Goal: Register for event/course

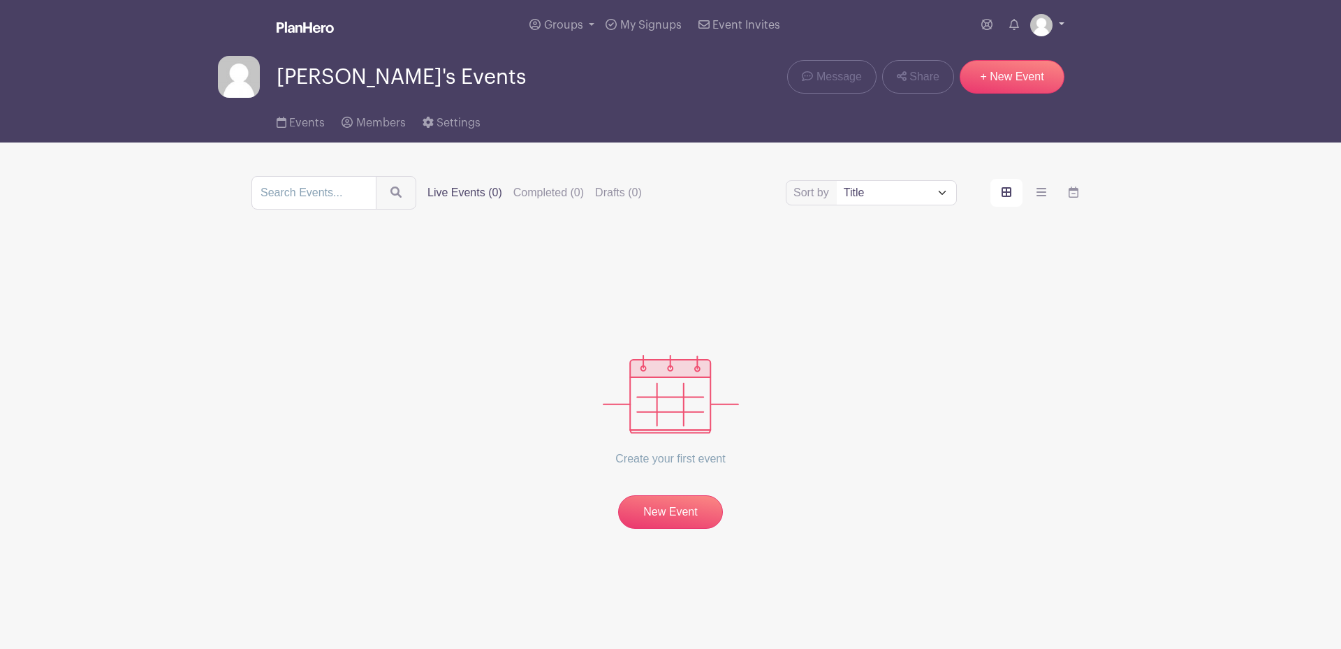
click at [1061, 23] on link at bounding box center [1047, 25] width 34 height 22
click at [986, 98] on link "Logout" at bounding box center [1008, 92] width 110 height 22
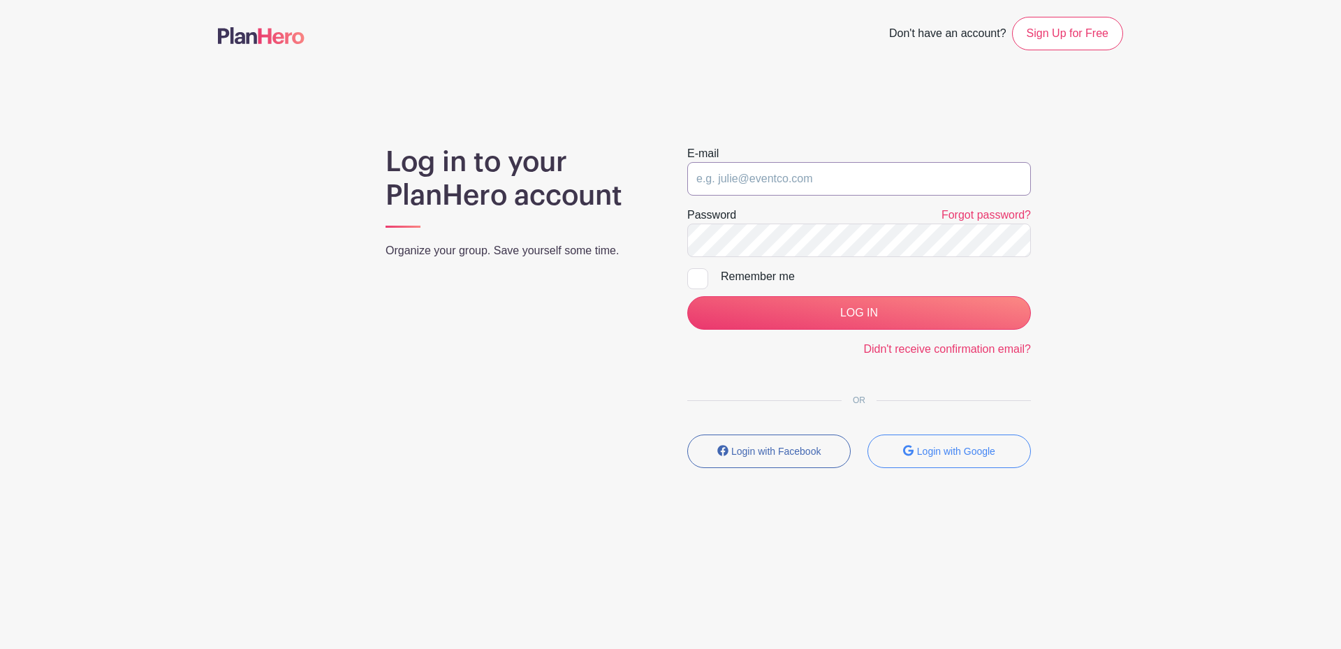
click at [860, 174] on input "email" at bounding box center [859, 179] width 344 height 34
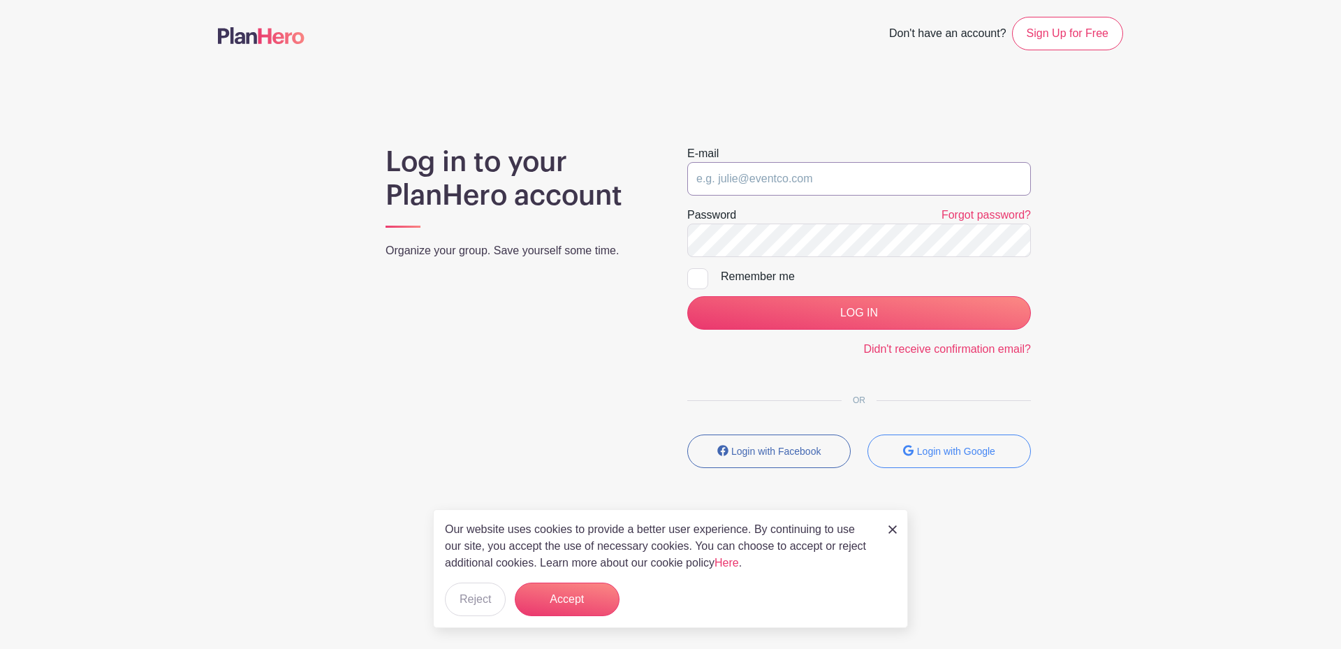
type input "[EMAIL_ADDRESS][DOMAIN_NAME]"
click at [565, 596] on button "Accept" at bounding box center [567, 599] width 105 height 34
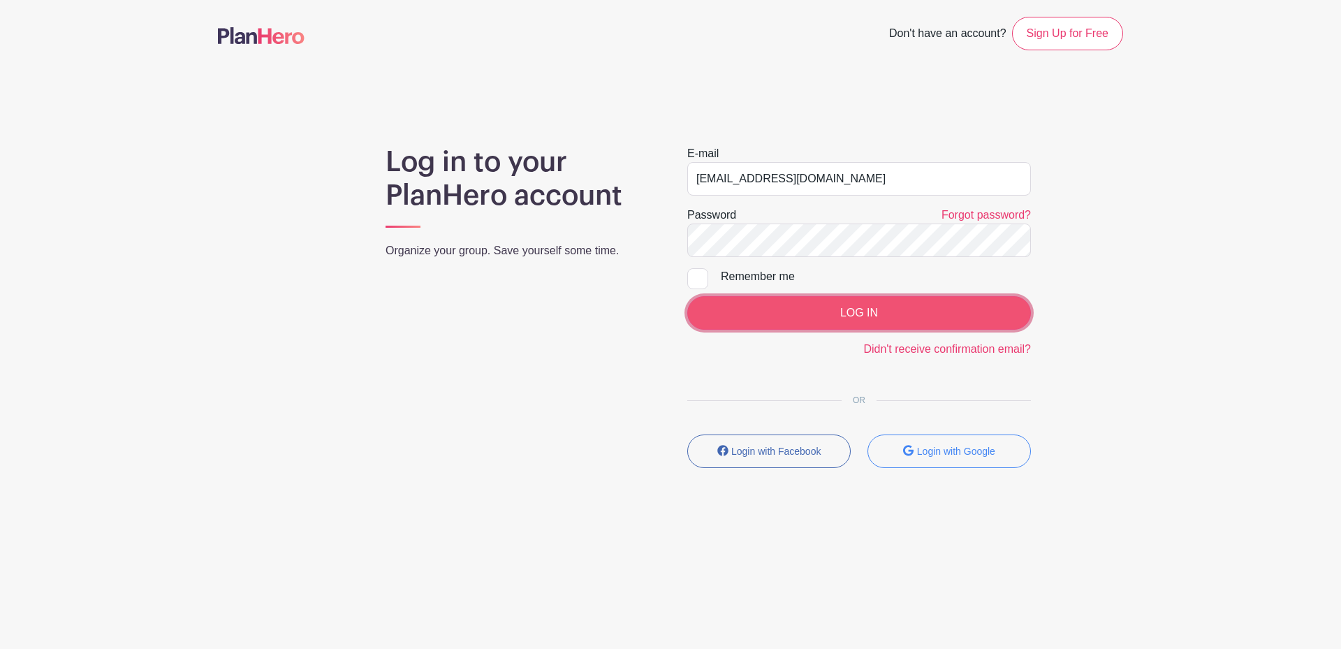
click at [806, 311] on input "LOG IN" at bounding box center [859, 313] width 344 height 34
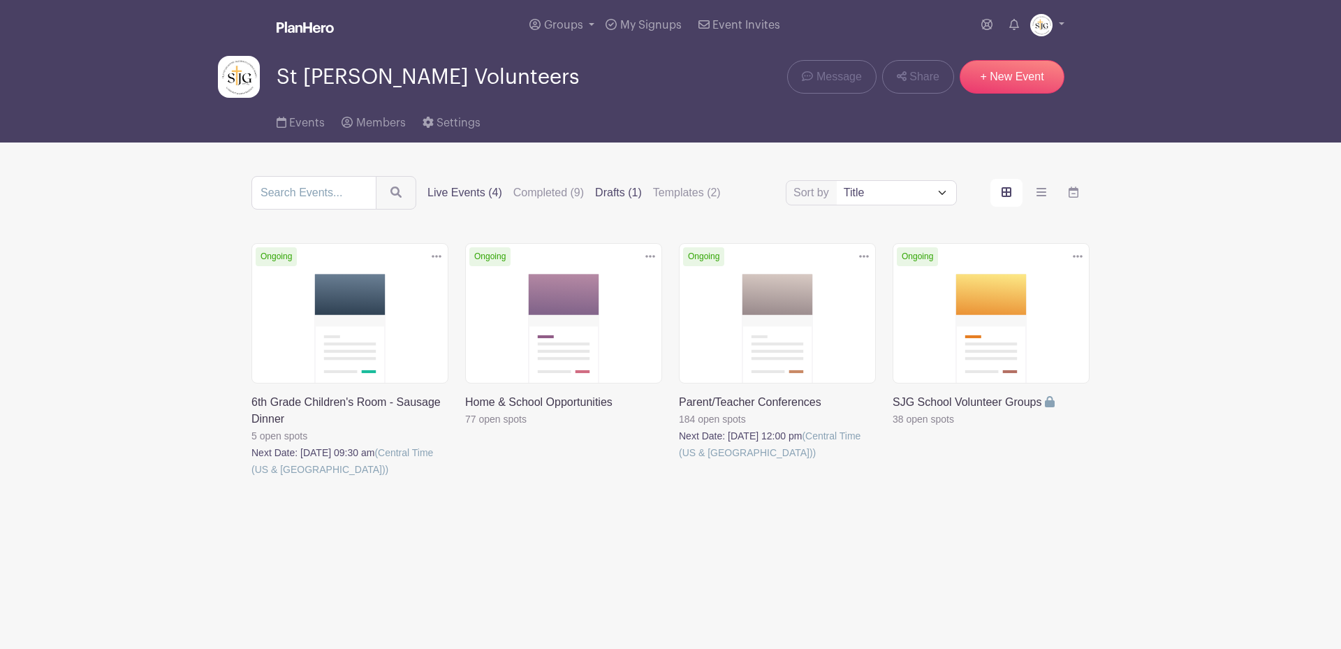
click at [617, 197] on label "Drafts (1)" at bounding box center [618, 192] width 47 height 17
click at [0, 0] on input "Drafts (1)" at bounding box center [0, 0] width 0 height 0
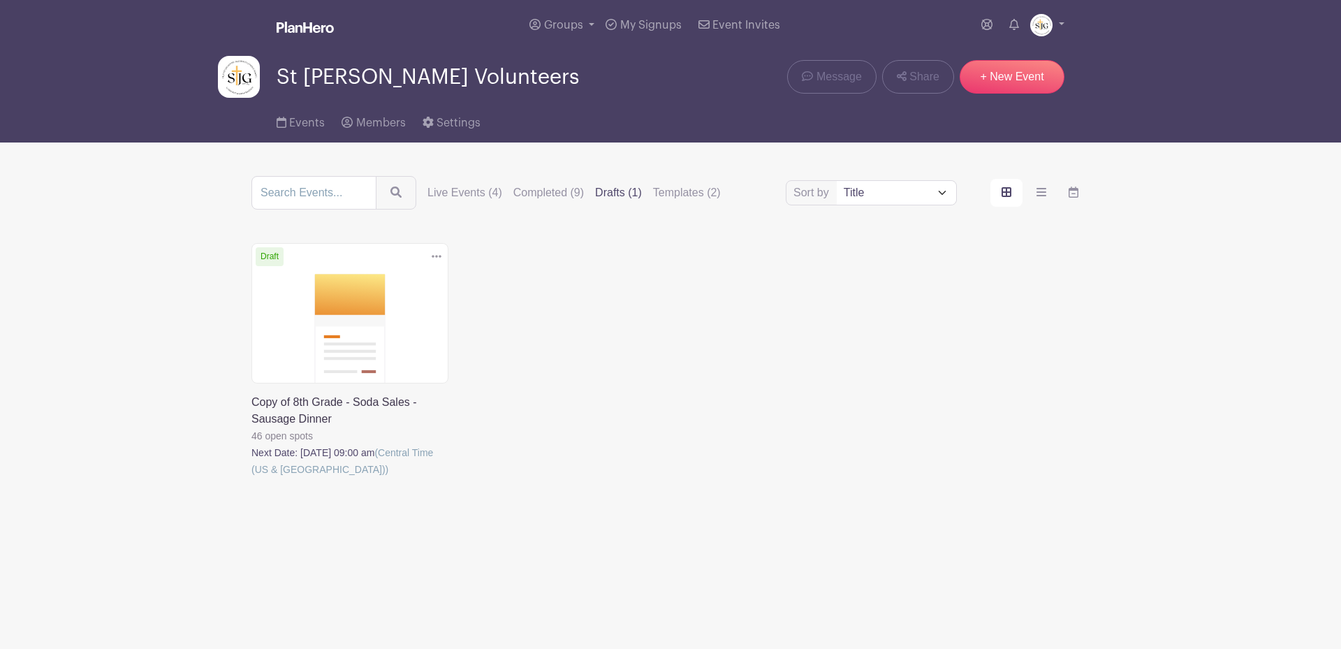
click at [251, 478] on link at bounding box center [251, 478] width 0 height 0
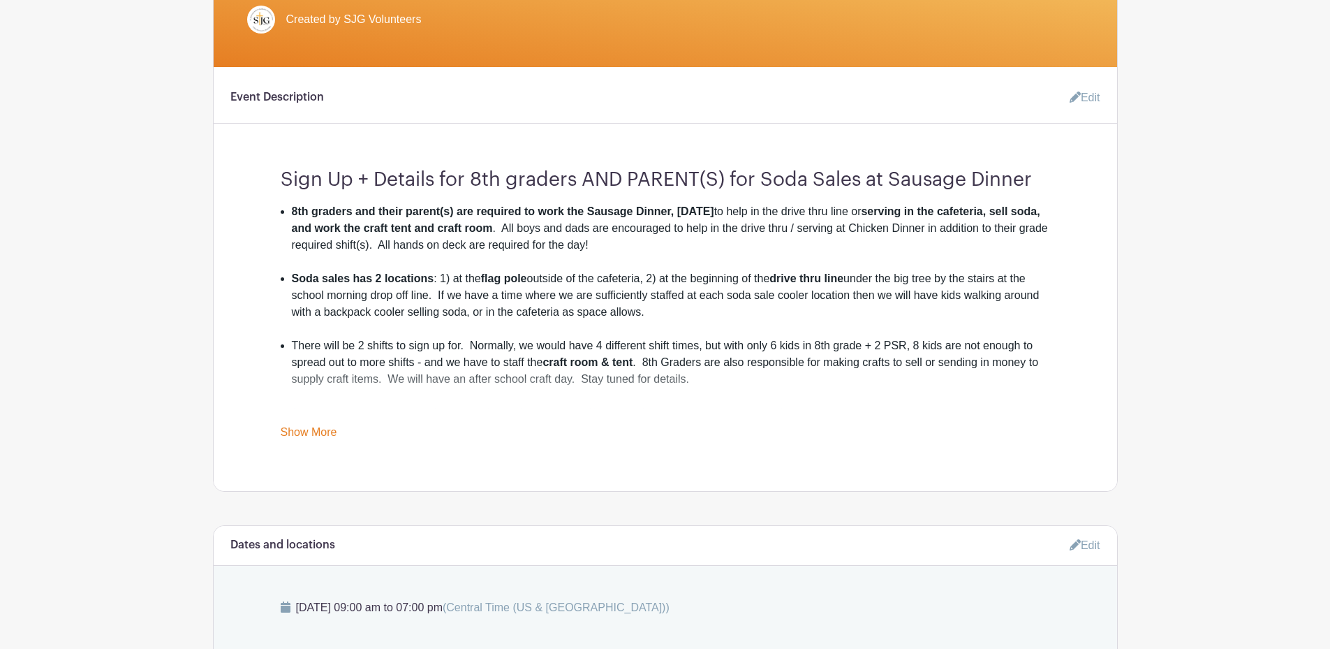
scroll to position [376, 0]
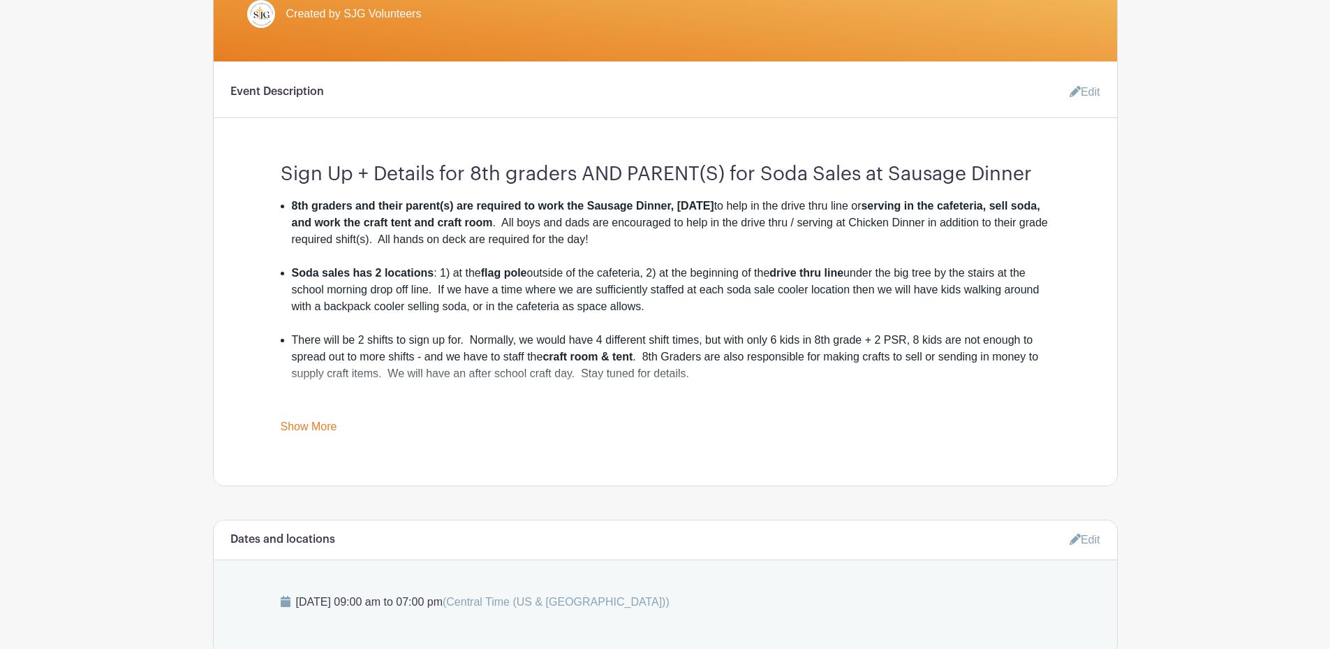
click at [312, 427] on link "Show More" at bounding box center [309, 428] width 57 height 17
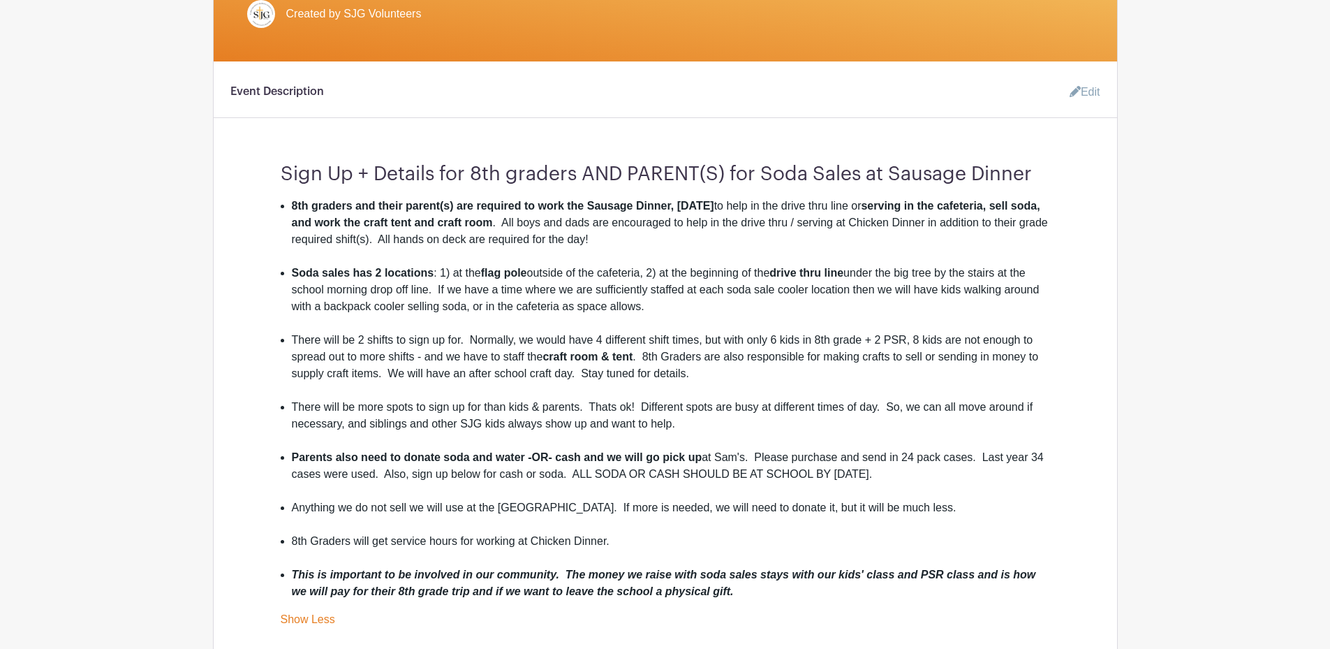
click at [1077, 86] on icon at bounding box center [1075, 91] width 11 height 11
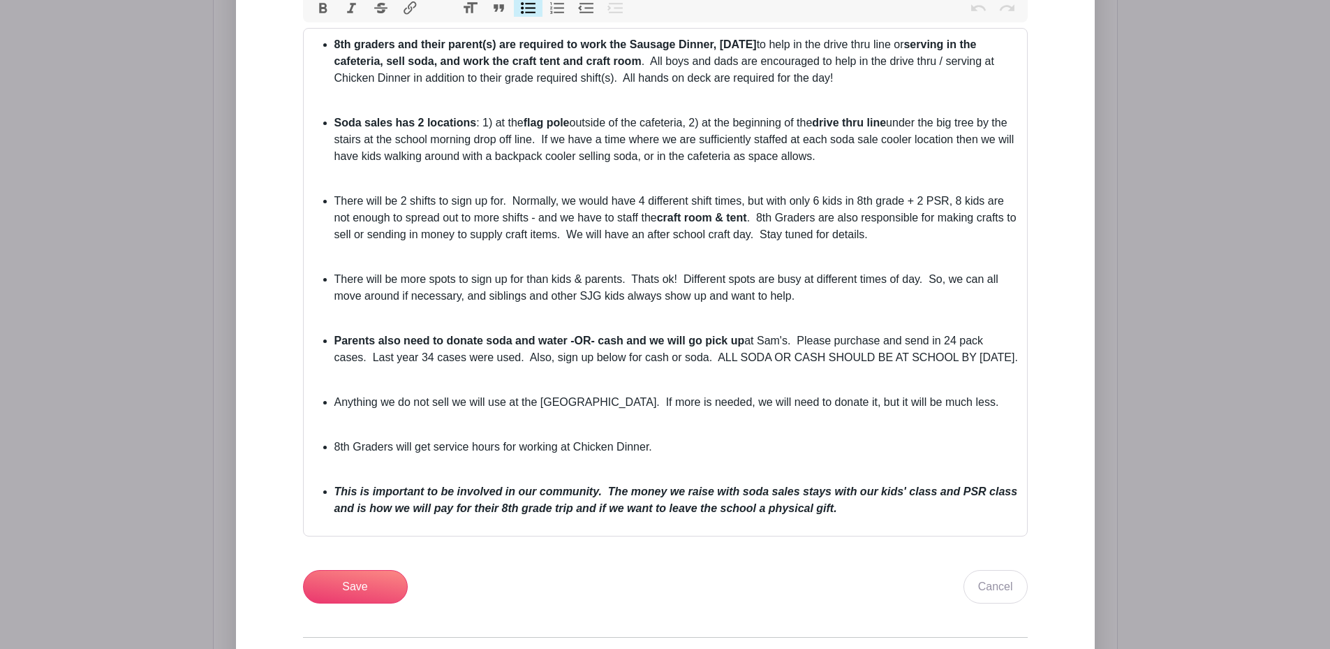
scroll to position [658, 0]
click at [882, 233] on li "There will be 2 shifts to sign up for. Normally, we would have 4 different shif…" at bounding box center [676, 217] width 684 height 50
drag, startPoint x: 882, startPoint y: 233, endPoint x: 579, endPoint y: 234, distance: 303.1
click at [579, 234] on li "There will be 2 shifts to sign up for. Normally, we would have 4 different shif…" at bounding box center [676, 217] width 684 height 50
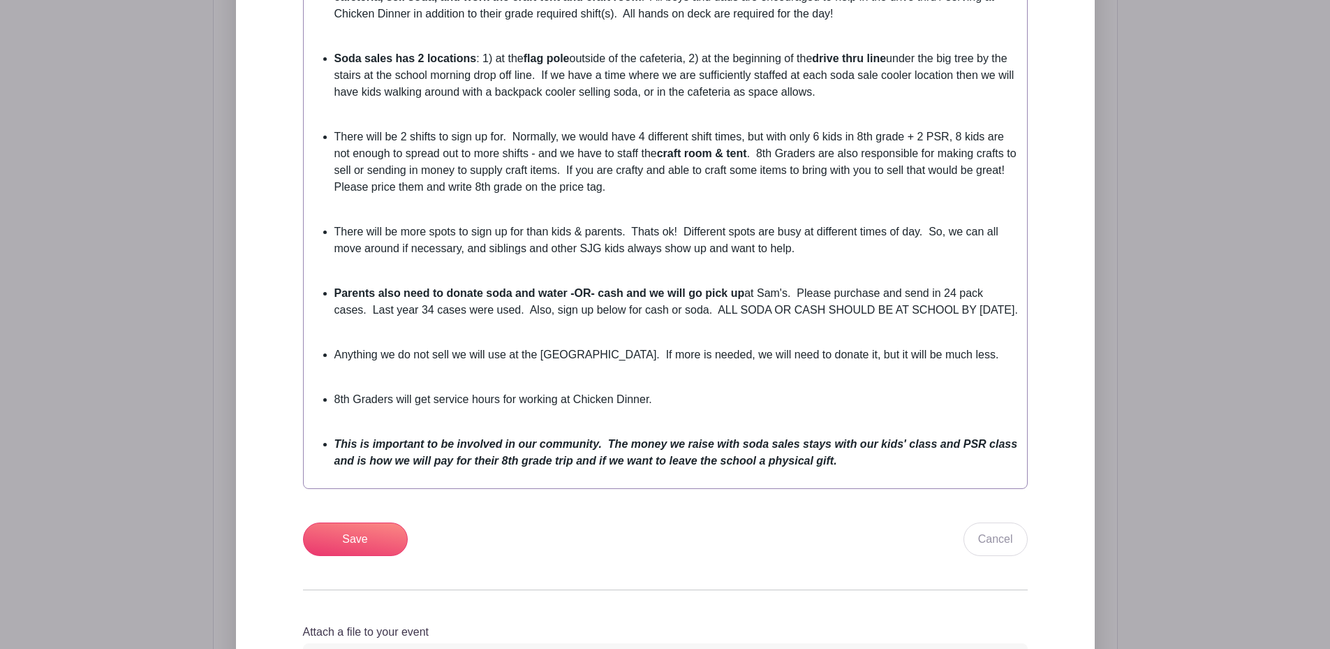
scroll to position [723, 0]
click at [834, 466] on em "This is important to be involved in our community. The money we raise with soda…" at bounding box center [676, 451] width 684 height 29
type trix-editor "<ul><li><strong>8th graders and their parent(s) are required to work the Sausag…"
click at [367, 554] on input "Save" at bounding box center [355, 539] width 105 height 34
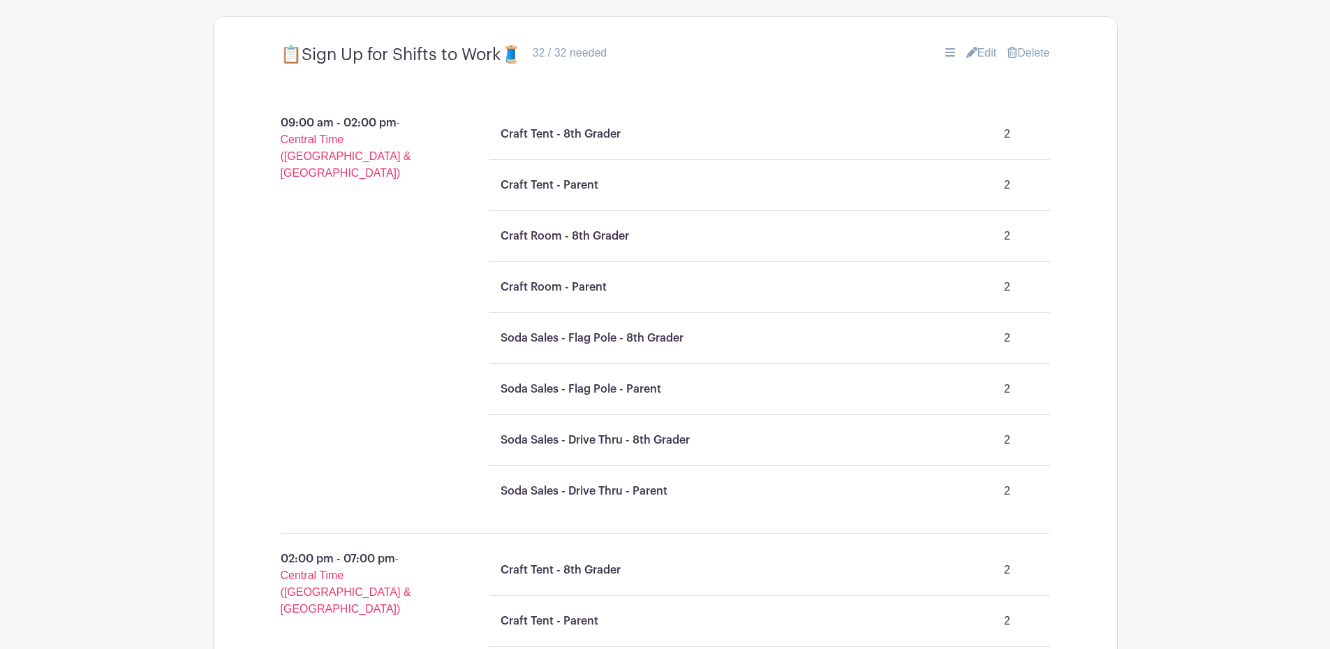
scroll to position [1162, 0]
click at [980, 49] on link "Edit" at bounding box center [981, 52] width 31 height 17
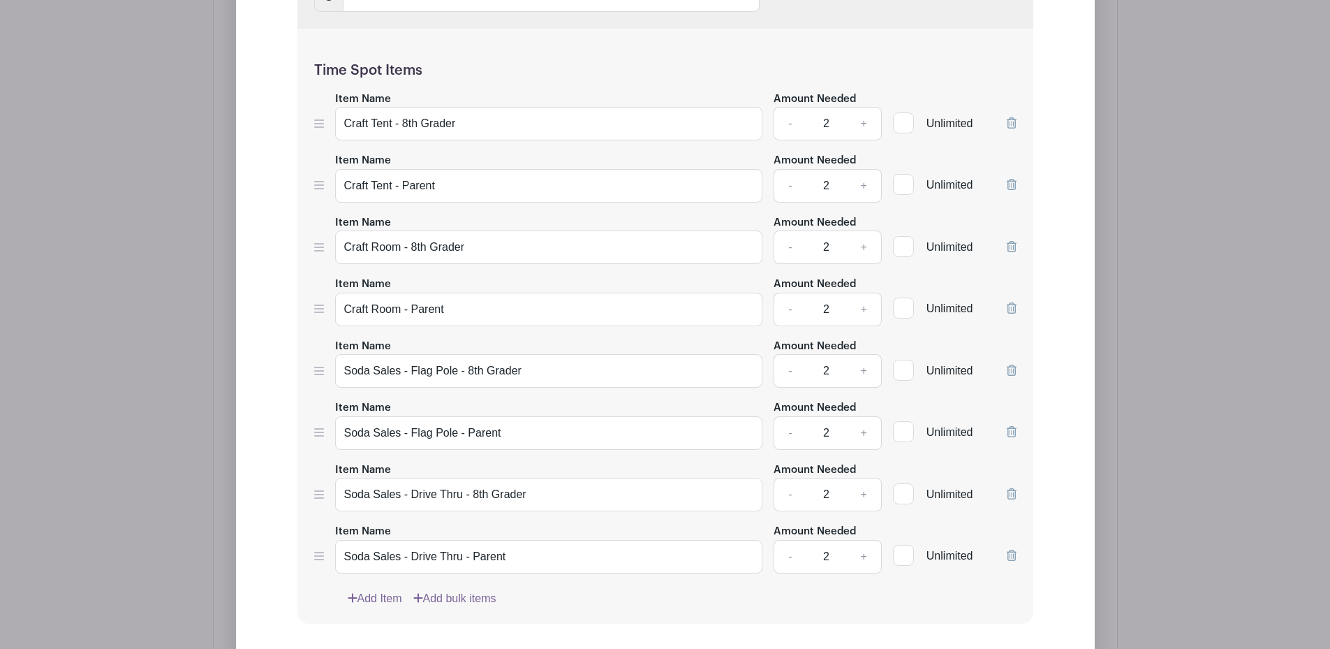
scroll to position [1534, 0]
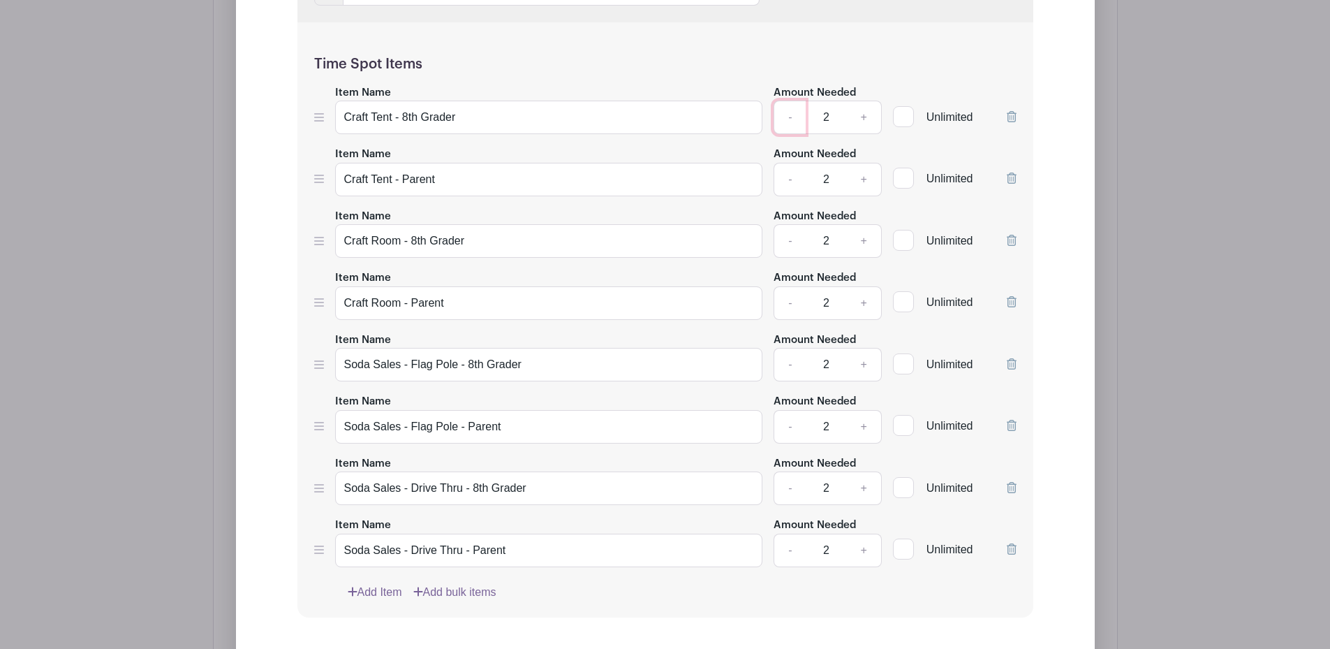
click at [789, 119] on link "-" at bounding box center [790, 118] width 32 height 34
type input "1"
click at [786, 179] on link "-" at bounding box center [790, 180] width 32 height 34
type input "1"
click at [786, 243] on link "-" at bounding box center [790, 241] width 32 height 34
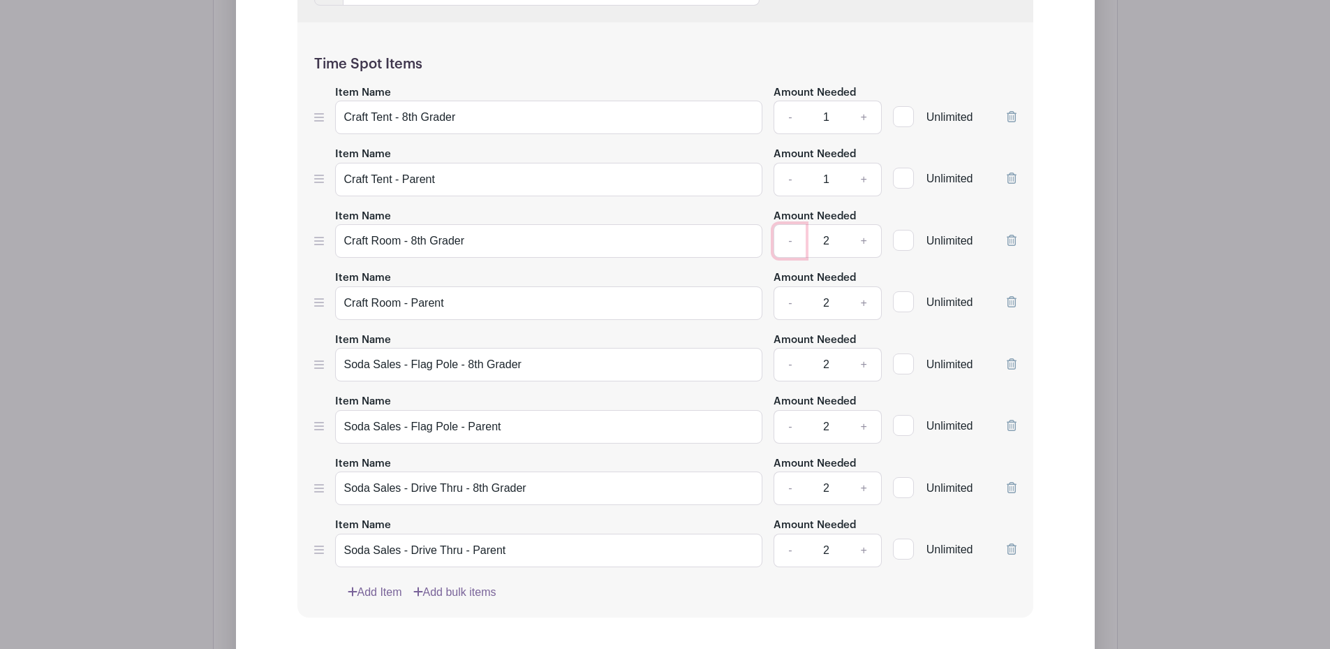
type input "1"
click at [787, 304] on link "-" at bounding box center [790, 303] width 32 height 34
type input "1"
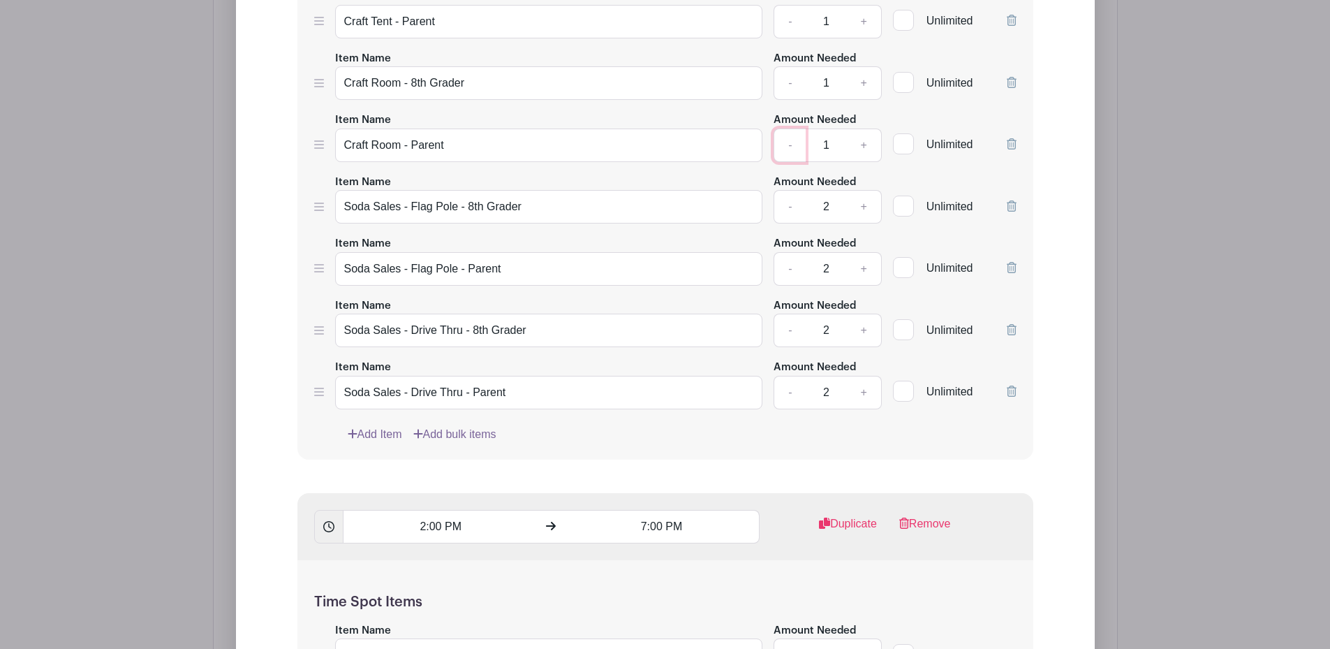
scroll to position [1714, 0]
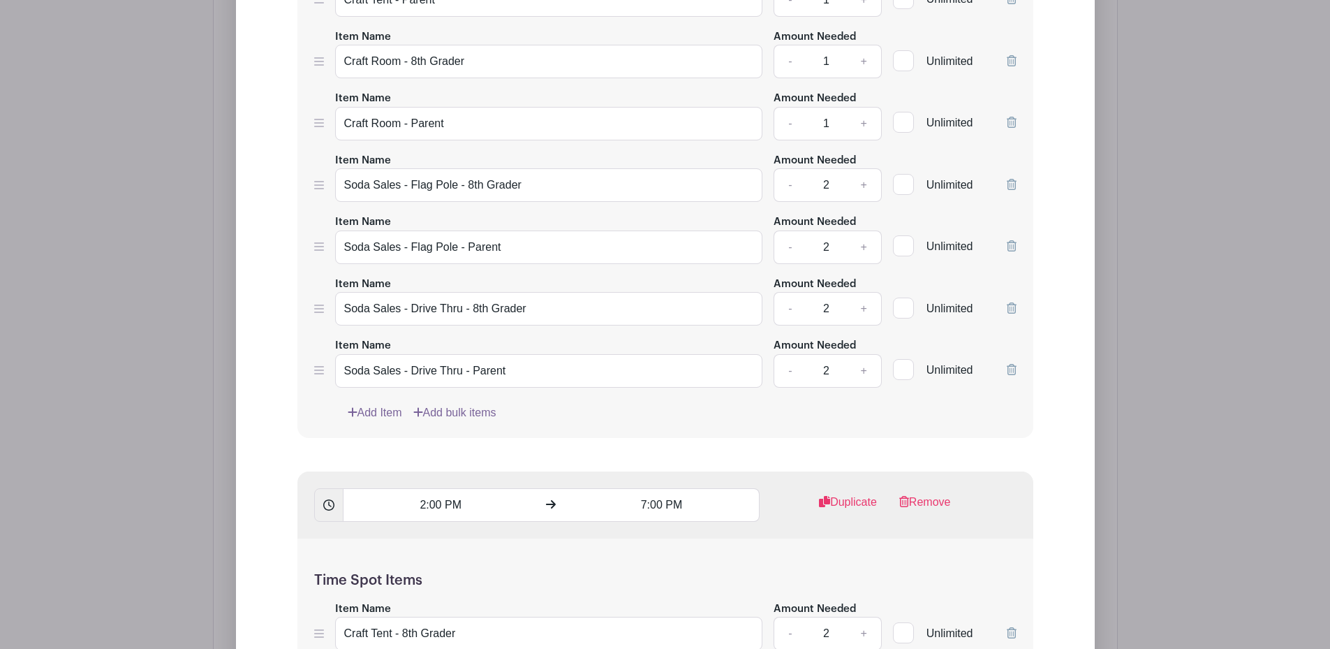
click at [826, 450] on form "List Name 📋Sign Up for Shifts to Work🧵 Time Spots 9:00 AM 2:00 PM Duplicate Rem…" at bounding box center [666, 525] width 770 height 1756
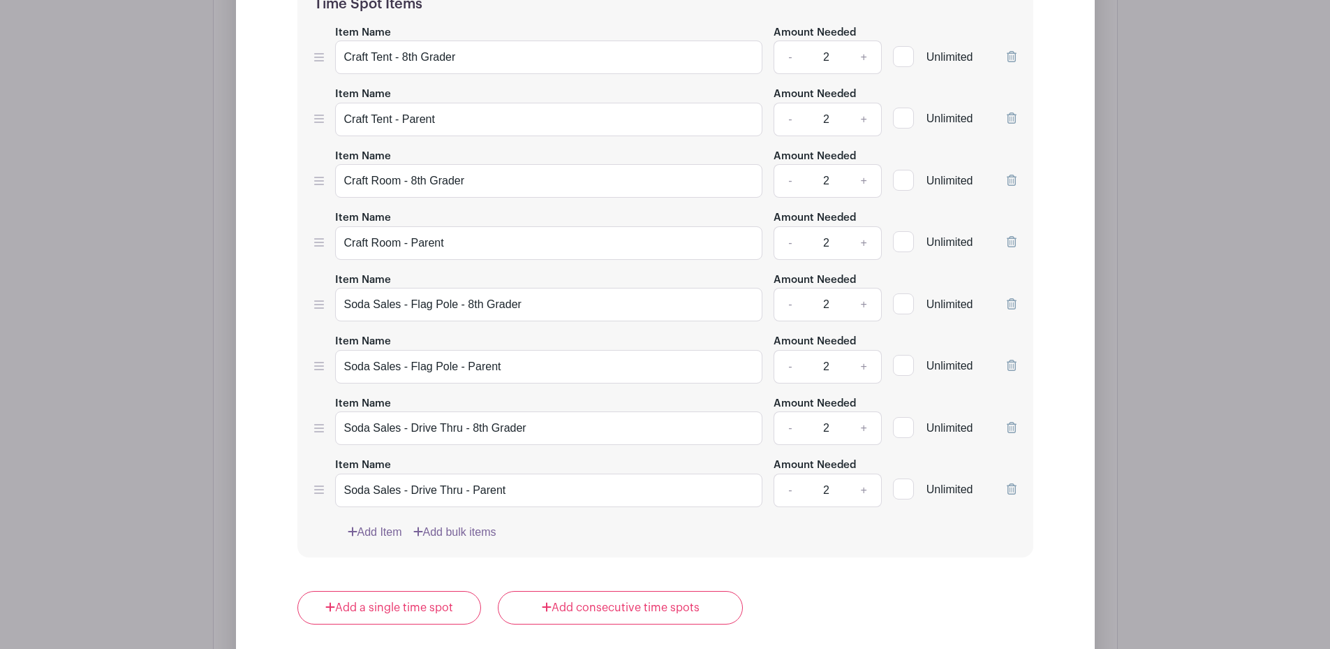
scroll to position [2291, 0]
click at [789, 59] on link "-" at bounding box center [790, 56] width 32 height 34
type input "1"
click at [791, 117] on link "-" at bounding box center [790, 118] width 32 height 34
type input "1"
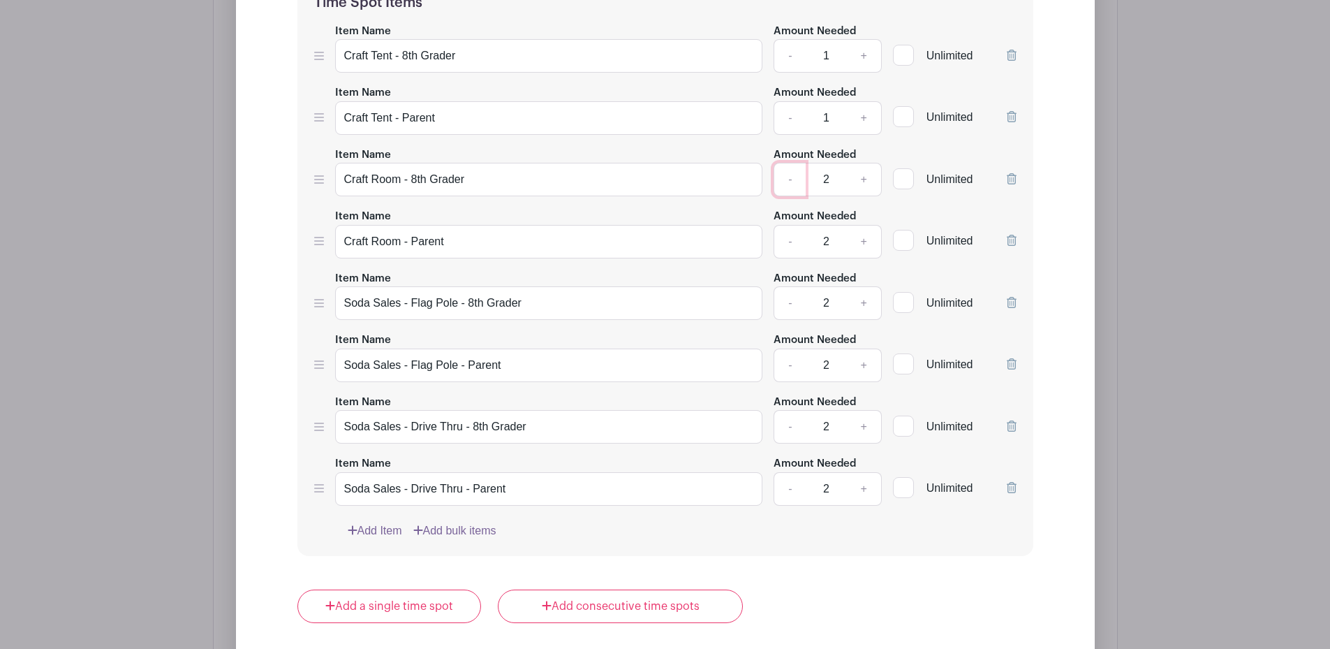
click at [791, 179] on link "-" at bounding box center [790, 180] width 32 height 34
type input "1"
click at [795, 245] on link "-" at bounding box center [790, 242] width 32 height 34
type input "1"
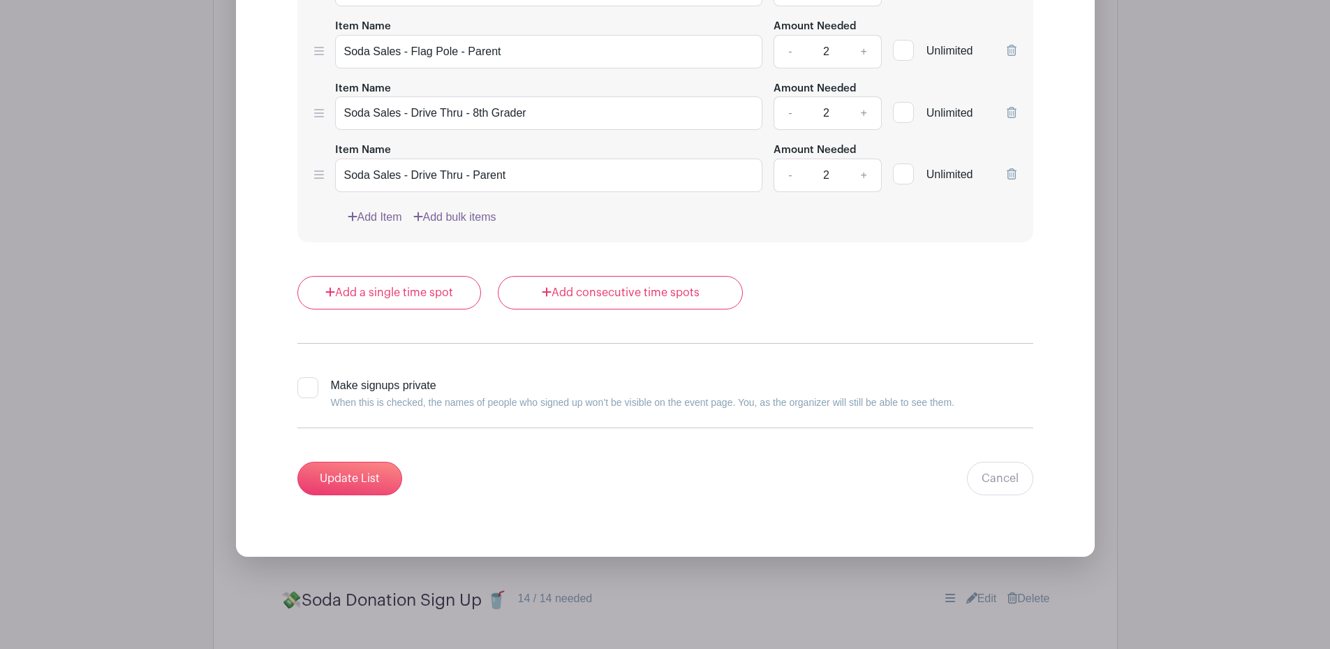
scroll to position [2605, 0]
click at [348, 482] on input "Update List" at bounding box center [349, 478] width 105 height 34
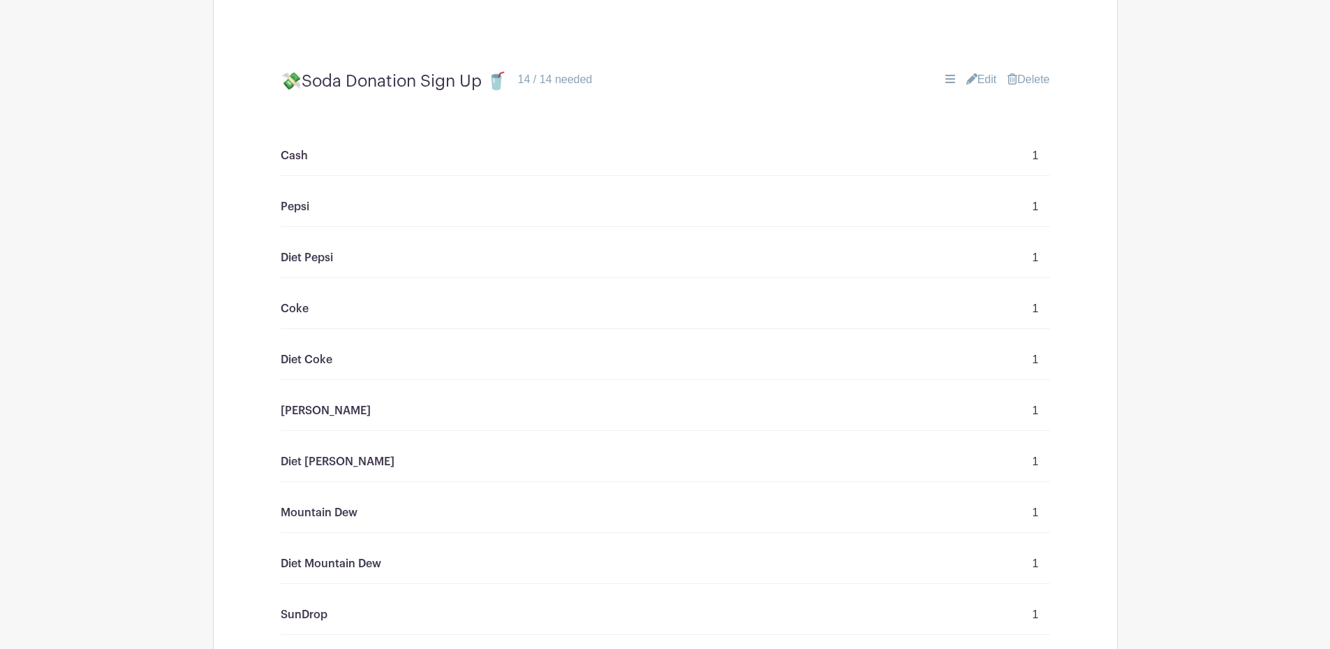
scroll to position [2024, 0]
click at [288, 157] on p "Cash" at bounding box center [294, 157] width 27 height 17
click at [980, 80] on link "Edit" at bounding box center [981, 81] width 31 height 17
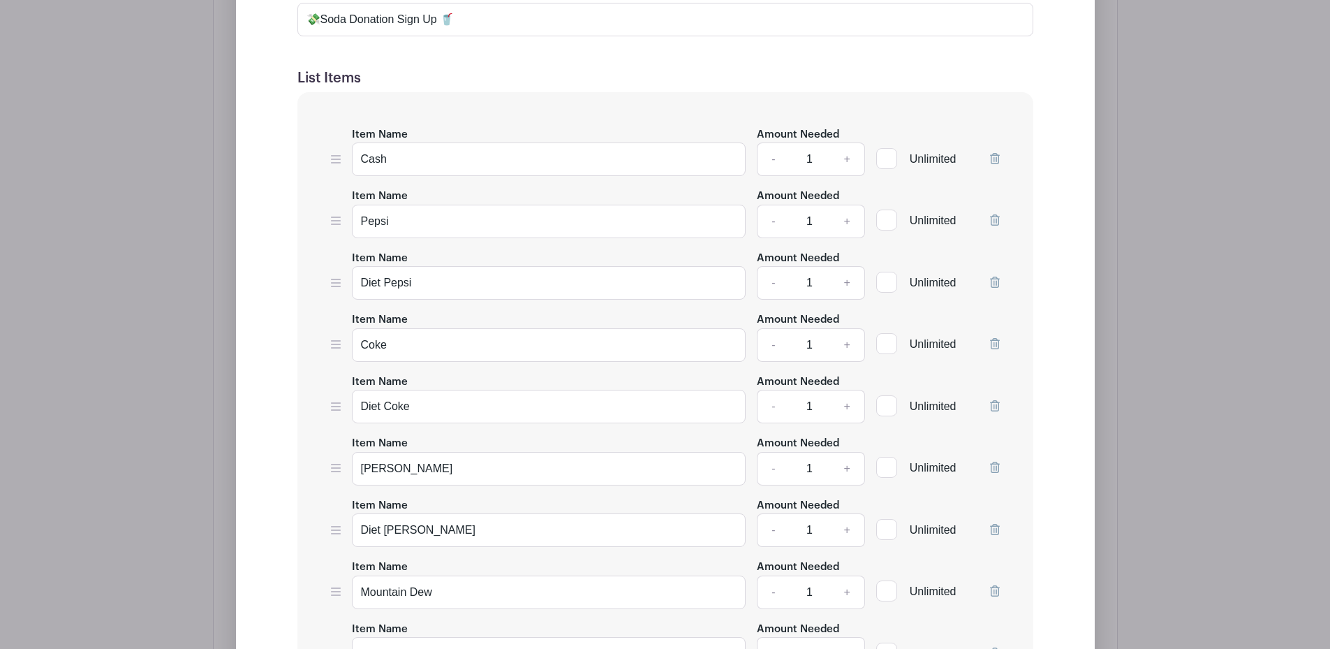
scroll to position [2290, 0]
click at [845, 161] on link "+" at bounding box center [847, 159] width 35 height 34
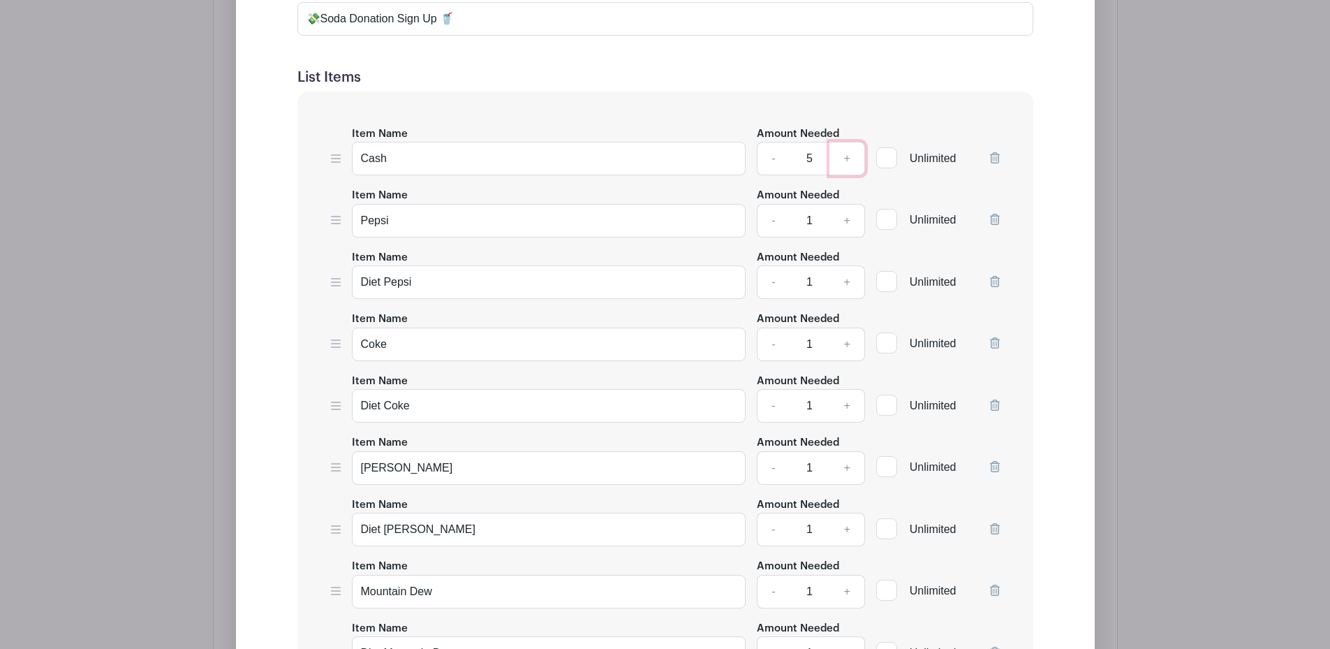
click at [845, 161] on link "+" at bounding box center [847, 159] width 35 height 34
click at [776, 159] on link "-" at bounding box center [773, 159] width 32 height 34
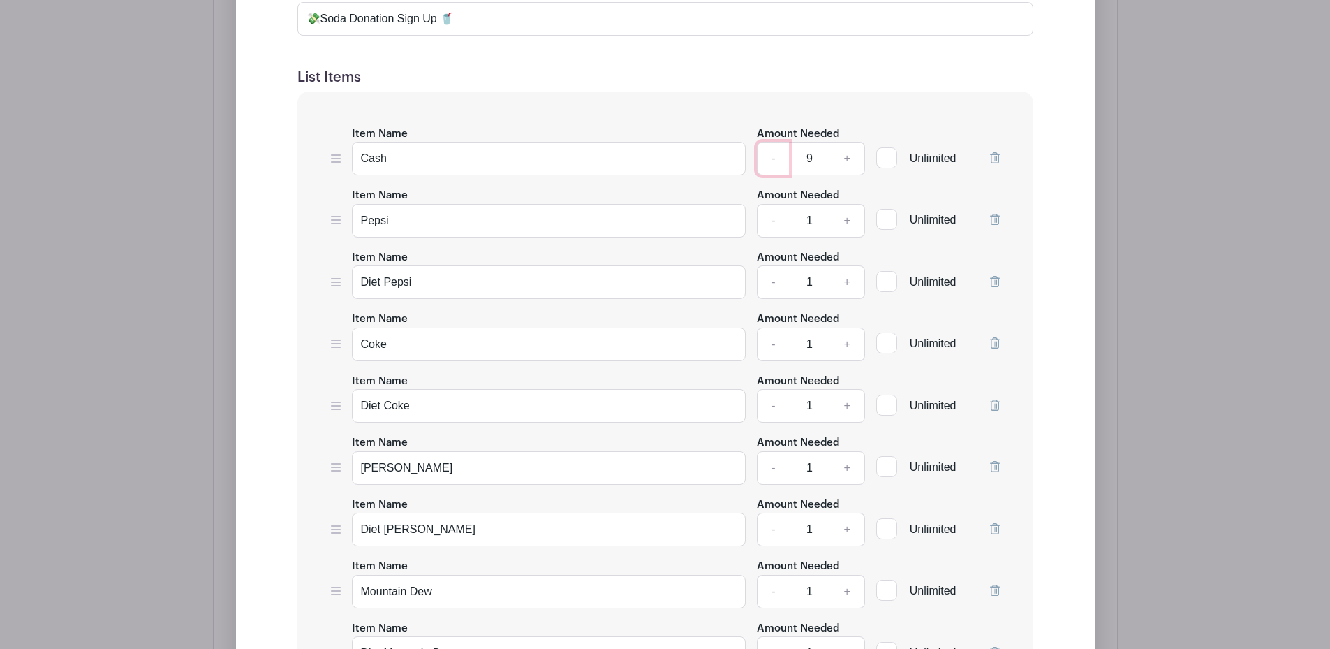
type input "8"
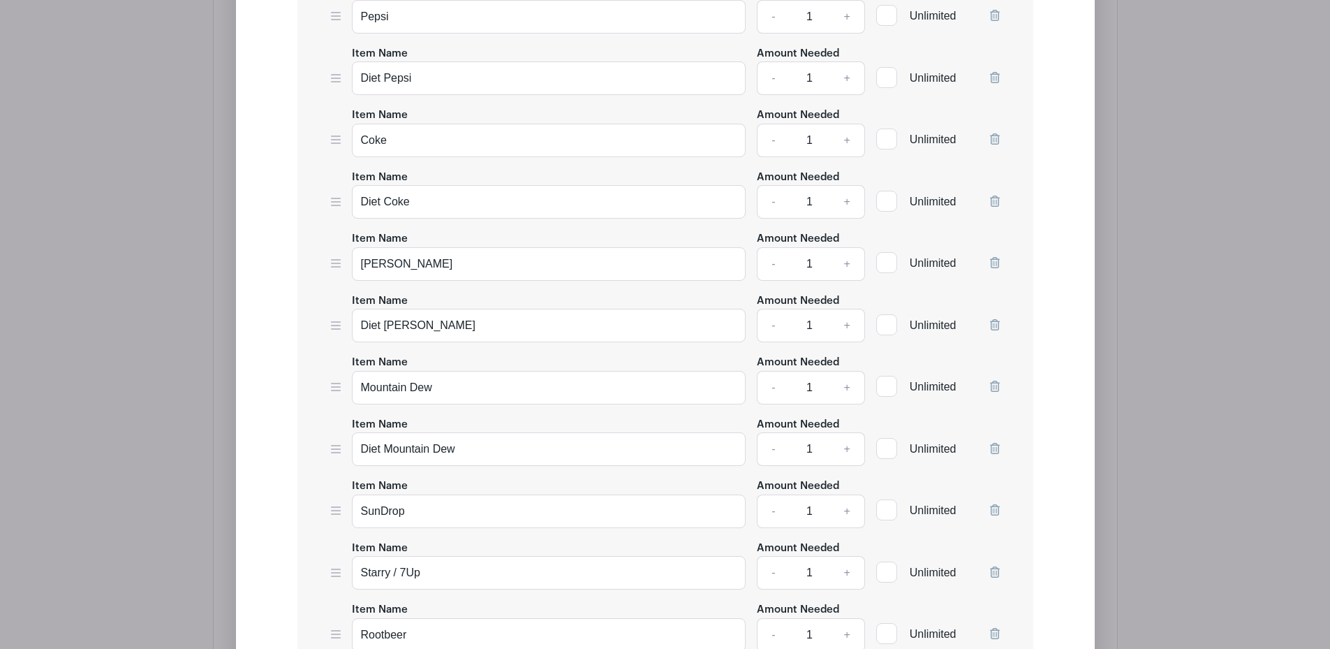
scroll to position [2494, 0]
click at [773, 387] on link "-" at bounding box center [773, 387] width 32 height 34
drag, startPoint x: 773, startPoint y: 387, endPoint x: 691, endPoint y: 378, distance: 82.1
click at [691, 378] on div "Item Name Mountain Dew Amount Needed - 1 + Unlimited" at bounding box center [665, 378] width 669 height 51
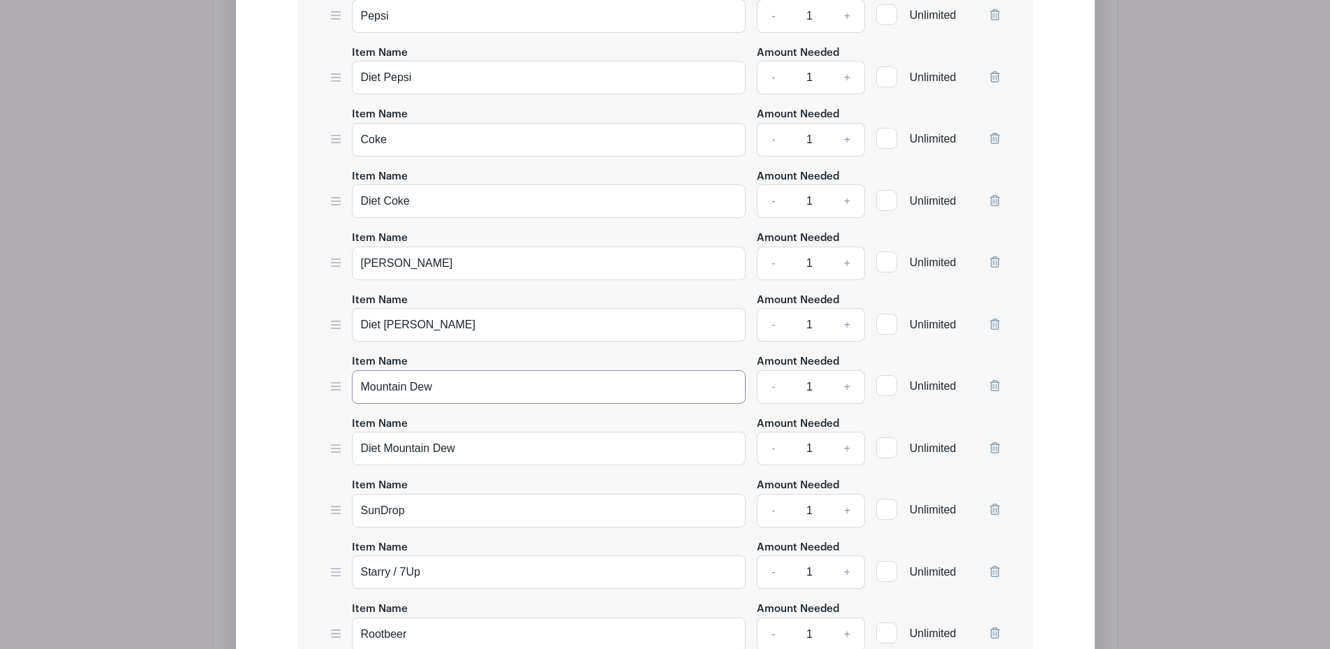
click at [691, 378] on input "Mountain Dew" at bounding box center [549, 387] width 395 height 34
type input "Mountain Dew - do not donate - we have enough left over to use"
click at [846, 511] on link "+" at bounding box center [847, 511] width 35 height 34
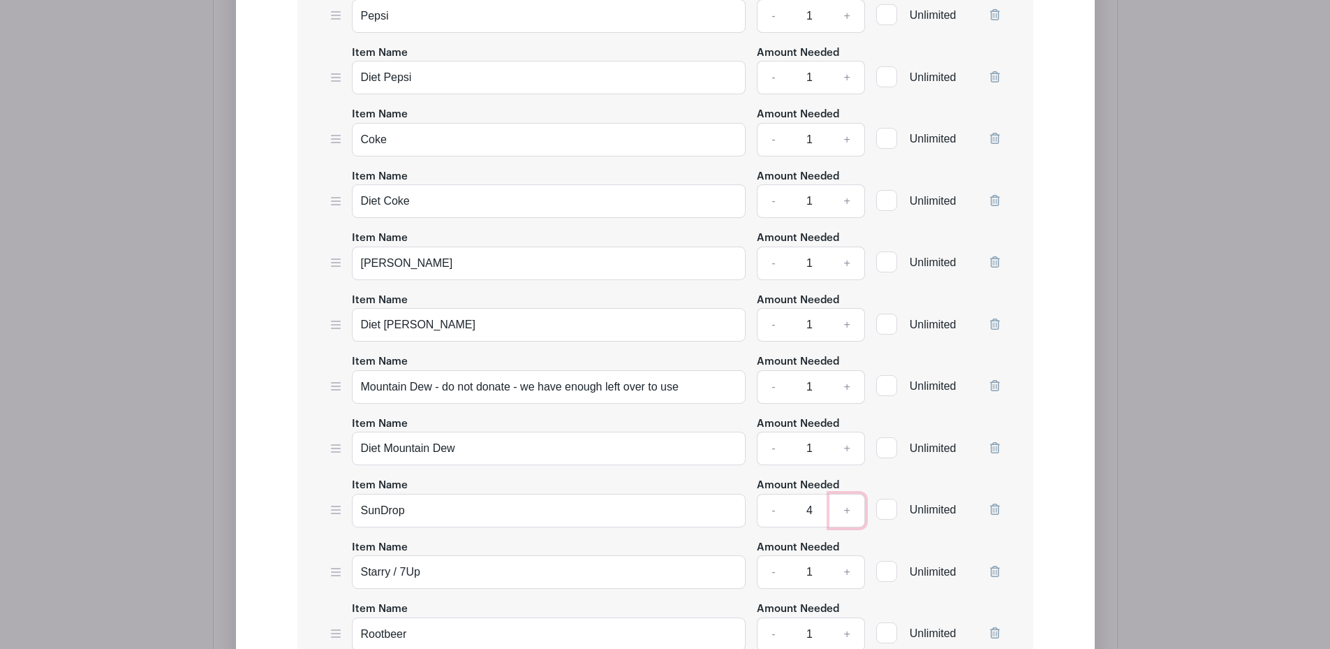
click at [846, 511] on link "+" at bounding box center [847, 511] width 35 height 34
click at [772, 512] on link "-" at bounding box center [773, 511] width 32 height 34
type input "5"
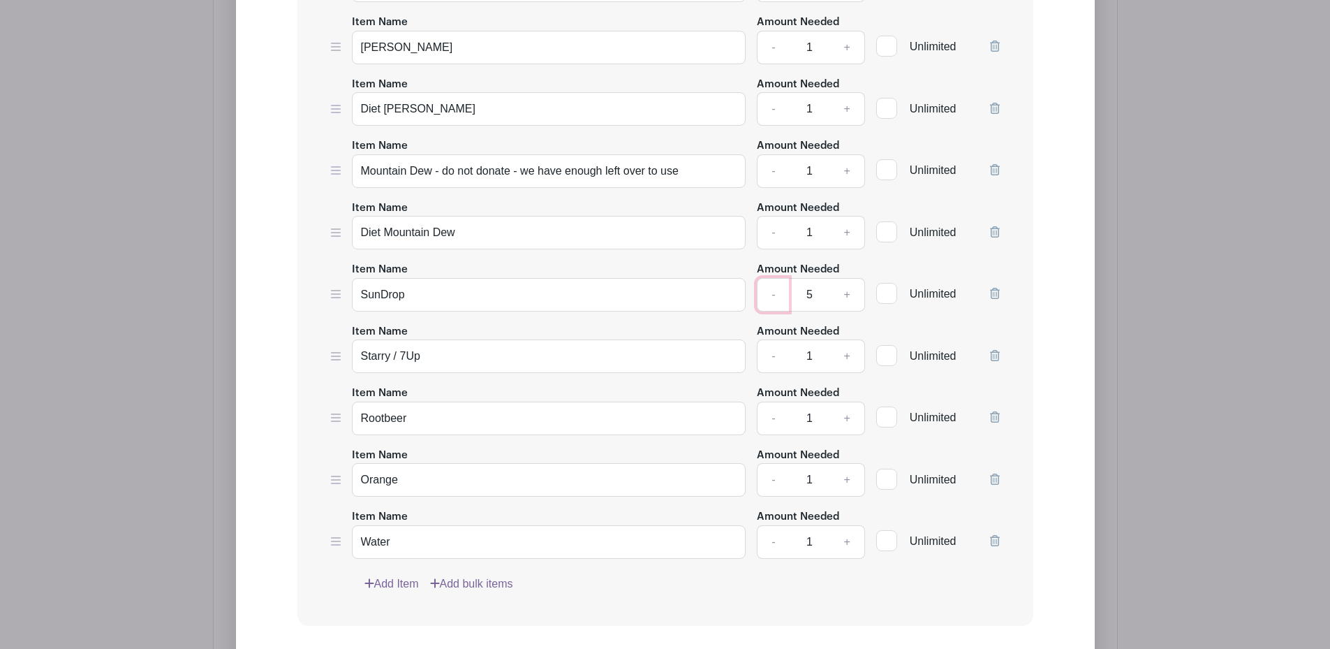
scroll to position [2711, 0]
click at [547, 480] on input "Orange" at bounding box center [549, 479] width 395 height 34
type input "Orange - do not donate - we have enough left over to use"
click at [848, 538] on link "+" at bounding box center [847, 541] width 35 height 34
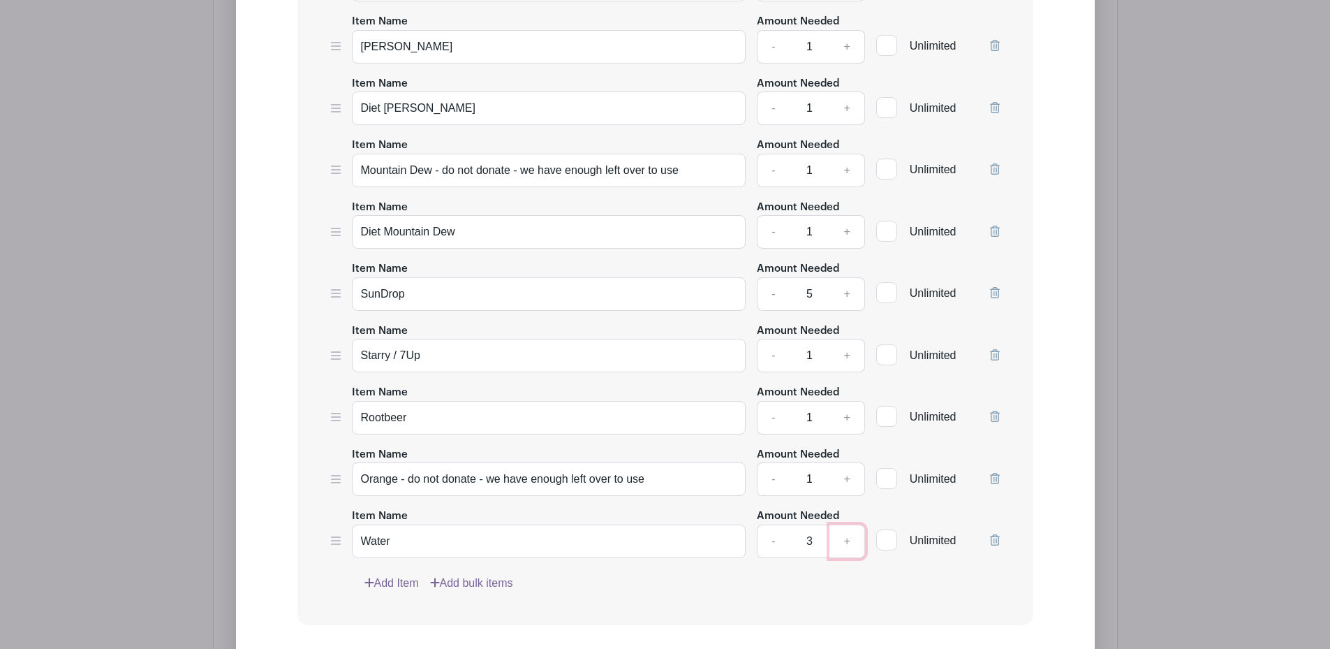
click at [848, 538] on link "+" at bounding box center [847, 541] width 35 height 34
type input "4"
click at [849, 416] on link "+" at bounding box center [847, 418] width 35 height 34
type input "3"
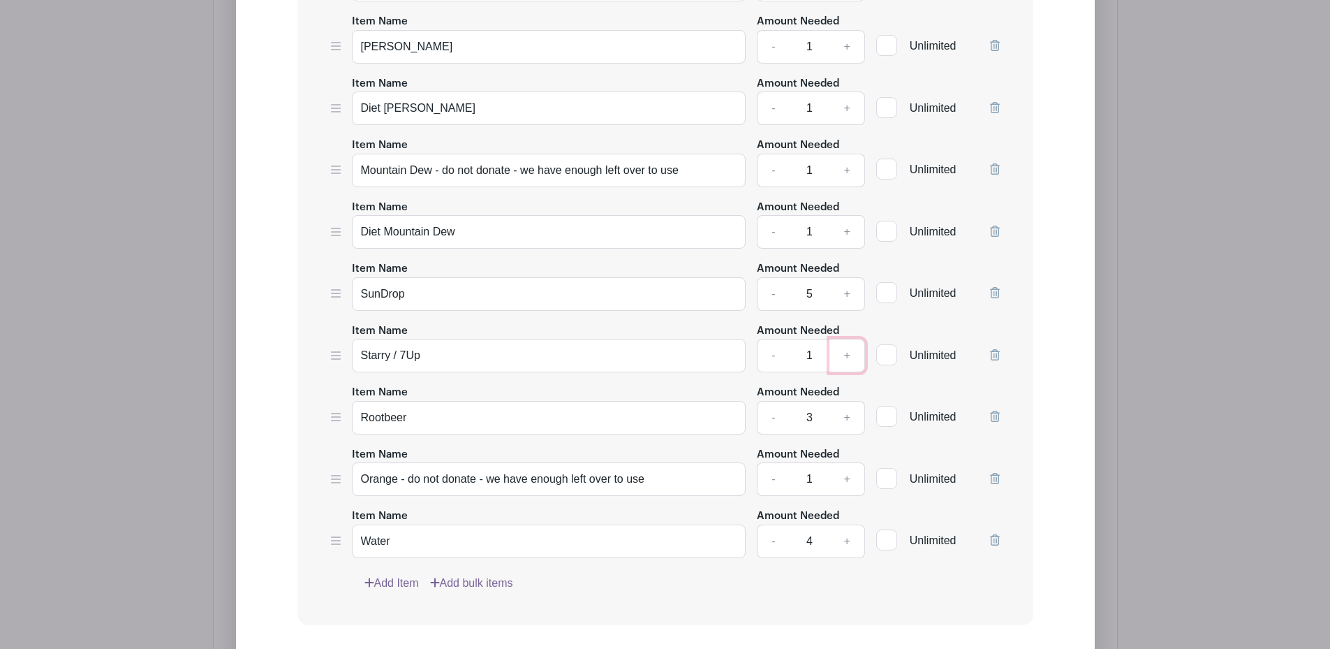
click at [849, 351] on link "+" at bounding box center [847, 356] width 35 height 34
type input "4"
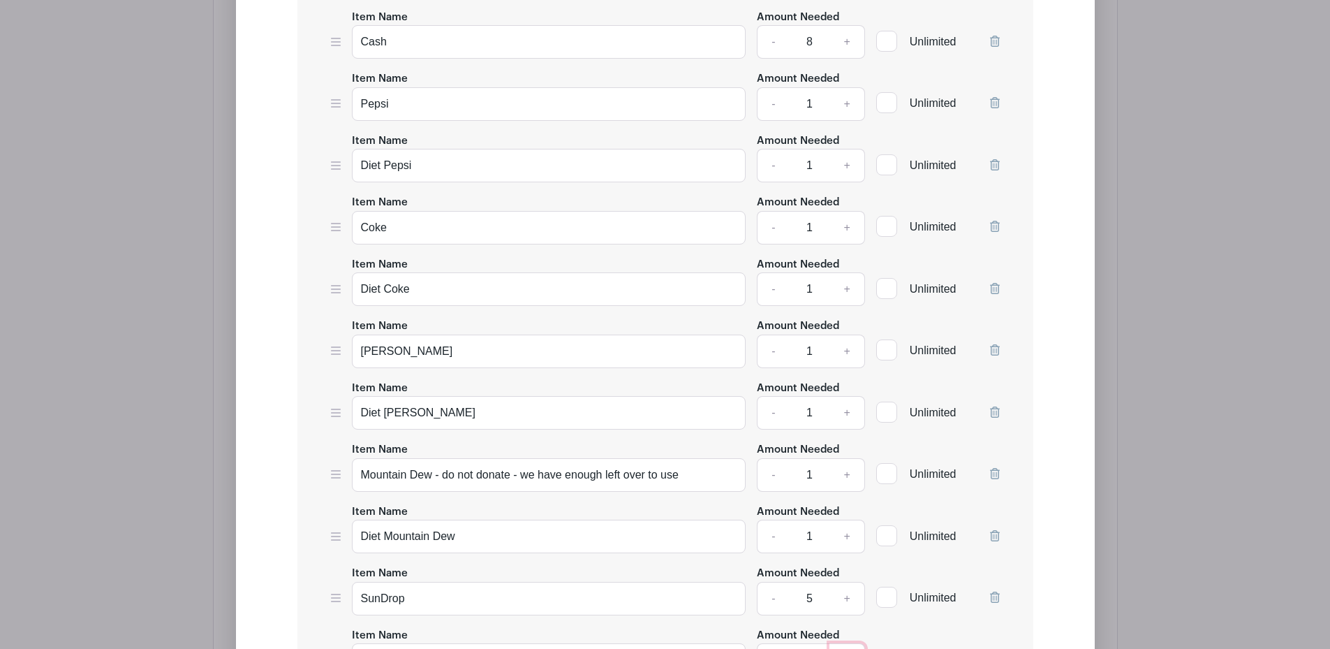
scroll to position [2400, 0]
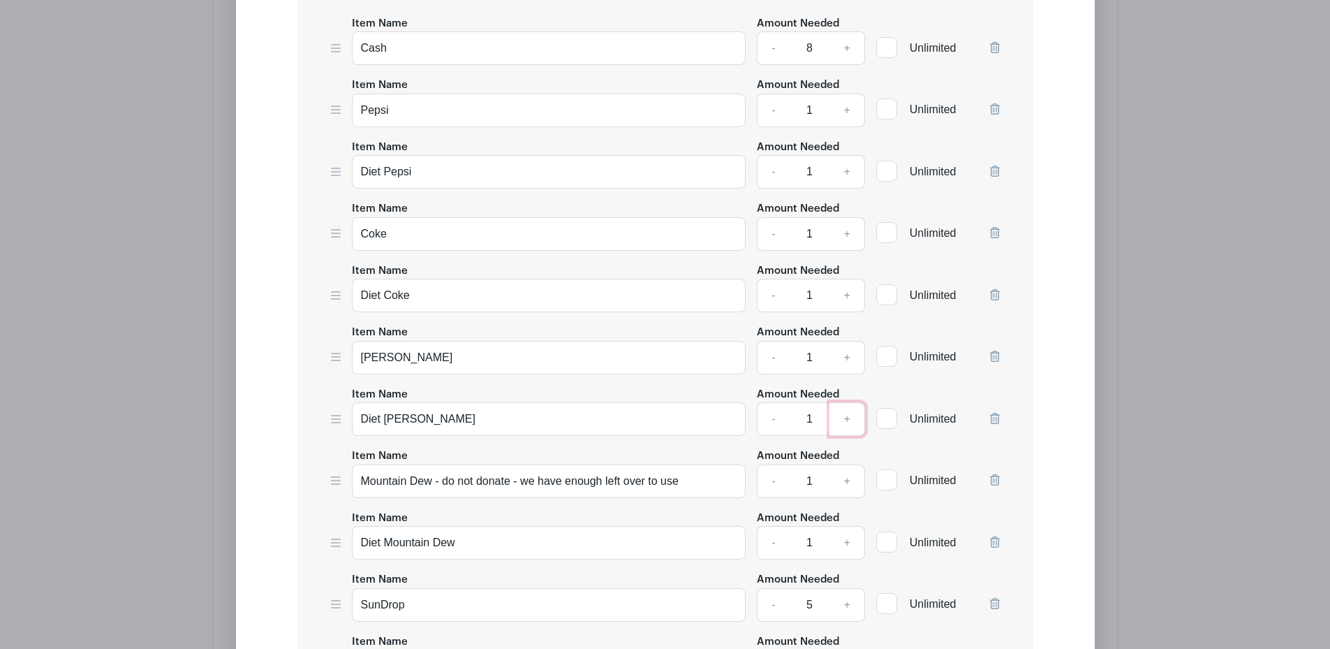
click at [846, 418] on link "+" at bounding box center [847, 419] width 35 height 34
click at [773, 421] on link "-" at bounding box center [773, 419] width 32 height 34
type input "2"
click at [846, 353] on link "+" at bounding box center [847, 358] width 35 height 34
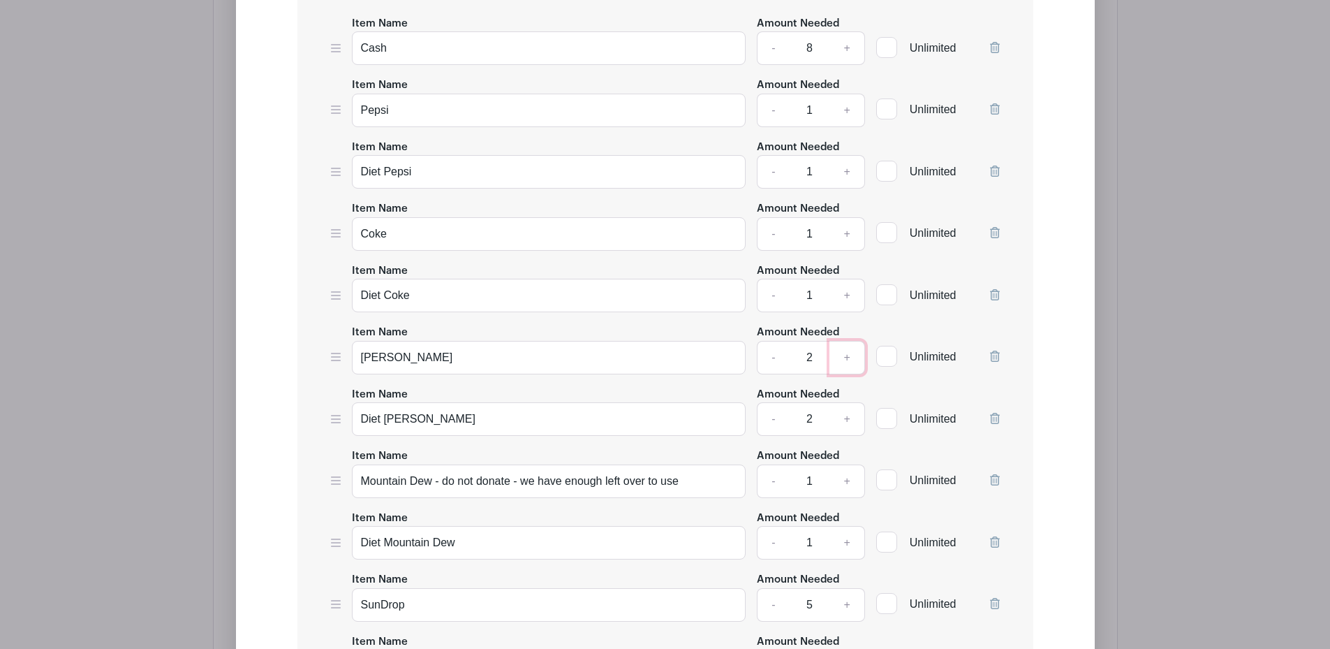
click at [846, 353] on link "+" at bounding box center [847, 358] width 35 height 34
type input "4"
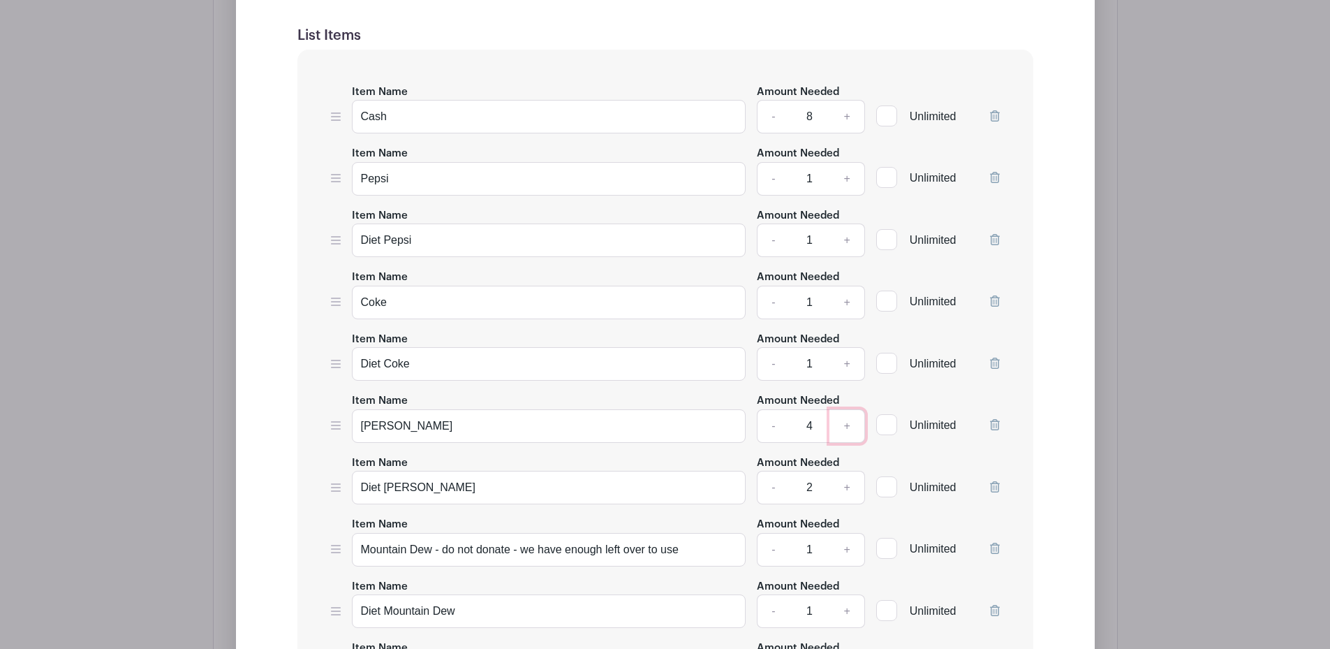
scroll to position [2320, 0]
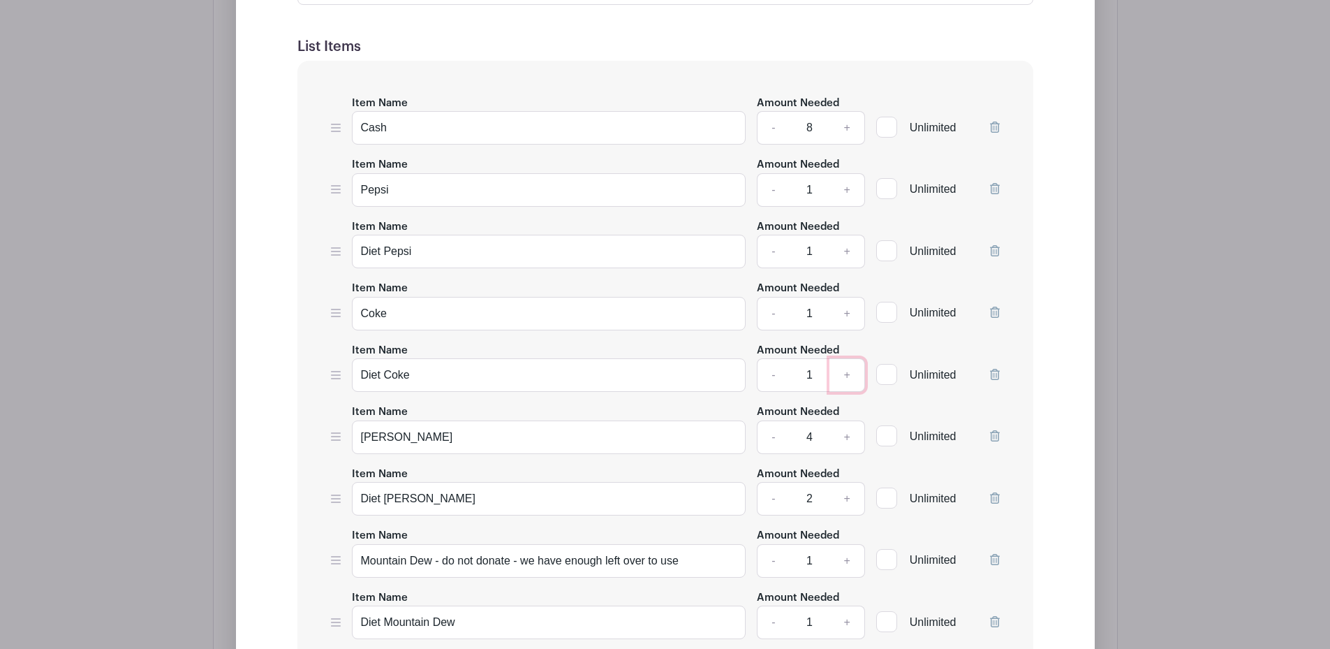
click at [848, 370] on link "+" at bounding box center [847, 375] width 35 height 34
type input "4"
click at [848, 314] on link "+" at bounding box center [847, 314] width 35 height 34
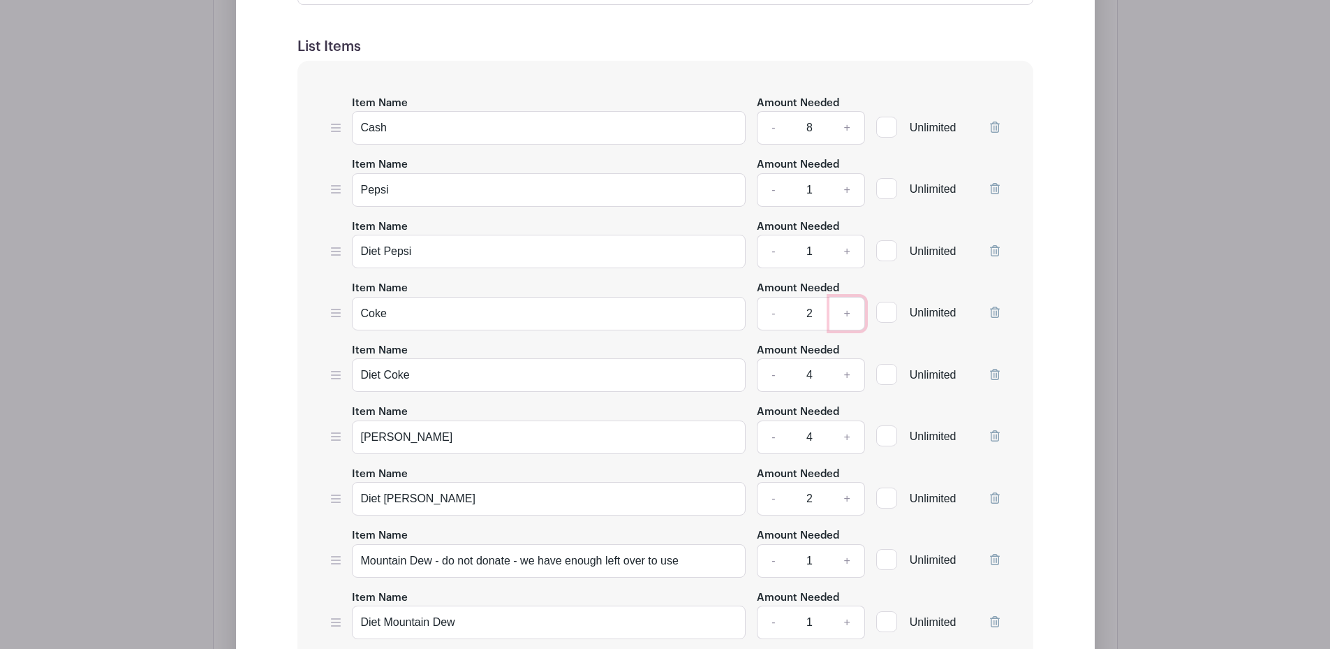
click at [848, 314] on link "+" at bounding box center [847, 314] width 35 height 34
type input "4"
click at [850, 252] on link "+" at bounding box center [847, 252] width 35 height 34
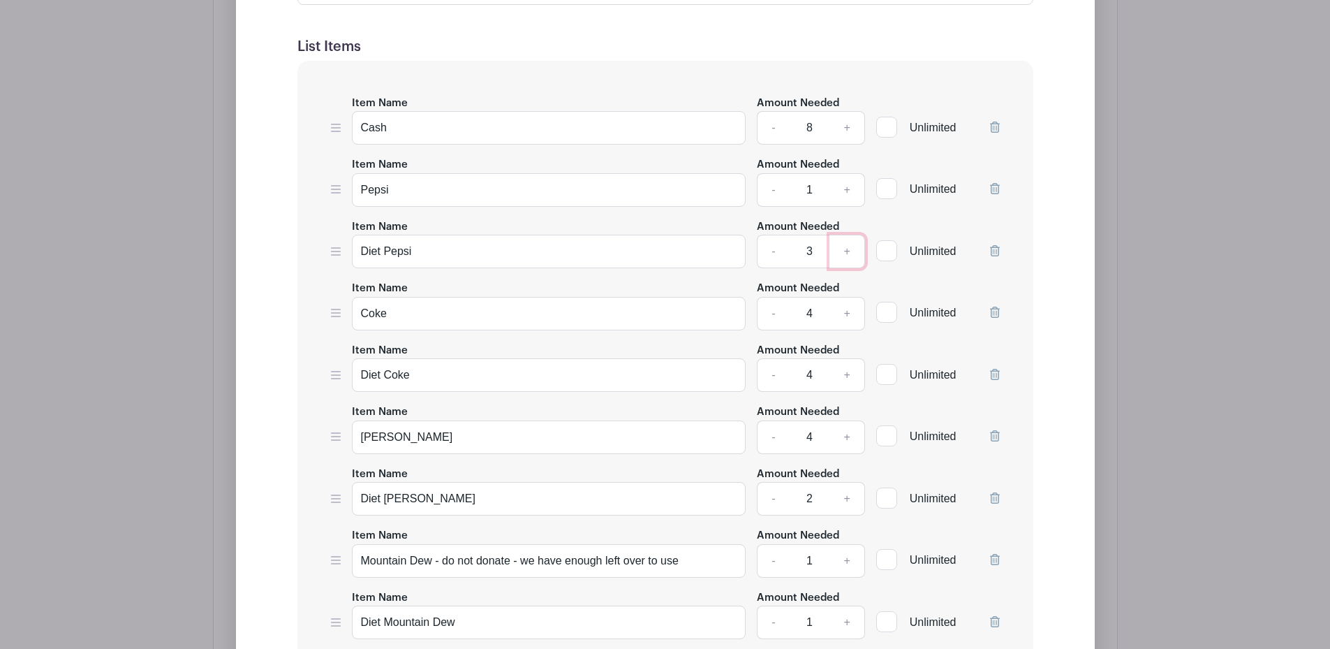
click at [850, 252] on link "+" at bounding box center [847, 252] width 35 height 34
click at [774, 251] on link "-" at bounding box center [773, 252] width 32 height 34
type input "3"
click at [851, 186] on link "+" at bounding box center [847, 190] width 35 height 34
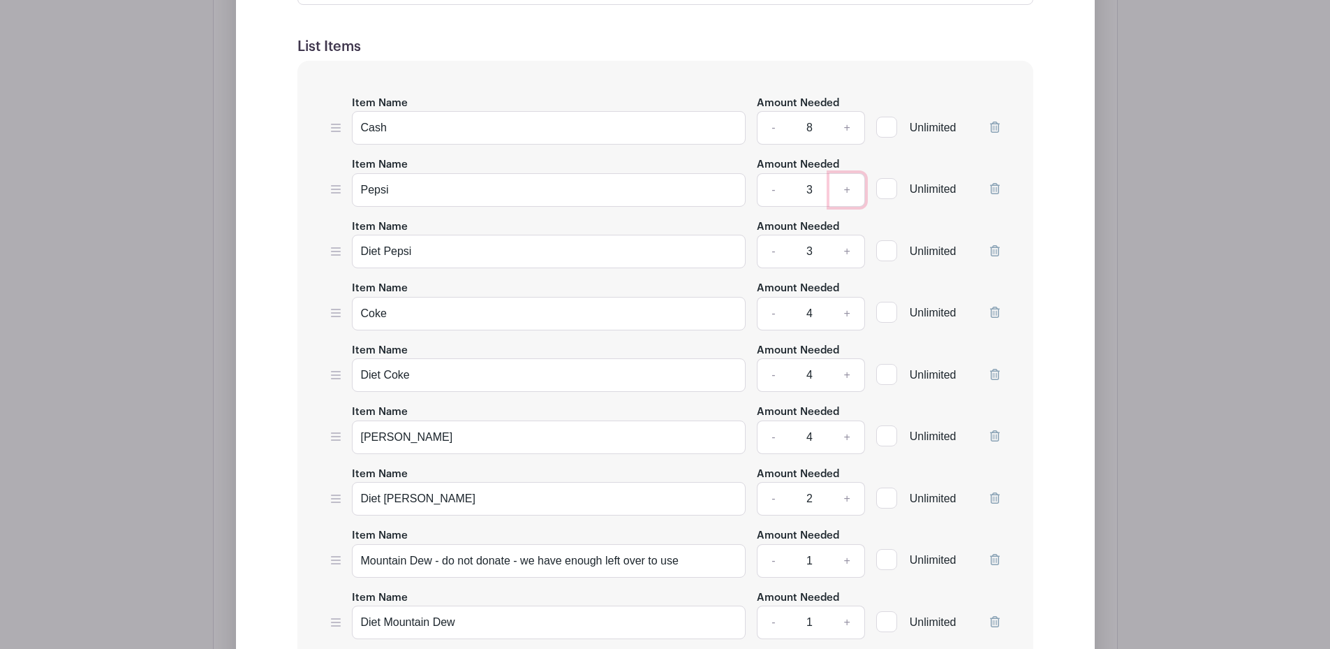
click at [851, 186] on link "+" at bounding box center [847, 190] width 35 height 34
type input "4"
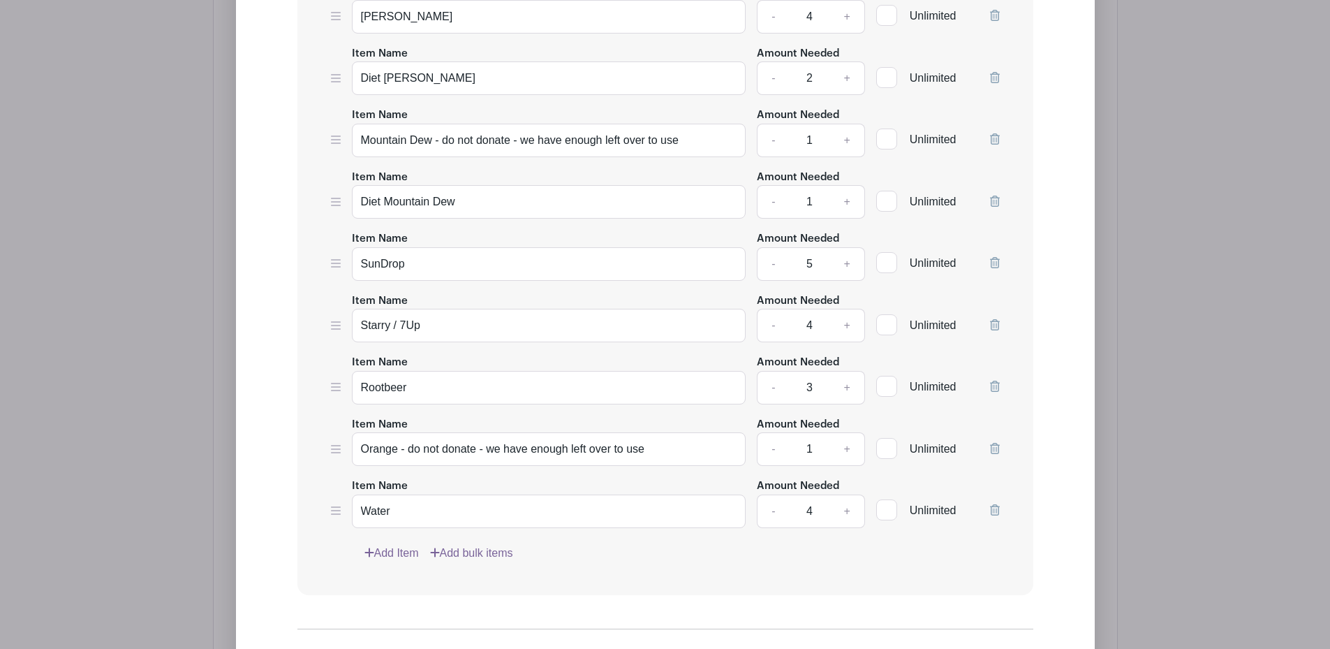
scroll to position [2742, 0]
click at [771, 510] on link "-" at bounding box center [773, 511] width 32 height 34
click at [848, 510] on link "+" at bounding box center [847, 511] width 35 height 34
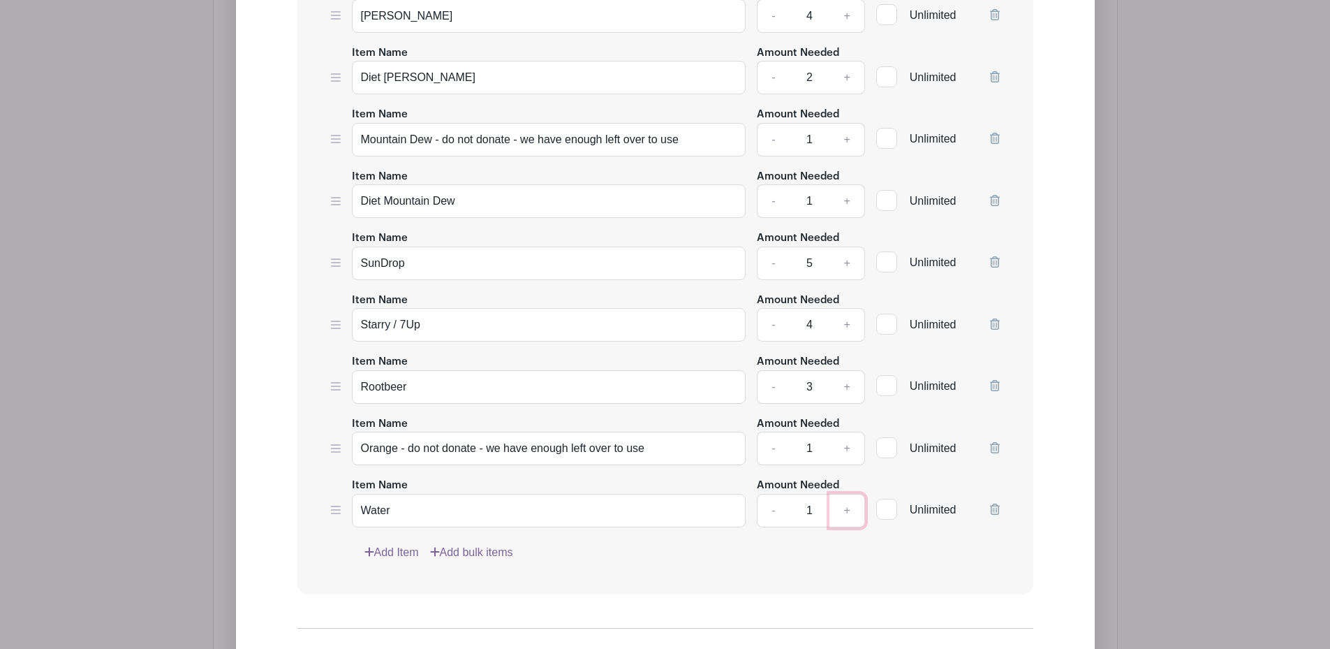
type input "2"
click at [772, 385] on link "-" at bounding box center [773, 387] width 32 height 34
type input "2"
click at [772, 327] on link "-" at bounding box center [773, 325] width 32 height 34
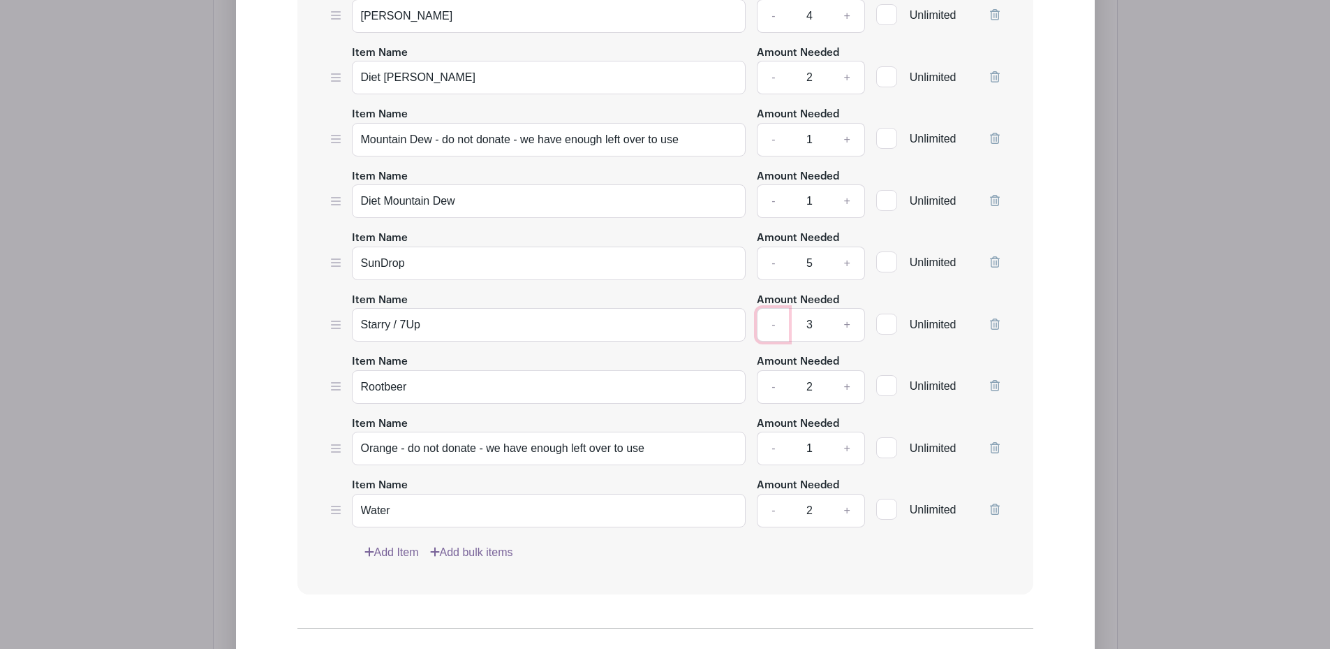
type input "2"
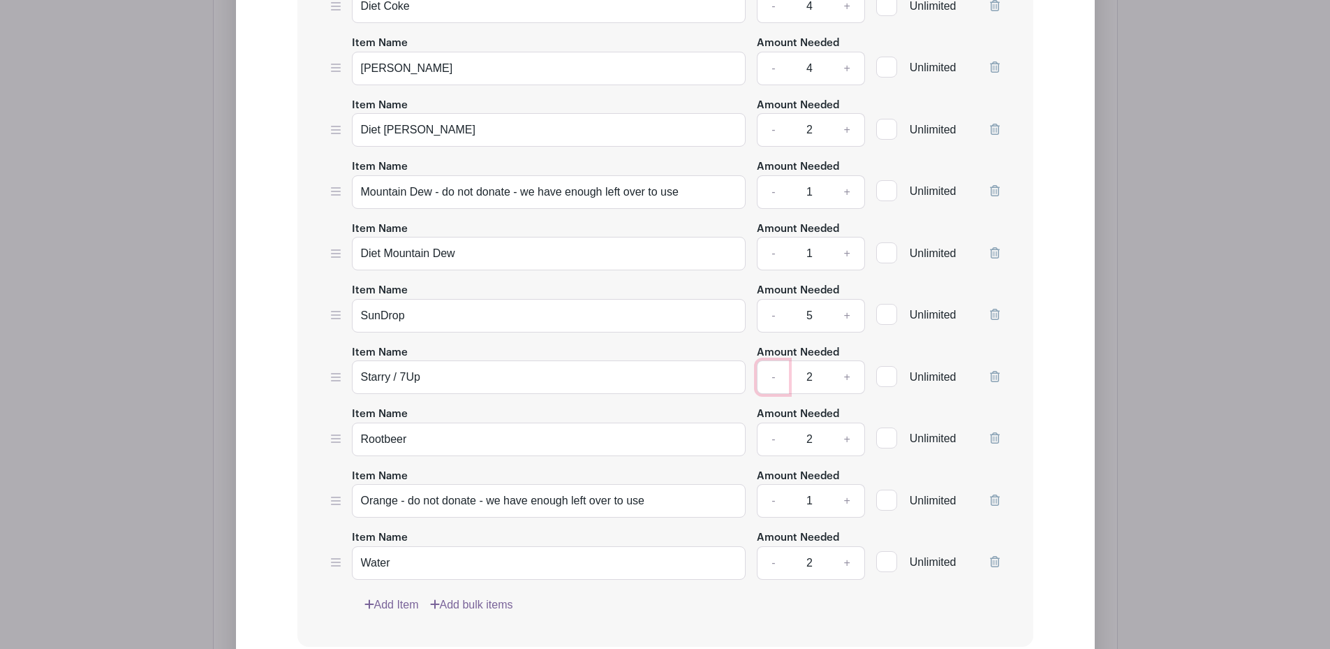
scroll to position [2688, 0]
click at [769, 318] on link "-" at bounding box center [773, 317] width 32 height 34
type input "4"
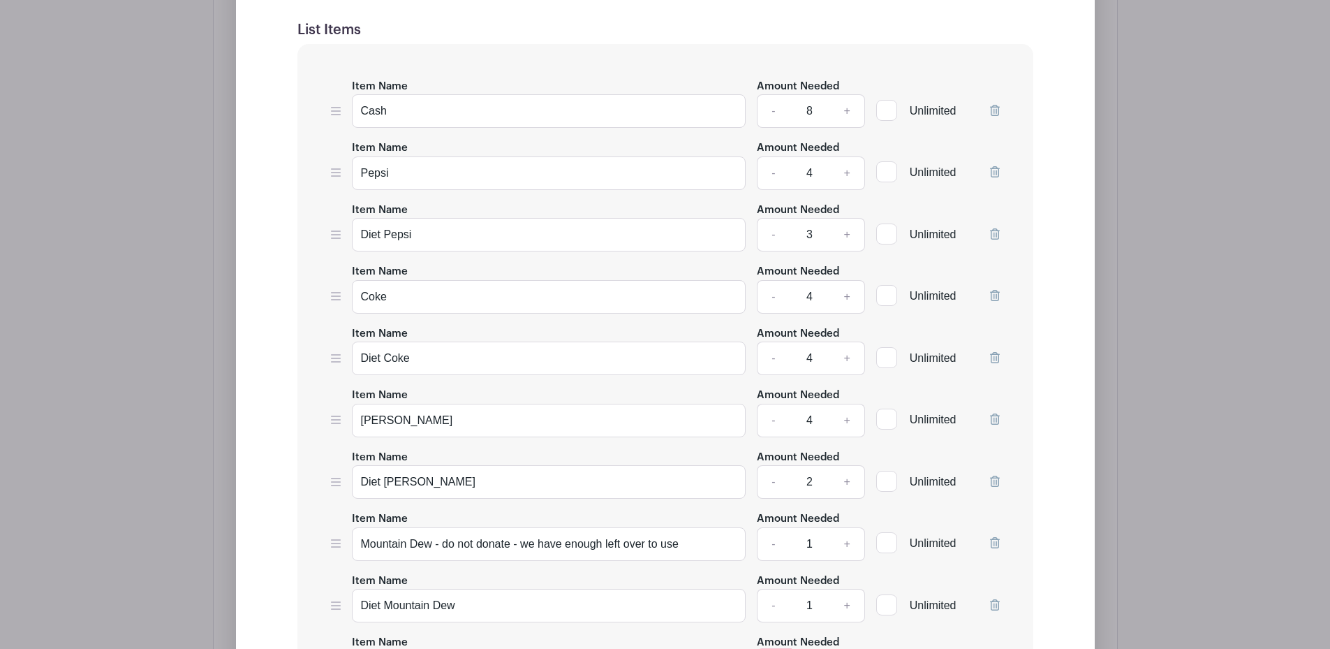
scroll to position [2337, 0]
click at [771, 421] on link "-" at bounding box center [773, 421] width 32 height 34
type input "3"
click at [772, 356] on link "-" at bounding box center [773, 359] width 32 height 34
type input "3"
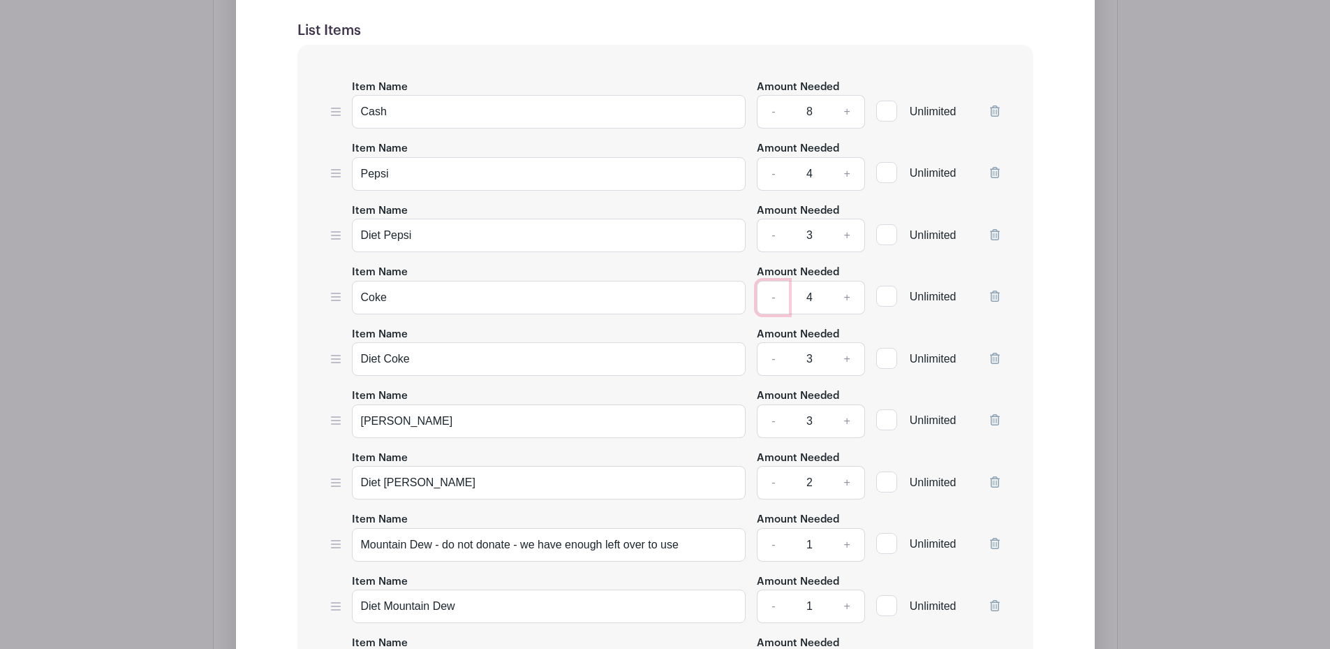
click at [772, 297] on link "-" at bounding box center [773, 298] width 32 height 34
type input "3"
click at [770, 237] on link "-" at bounding box center [773, 236] width 32 height 34
type input "2"
click at [772, 177] on link "-" at bounding box center [773, 174] width 32 height 34
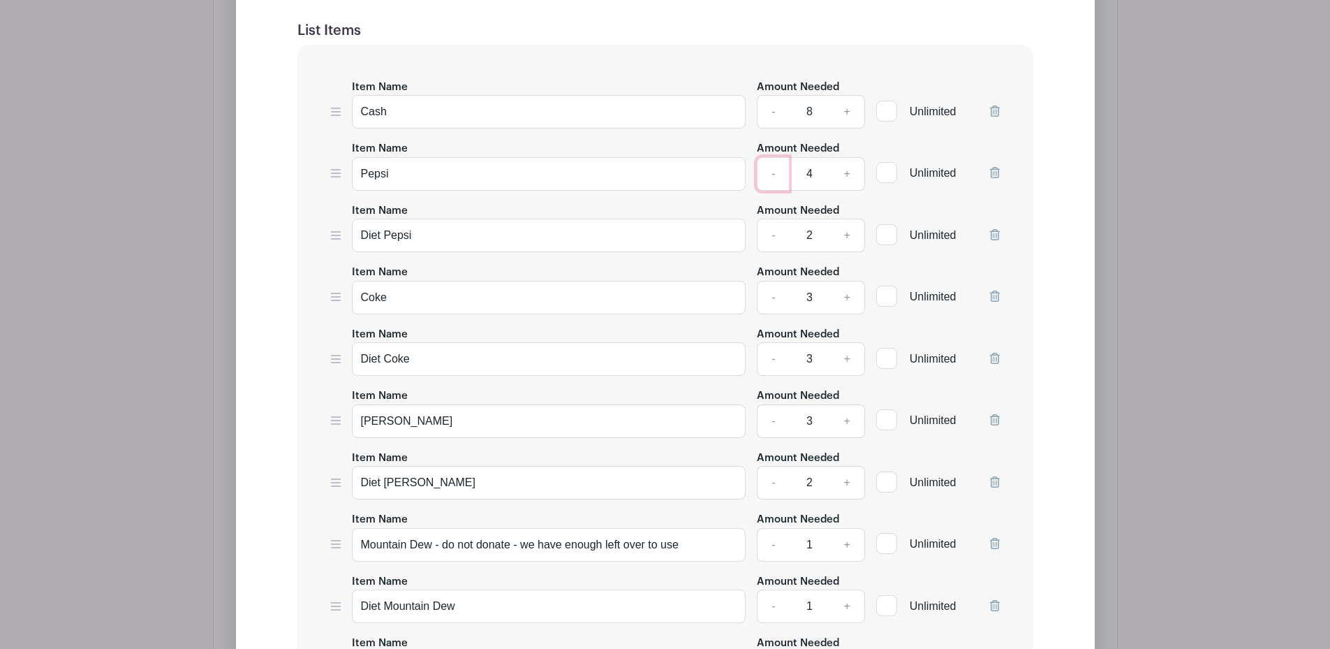
type input "3"
click at [506, 232] on input "Diet Pepsi" at bounding box center [549, 236] width 395 height 34
click at [384, 234] on input "Diet Pepsi" at bounding box center [549, 236] width 395 height 34
drag, startPoint x: 497, startPoint y: 232, endPoint x: 390, endPoint y: 236, distance: 107.6
click at [390, 236] on input "Pepsi - Diet or Zero Sugar" at bounding box center [549, 236] width 395 height 34
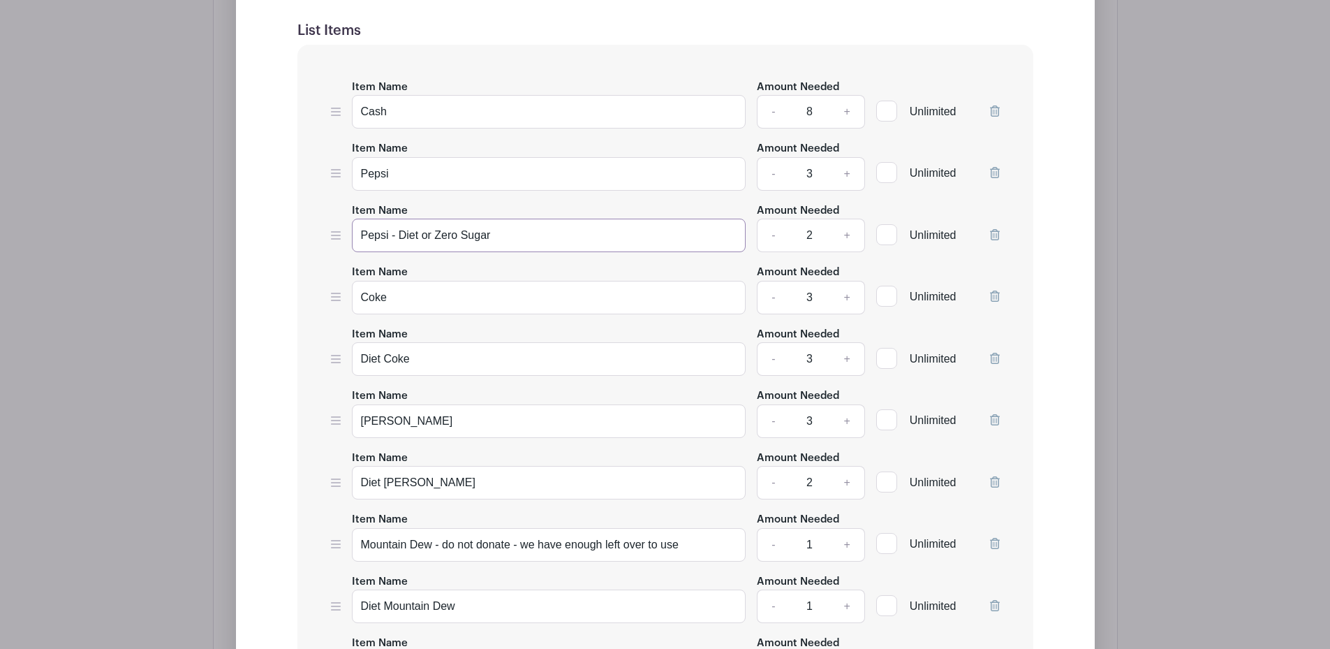
type input "Pepsi - Diet or Zero Sugar"
click at [385, 359] on input "Diet Coke" at bounding box center [549, 359] width 395 height 34
click at [389, 358] on input "Coke" at bounding box center [549, 359] width 395 height 34
paste input "- Diet or Zero Sugar"
type input "Coke - Diet or Zero Sugar"
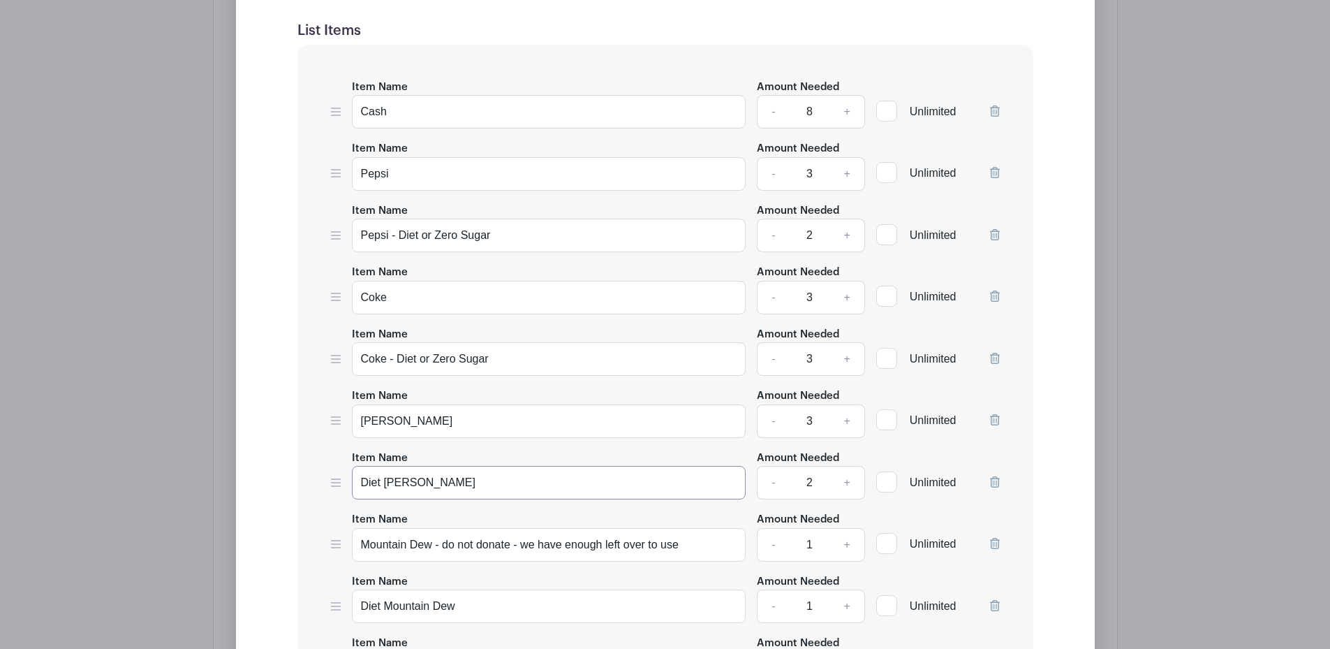
click at [492, 481] on input "Diet Dr. Pepper" at bounding box center [549, 483] width 395 height 34
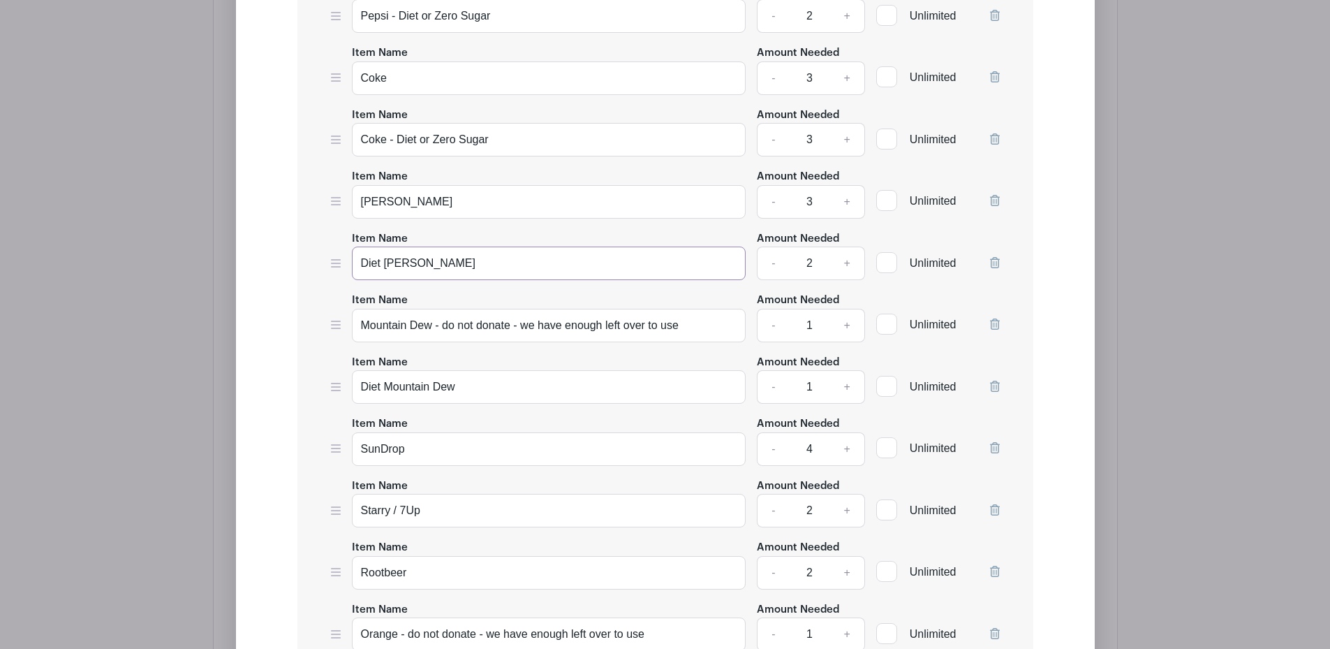
scroll to position [2559, 0]
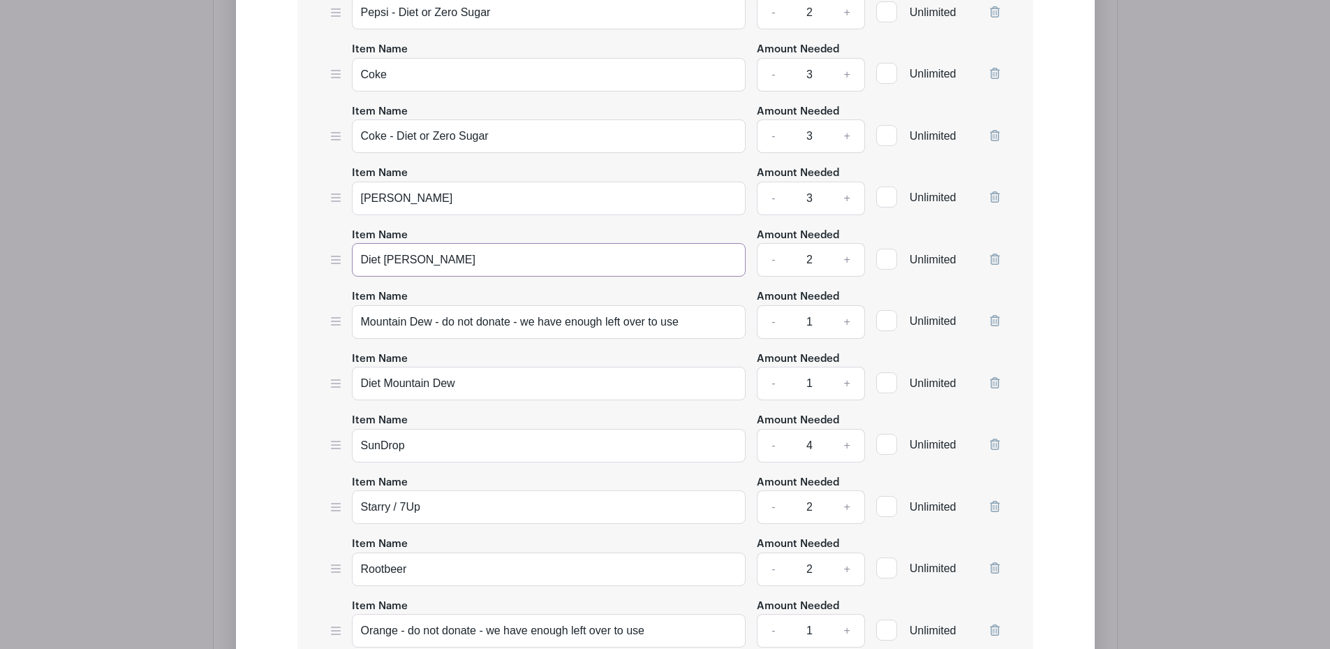
click at [384, 258] on input "Diet Dr. Pepper" at bounding box center [549, 260] width 395 height 34
drag, startPoint x: 384, startPoint y: 258, endPoint x: 311, endPoint y: 255, distance: 72.7
click at [311, 255] on div "Item Name Cash Amount Needed - 8 + Unlimited Item Name Pepsi Amount Needed - 3 …" at bounding box center [665, 299] width 736 height 955
paste input "- Diet or Zero Sugar"
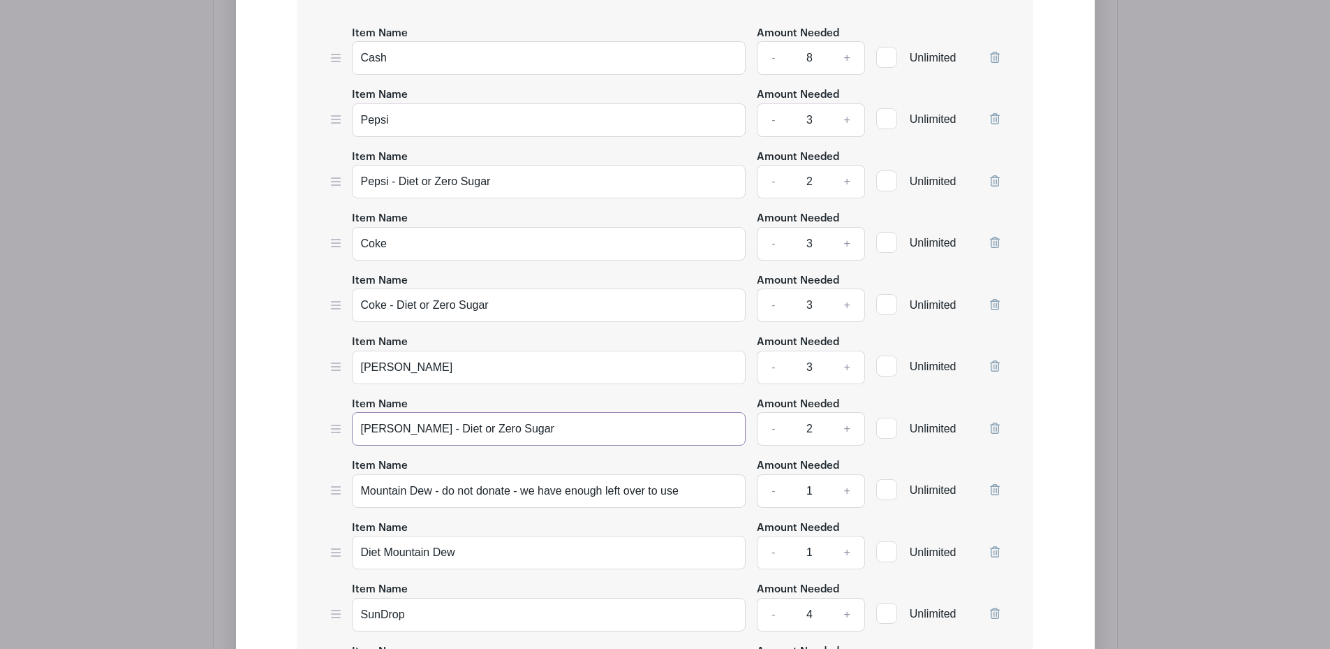
scroll to position [2390, 0]
type input "[PERSON_NAME] - Diet or Zero Sugar"
click at [772, 121] on link "-" at bounding box center [773, 121] width 32 height 34
click at [851, 125] on link "+" at bounding box center [847, 121] width 35 height 34
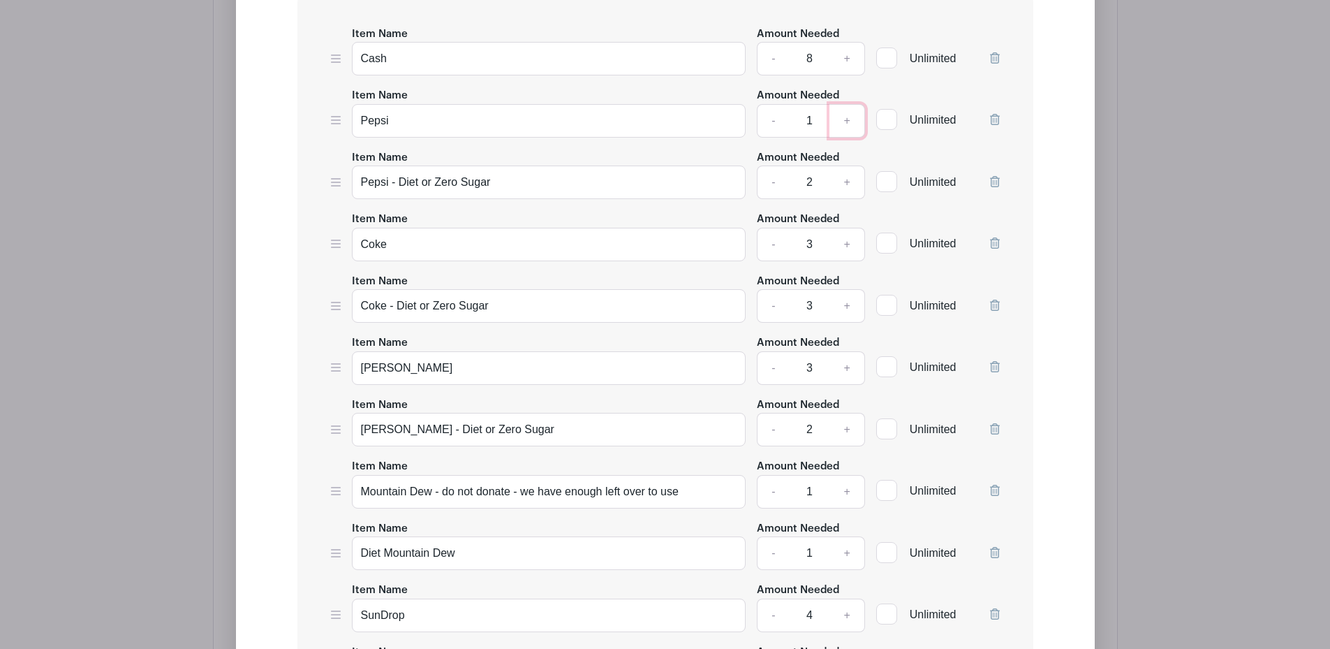
type input "2"
click at [774, 185] on link "-" at bounding box center [773, 182] width 32 height 34
type input "1"
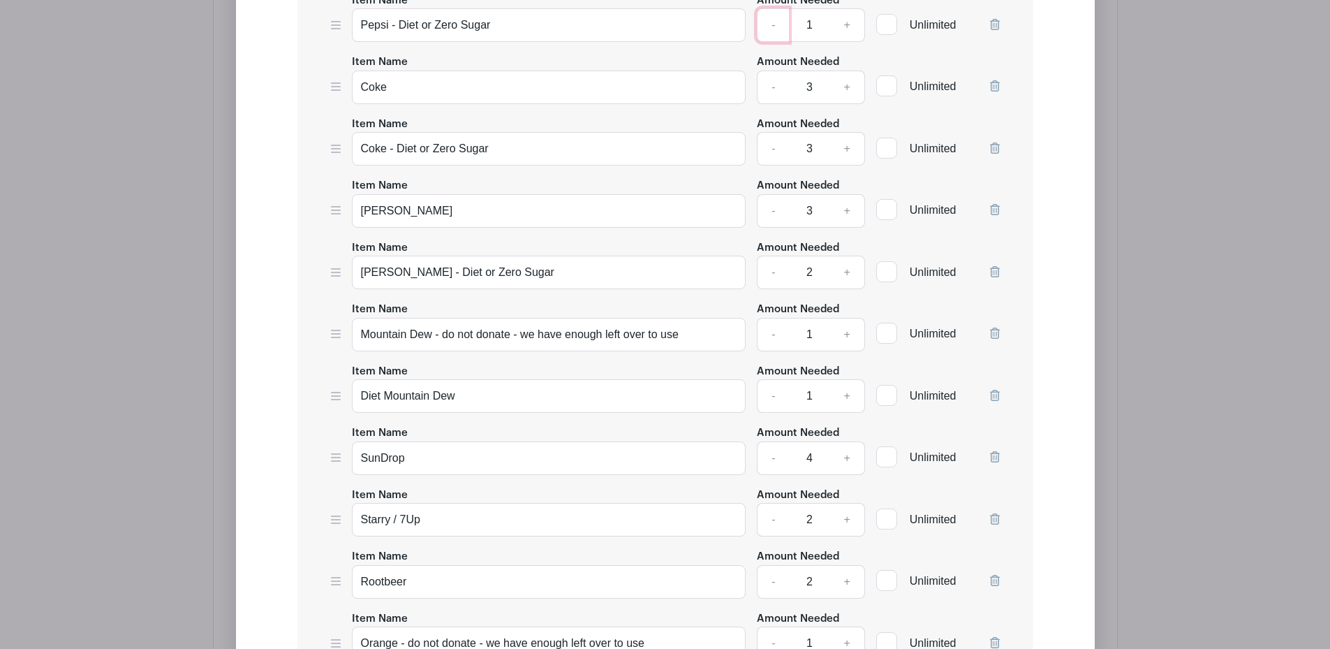
scroll to position [2551, 0]
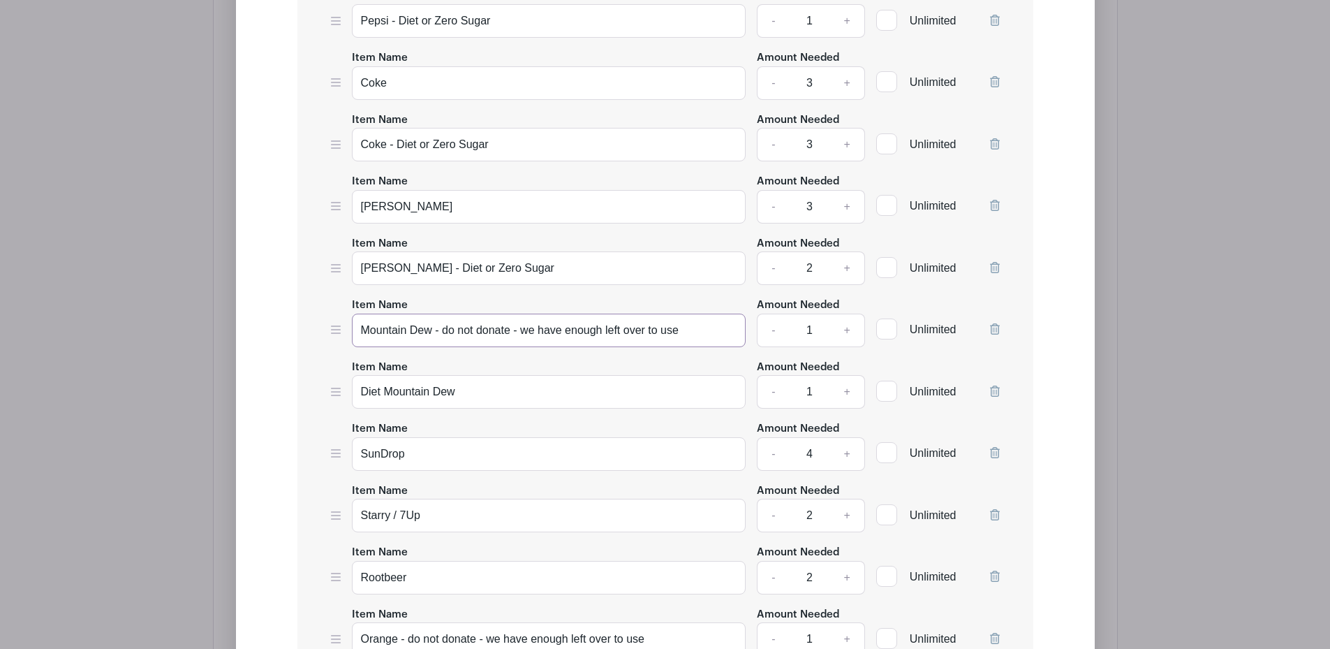
click at [626, 329] on input "Mountain Dew - do not donate - we have enough left over to use" at bounding box center [549, 331] width 395 height 34
type input "Mountain Dew - do not donate - we have enough leftover to use"
click at [589, 637] on input "Orange - do not donate - we have enough left over to use" at bounding box center [549, 639] width 395 height 34
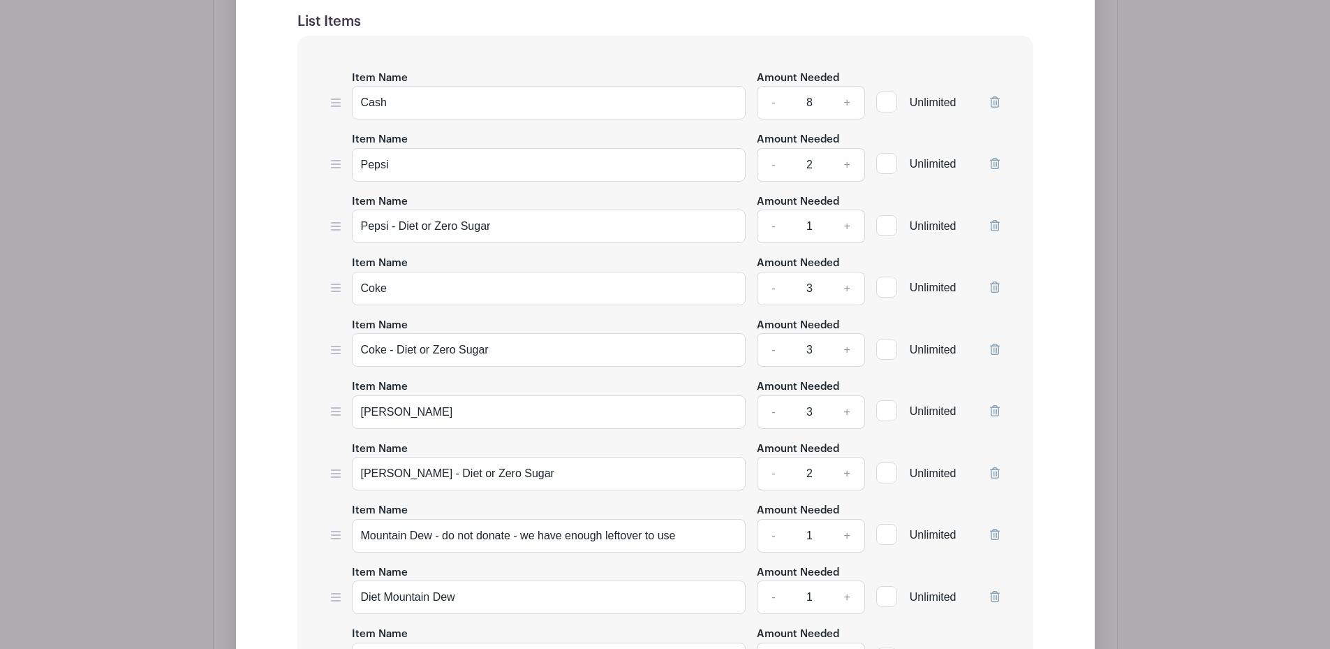
scroll to position [2344, 0]
type input "Orange - do not donate - we have enough leftover to use"
click at [771, 229] on link "-" at bounding box center [773, 228] width 32 height 34
click at [846, 229] on link "+" at bounding box center [847, 228] width 35 height 34
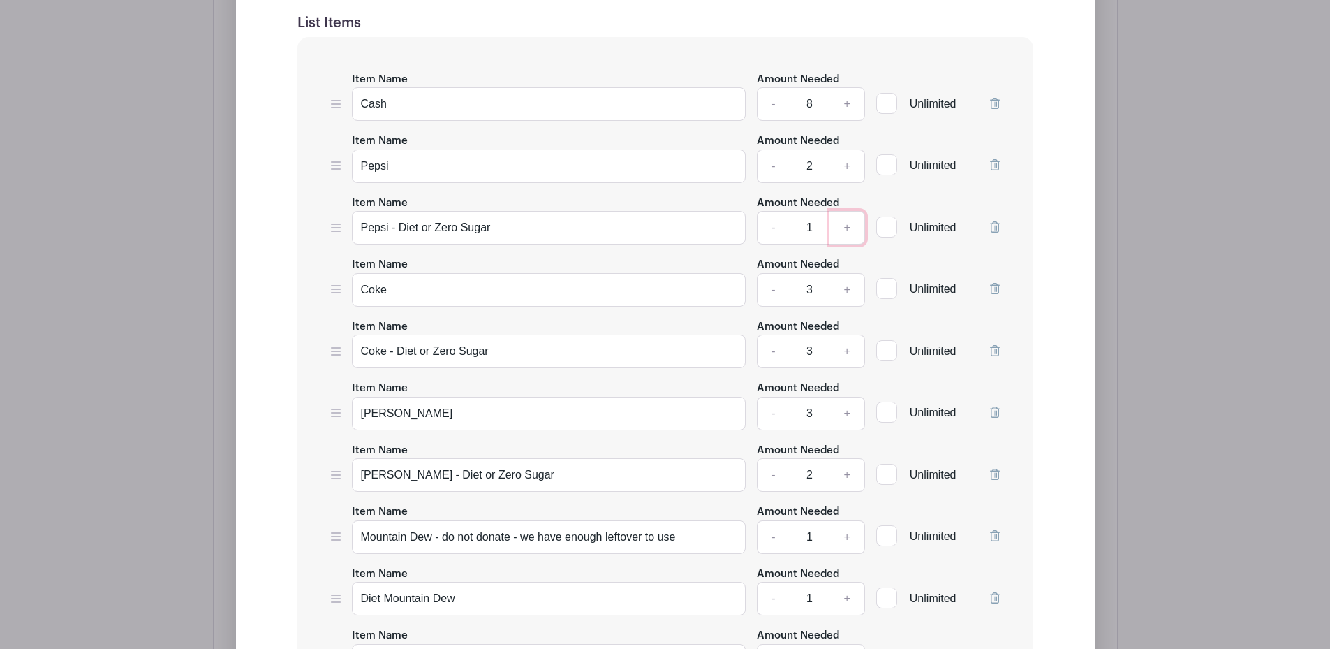
type input "2"
click at [714, 96] on input "Cash" at bounding box center [549, 104] width 395 height 34
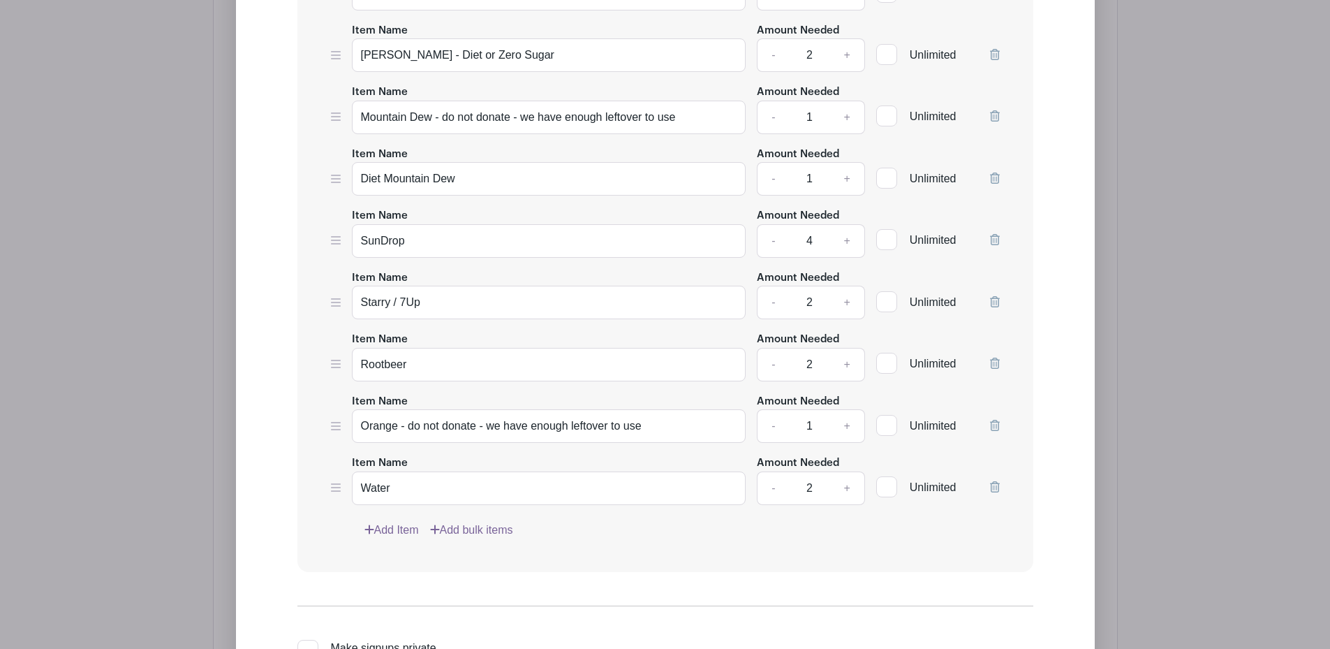
scroll to position [2765, 0]
type input "Cash - and we will buy soda"
click at [379, 530] on link "Add Item" at bounding box center [392, 529] width 54 height 17
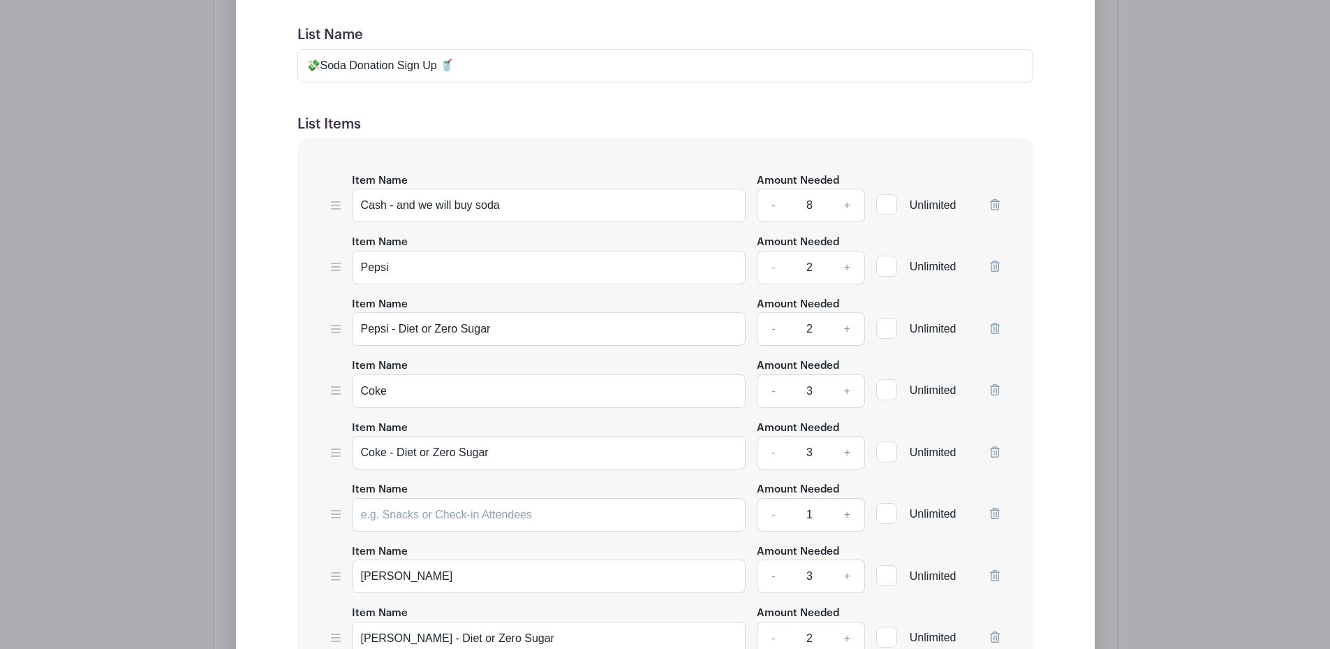
scroll to position [2242, 0]
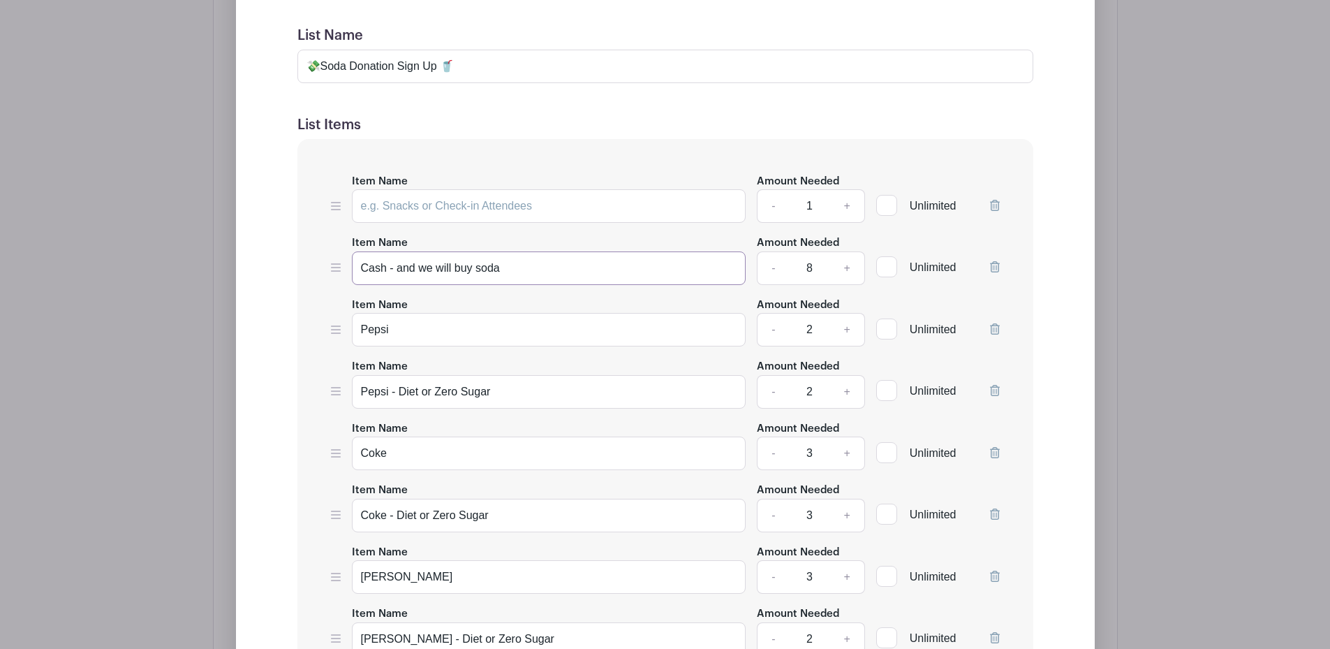
click at [454, 266] on input "Cash - and we will buy soda" at bounding box center [549, 268] width 395 height 34
click at [538, 270] on input "Cash - and we will go buy soda" at bounding box center [549, 268] width 395 height 34
type input "Cash - and we will go buy soda"
click at [532, 55] on input "💸Soda Donation Sign Up 🥤" at bounding box center [665, 67] width 736 height 34
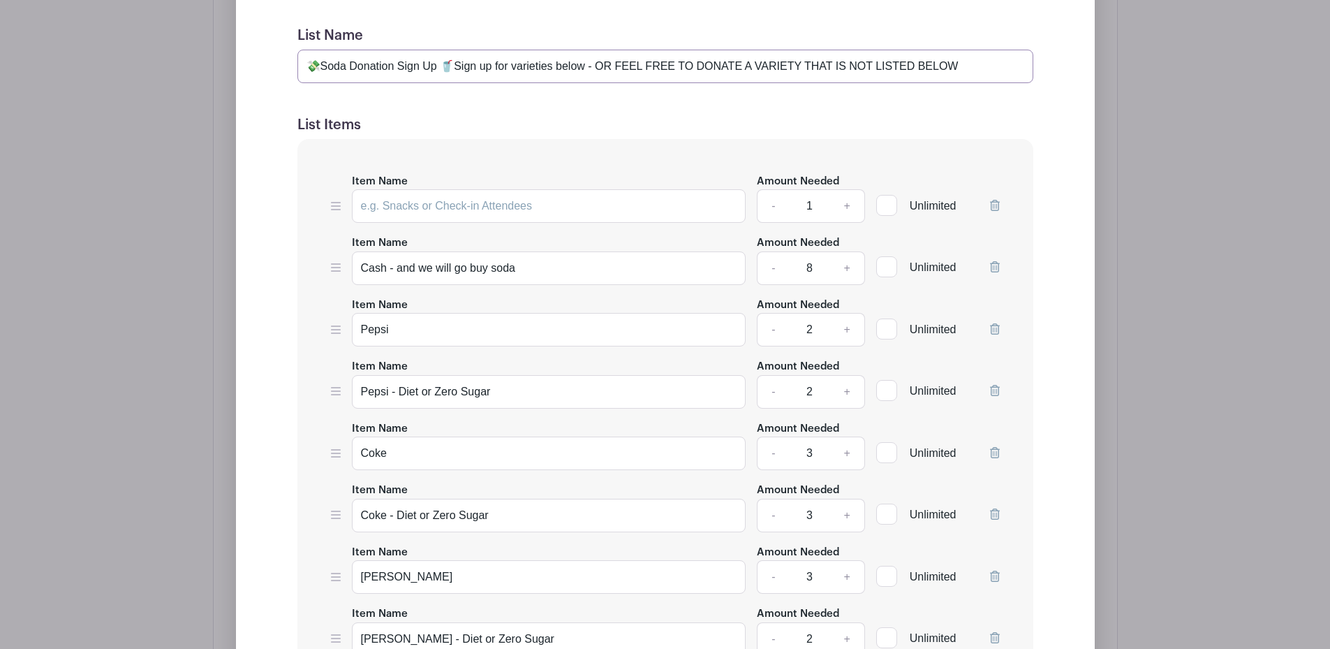
type input "💸Soda Donation Sign Up 🥤Sign up for varieties below - OR FEEL FREE TO DONATE A …"
click at [994, 205] on icon at bounding box center [995, 205] width 10 height 11
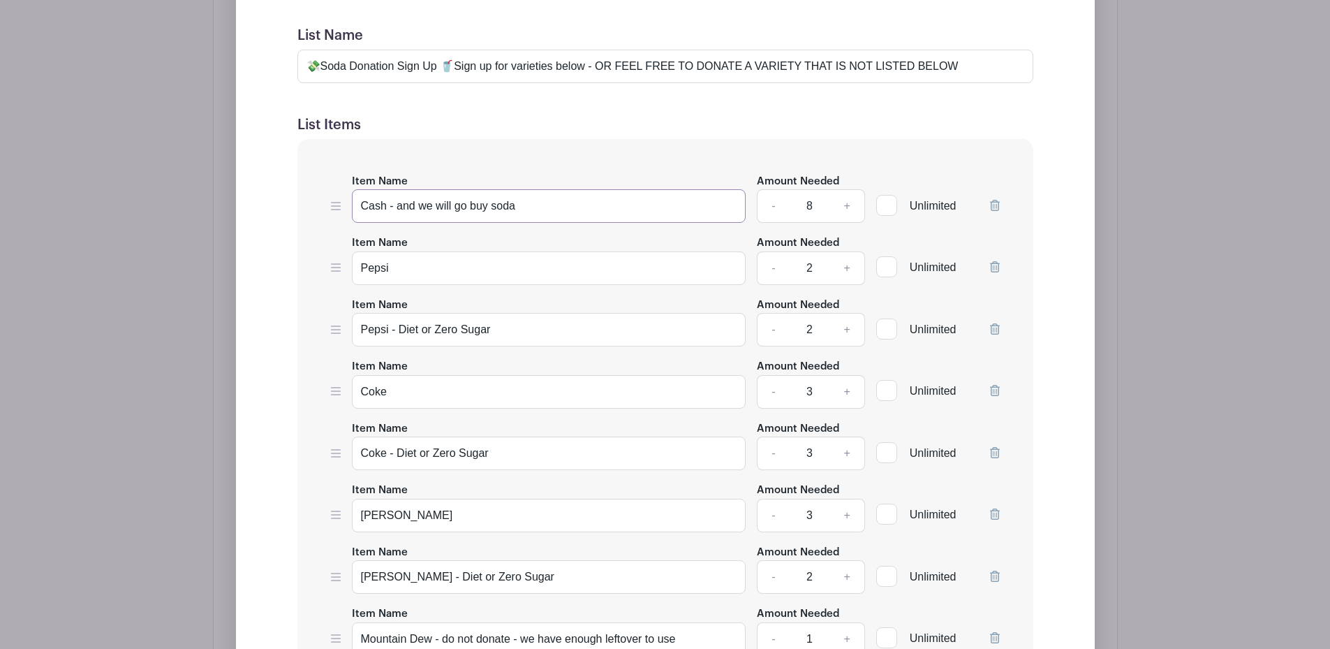
click at [612, 199] on input "Cash - and we will go buy soda" at bounding box center [549, 206] width 395 height 34
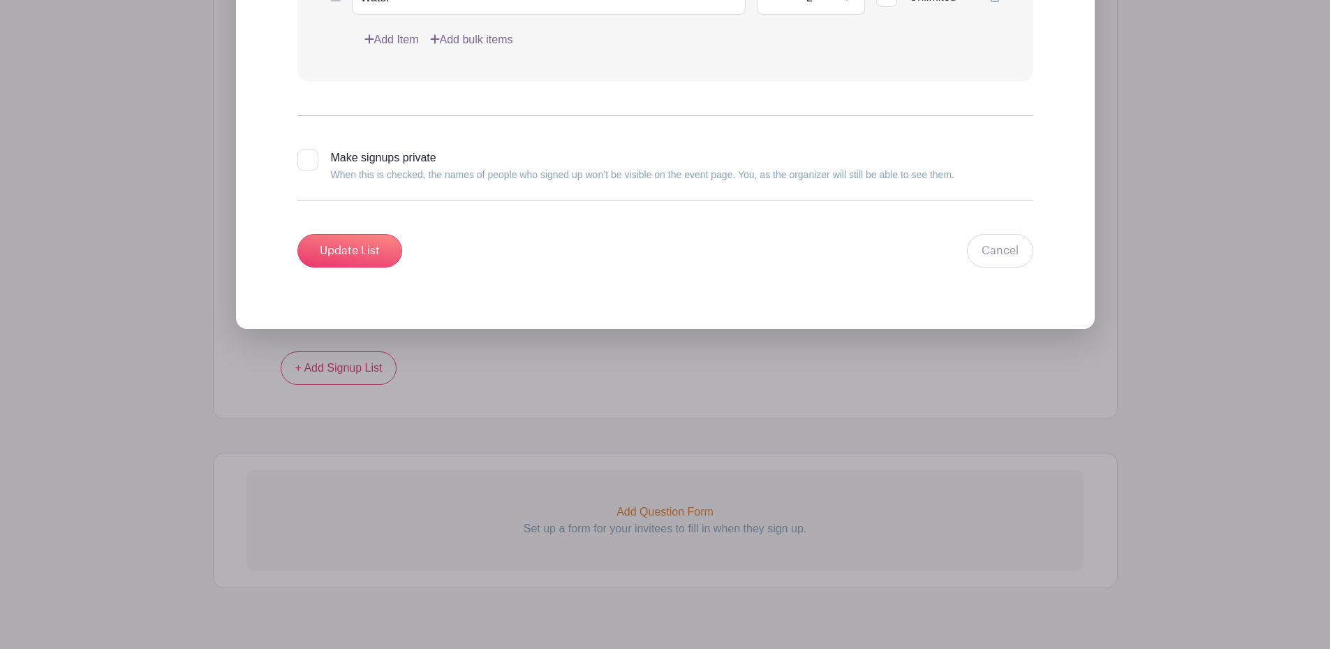
scroll to position [3281, 0]
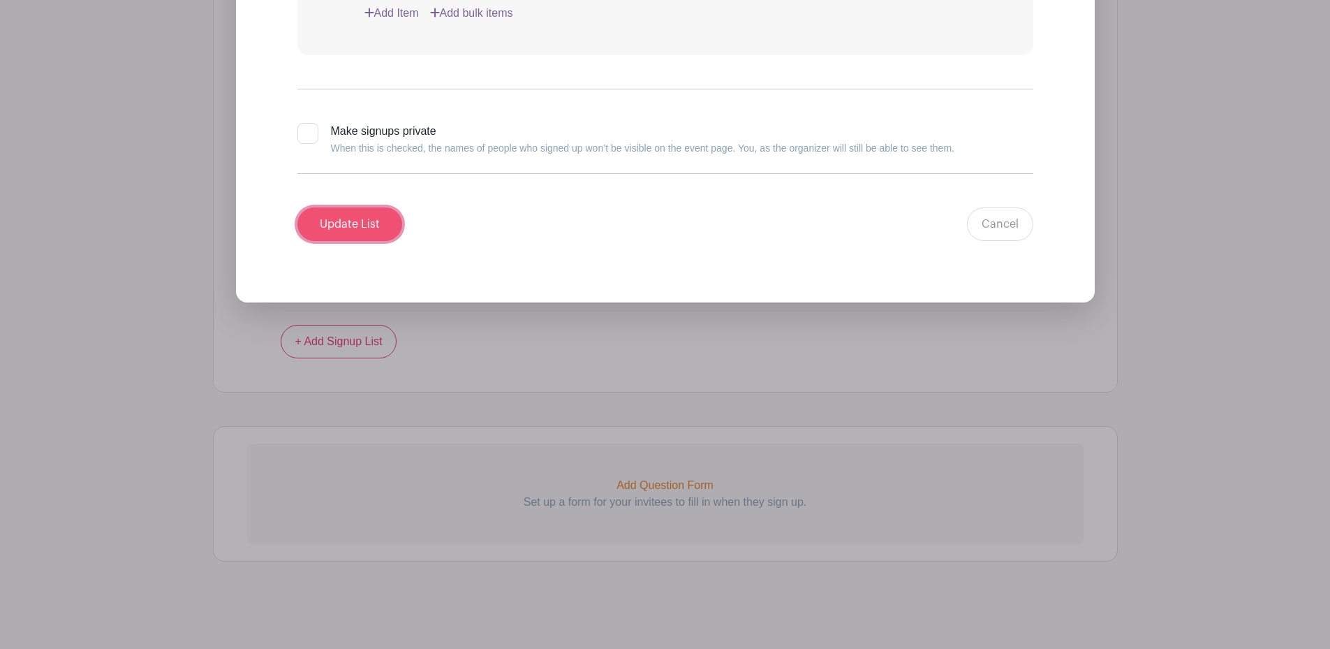
click at [374, 223] on input "Update List" at bounding box center [349, 224] width 105 height 34
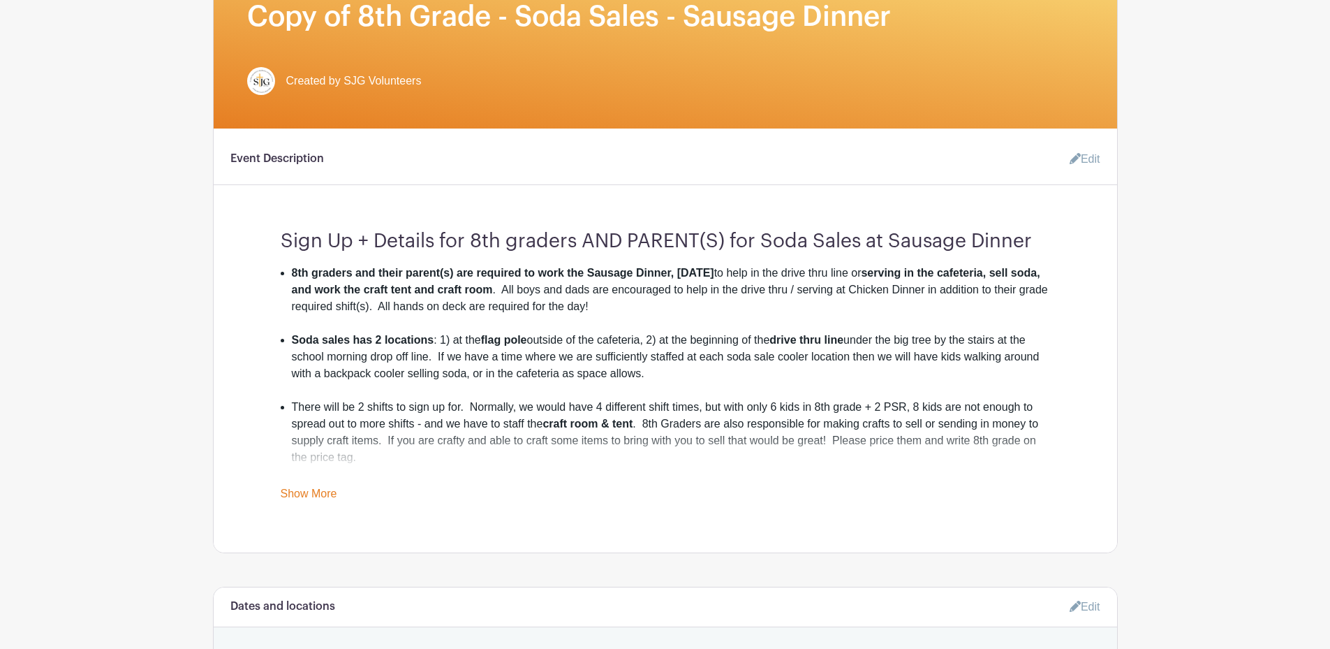
scroll to position [310, 0]
click at [329, 495] on link "Show More" at bounding box center [309, 495] width 57 height 17
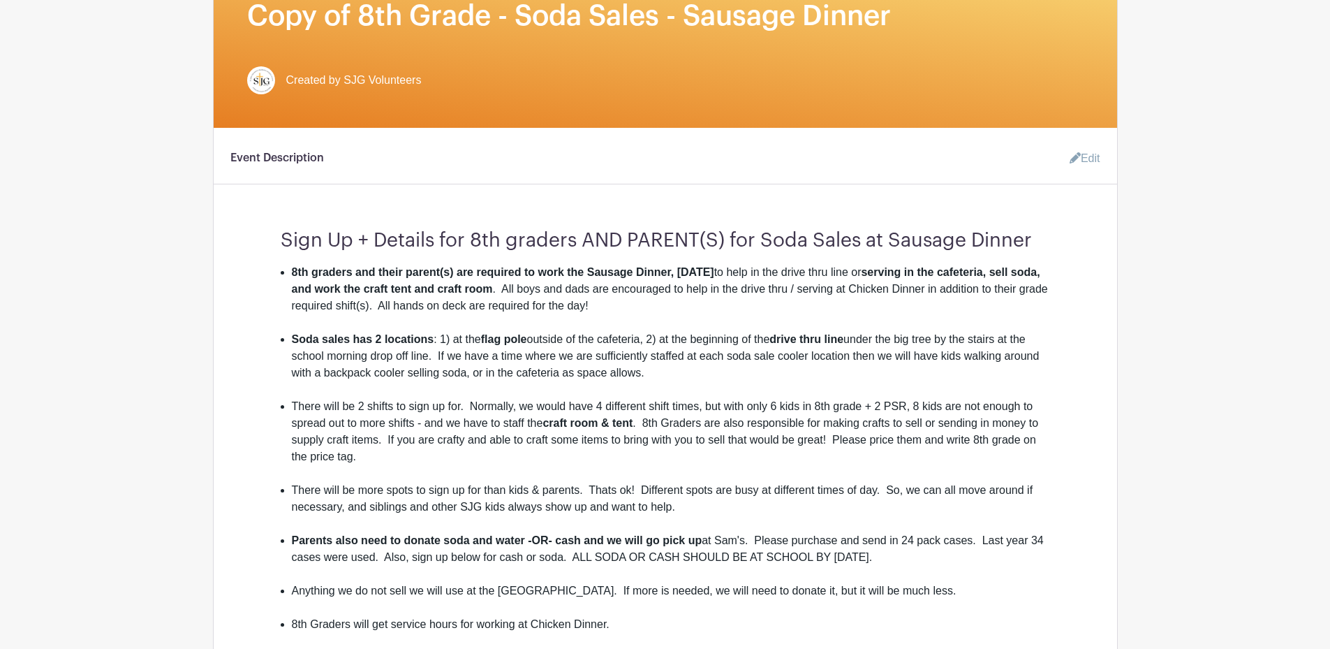
click at [1091, 154] on link "Edit" at bounding box center [1080, 159] width 42 height 28
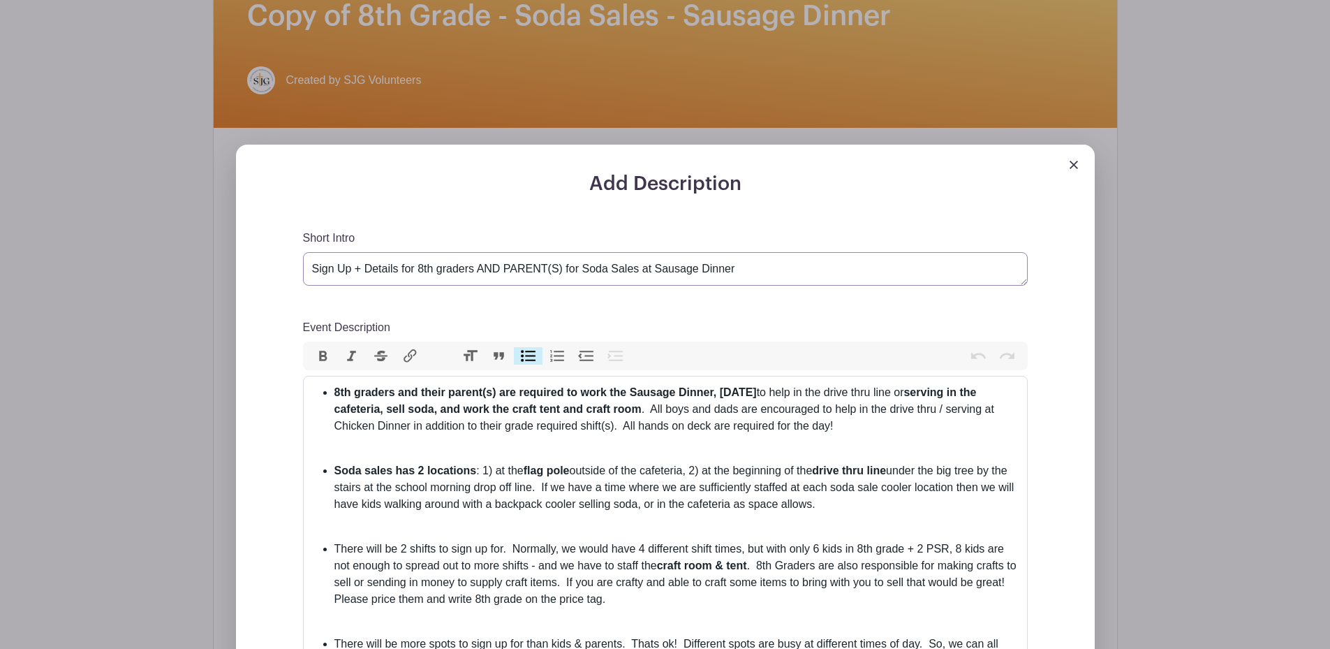
click at [904, 263] on textarea "Sign Up + Details for 8th graders AND PARENT(S) for Soda Sales at Sausage Dinner" at bounding box center [665, 269] width 725 height 34
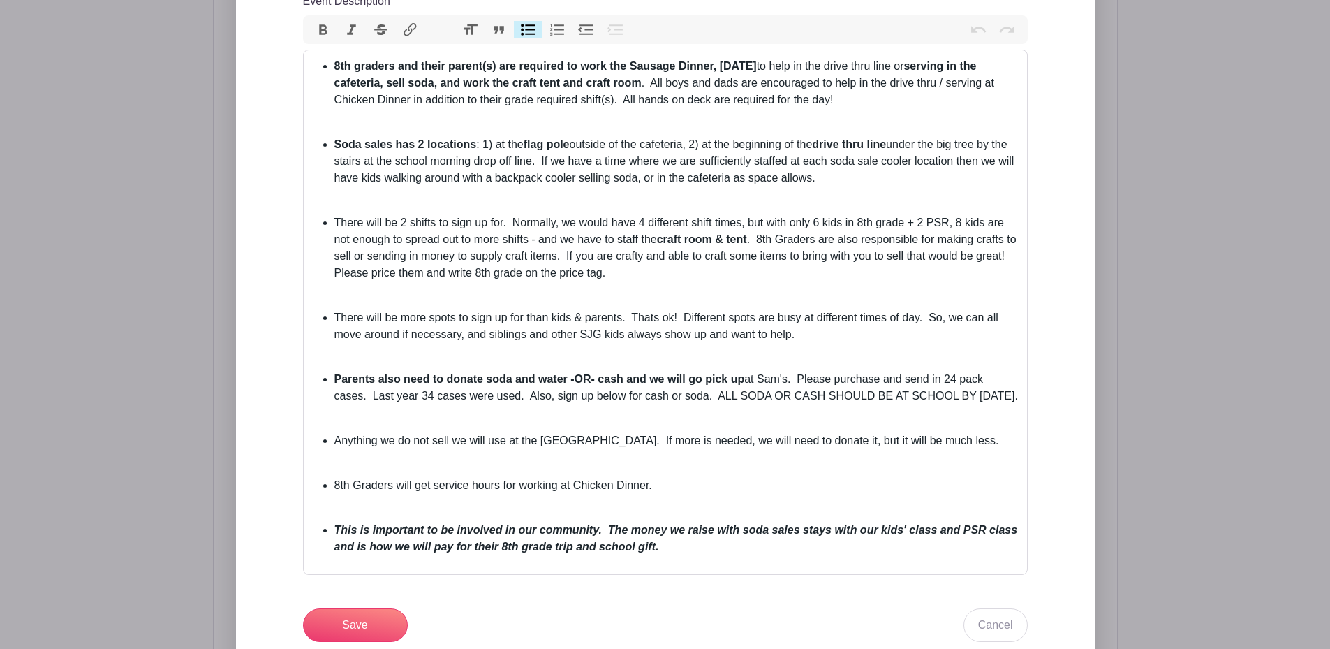
scroll to position [642, 0]
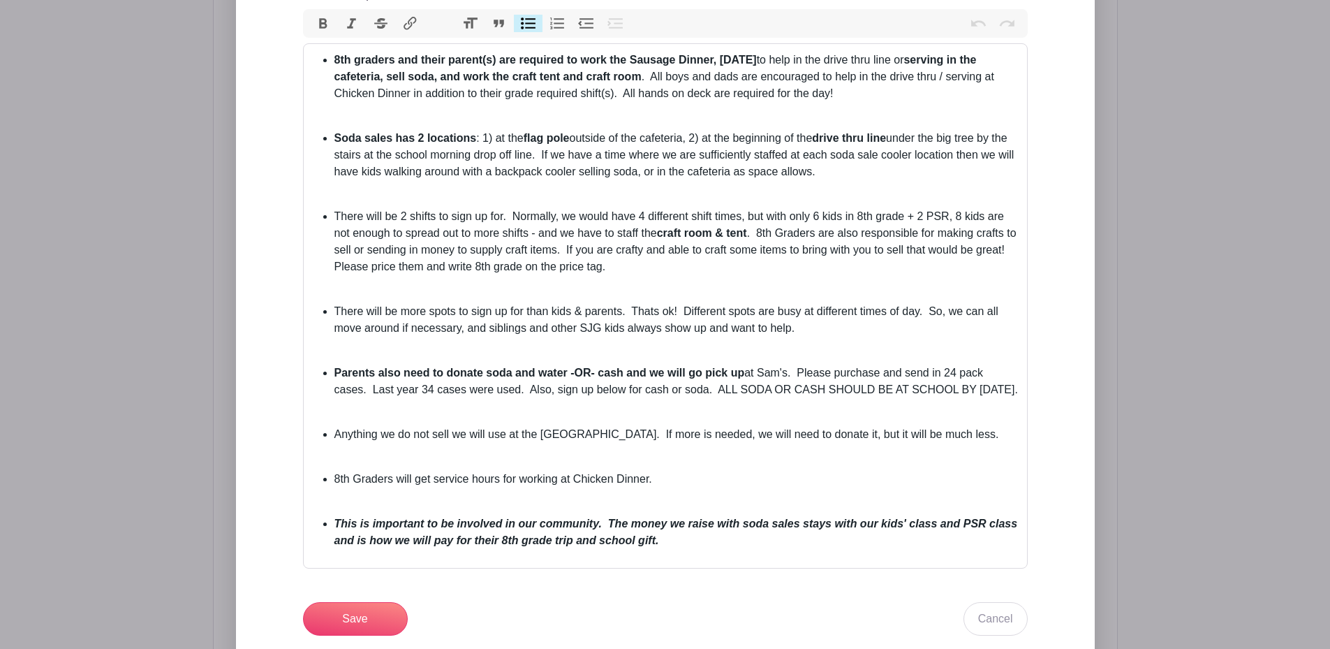
type textarea "Sign Up + Details for 8th graders AND PARENT(S) for Soda Sales at Sausage Dinne…"
click at [611, 487] on li "8th Graders will get service hours for working at Chicken Dinner." at bounding box center [676, 479] width 684 height 17
type trix-editor "<ul><li><strong>8th graders and their parent(s) are required to work the Sausag…"
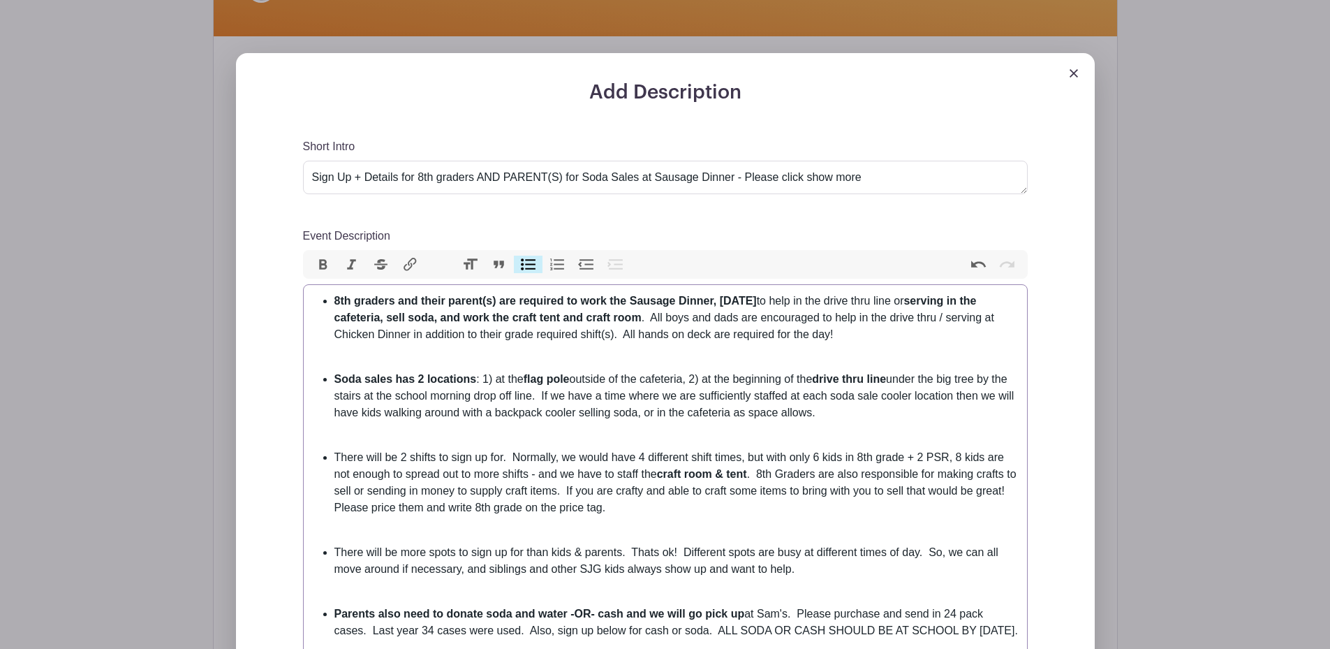
scroll to position [393, 0]
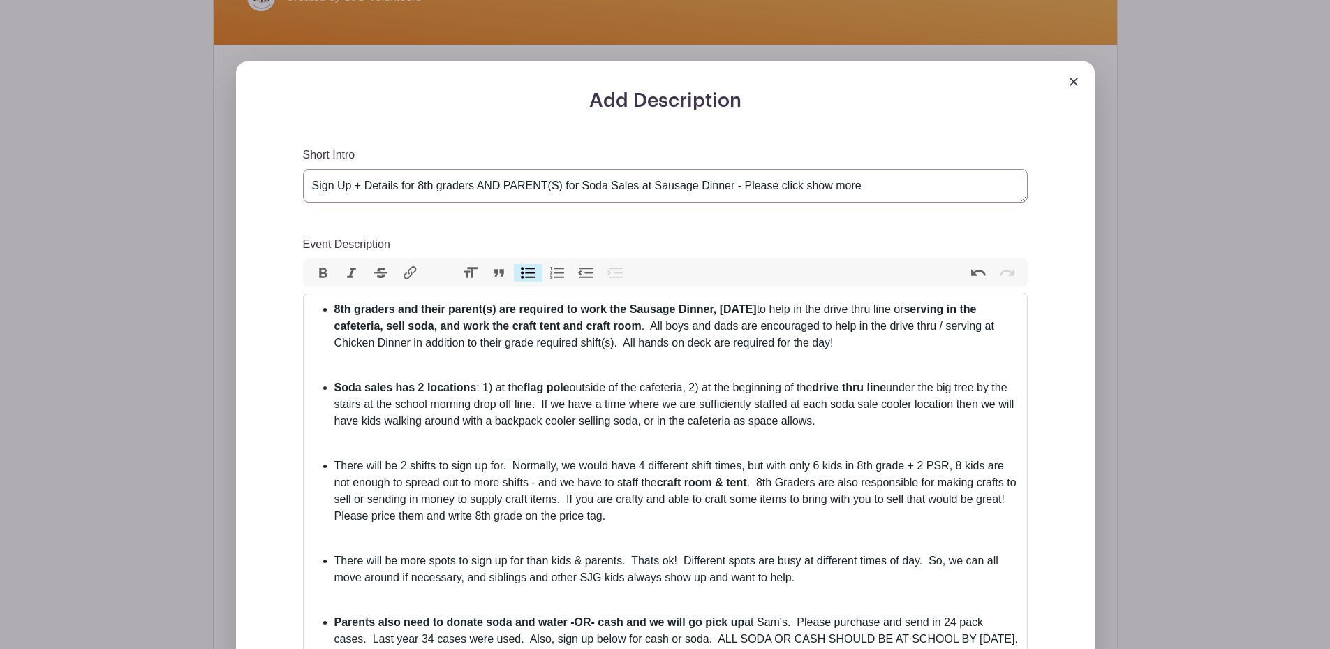
click at [878, 190] on textarea "Sign Up + Details for 8th graders AND PARENT(S) for Soda Sales at Sausage Dinner" at bounding box center [665, 186] width 725 height 34
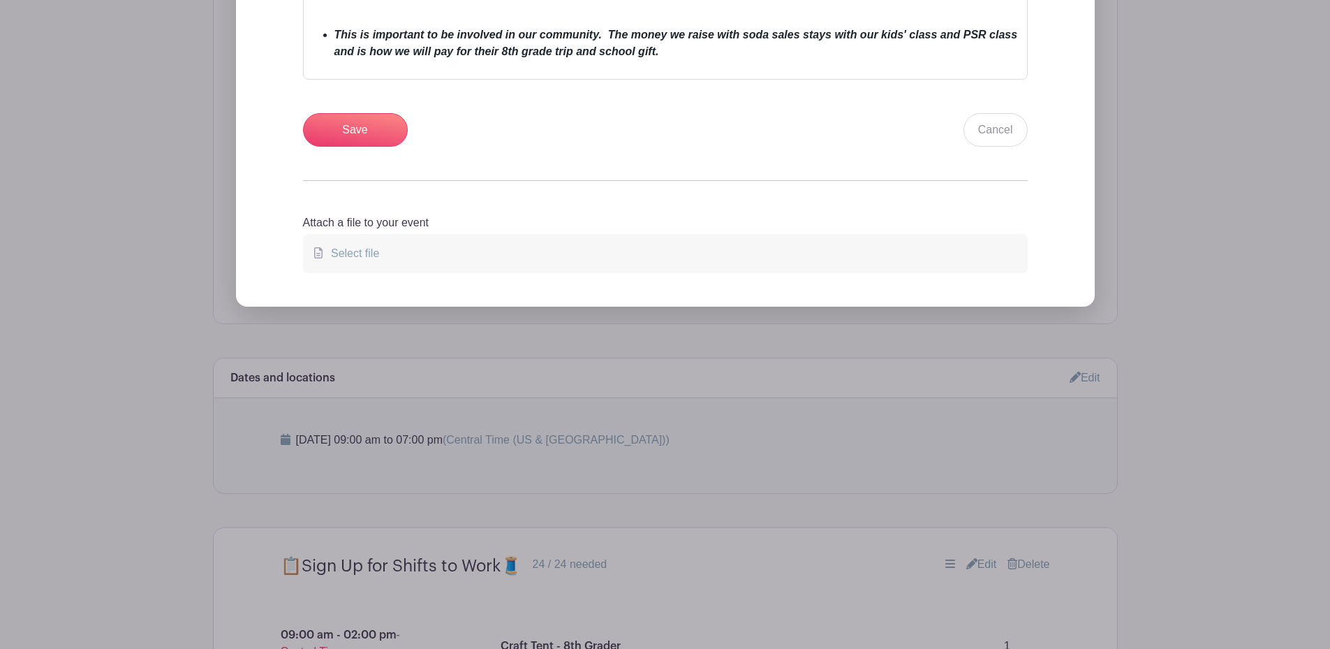
scroll to position [1128, 0]
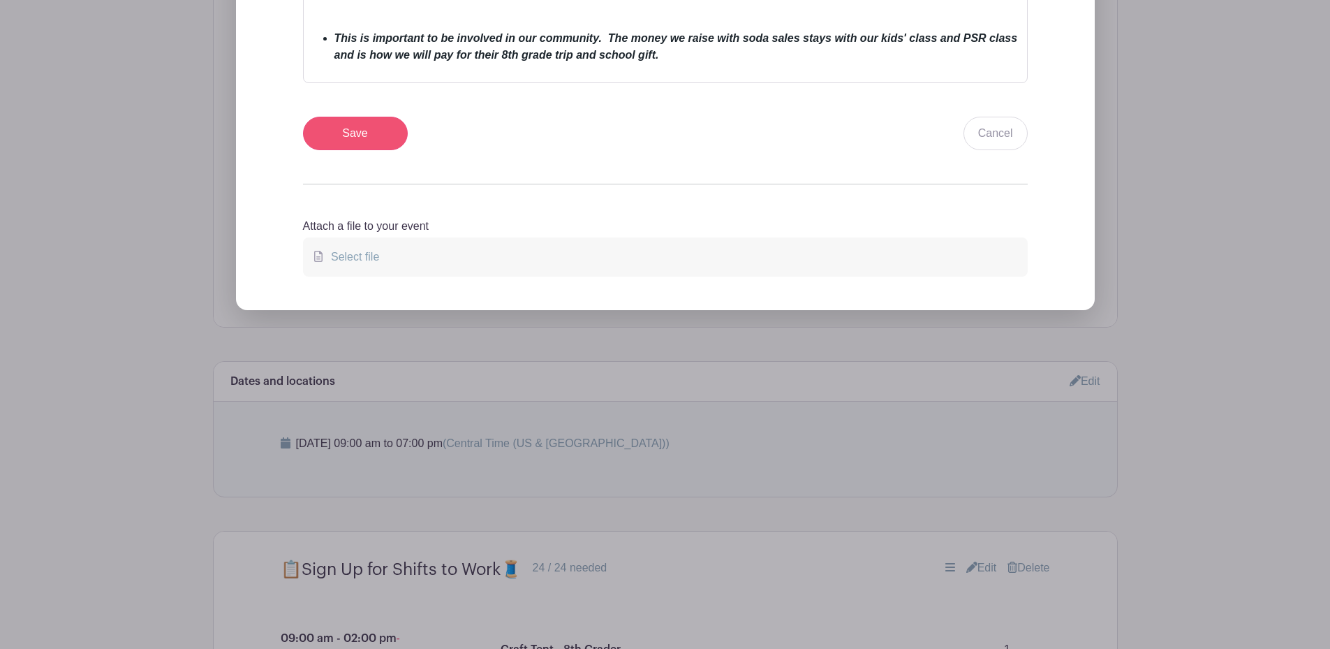
type textarea "Sign Up + Details for 8th graders AND PARENT(S) for Soda Sales at Sausage Dinne…"
click at [385, 150] on input "Save" at bounding box center [355, 134] width 105 height 34
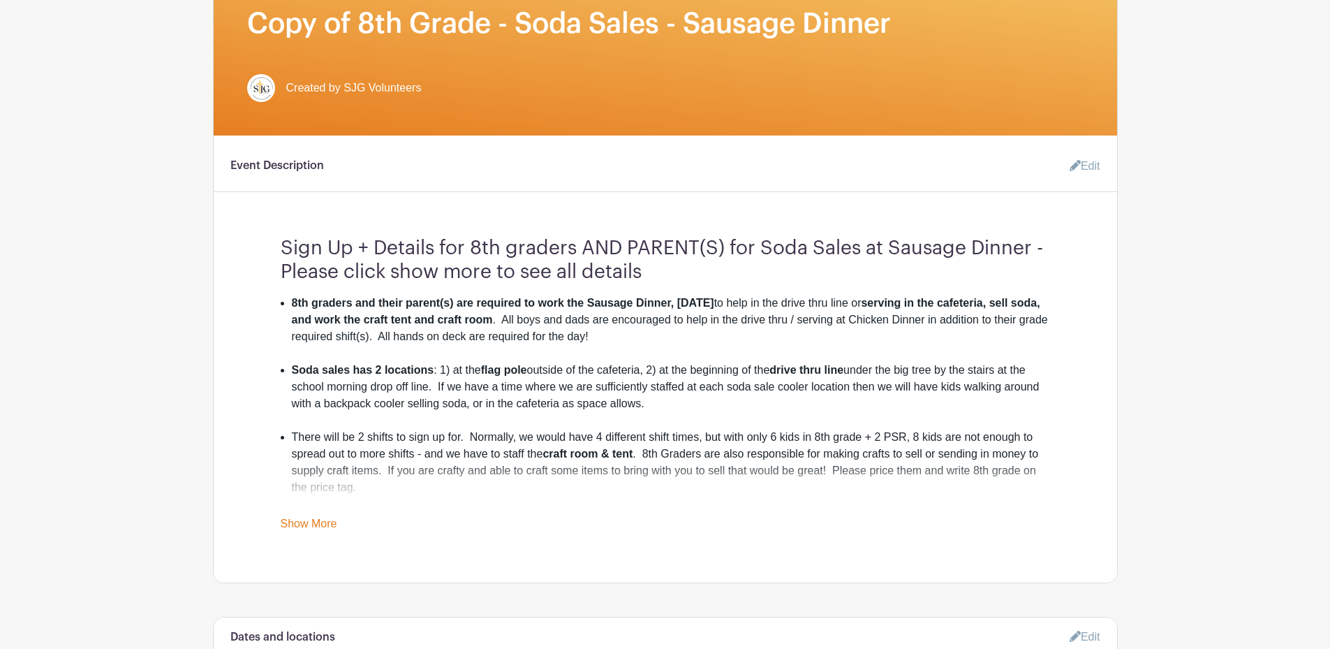
scroll to position [415, 0]
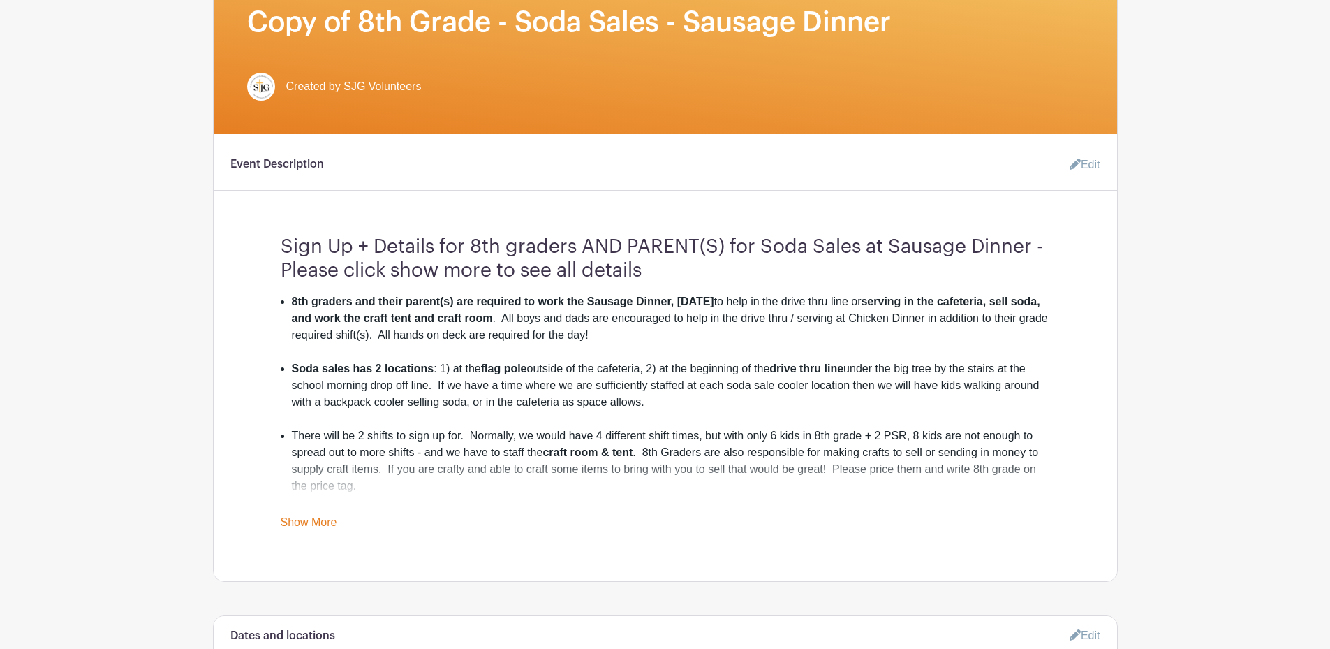
click at [325, 522] on link "Show More" at bounding box center [309, 524] width 57 height 17
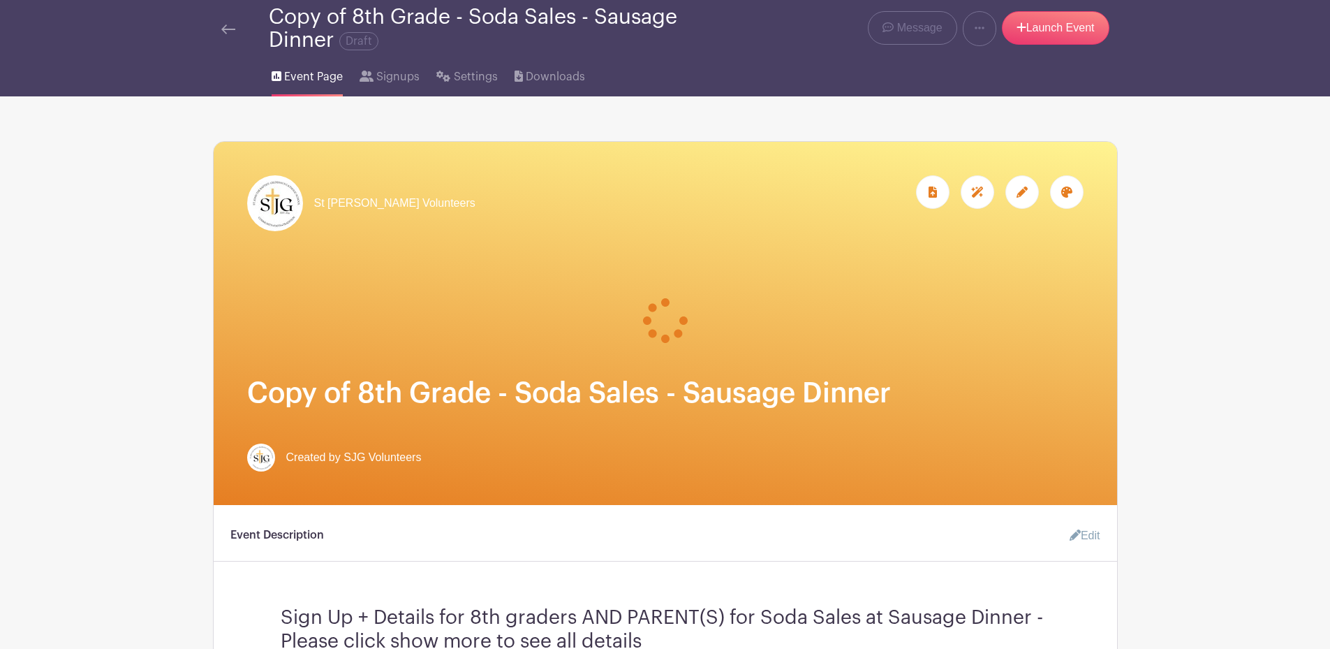
scroll to position [0, 0]
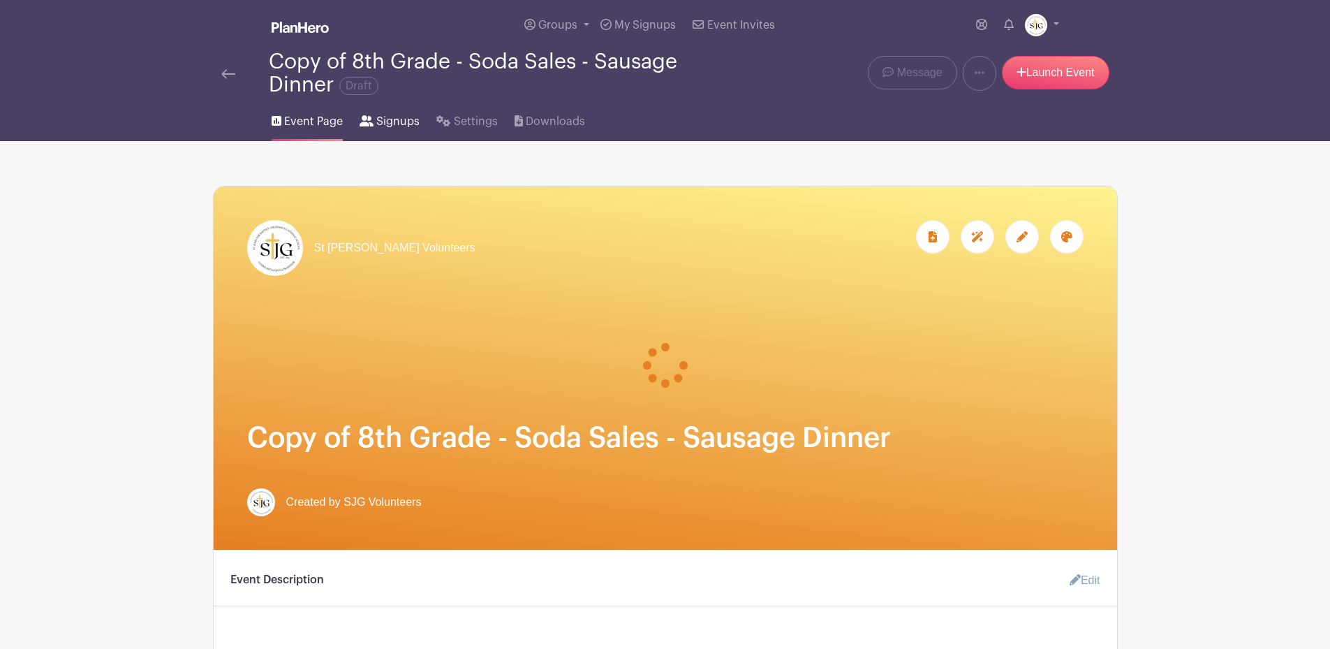
click at [386, 124] on span "Signups" at bounding box center [397, 121] width 43 height 17
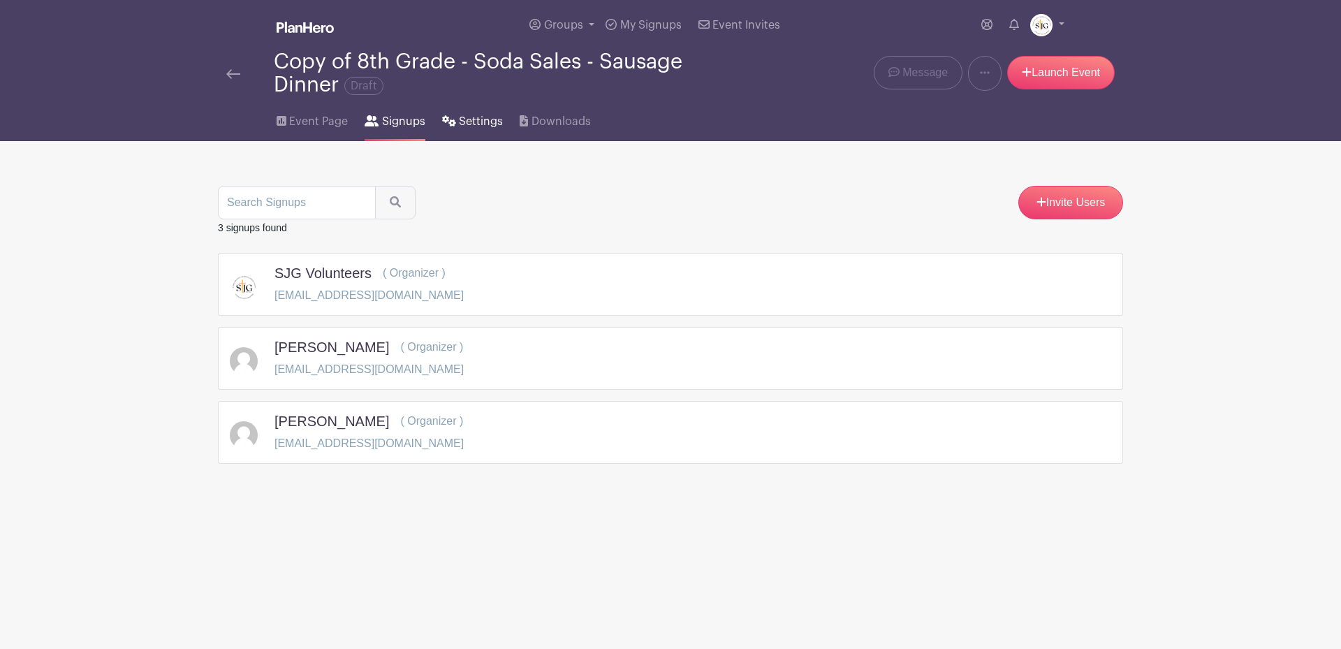
click at [474, 118] on span "Settings" at bounding box center [481, 121] width 44 height 17
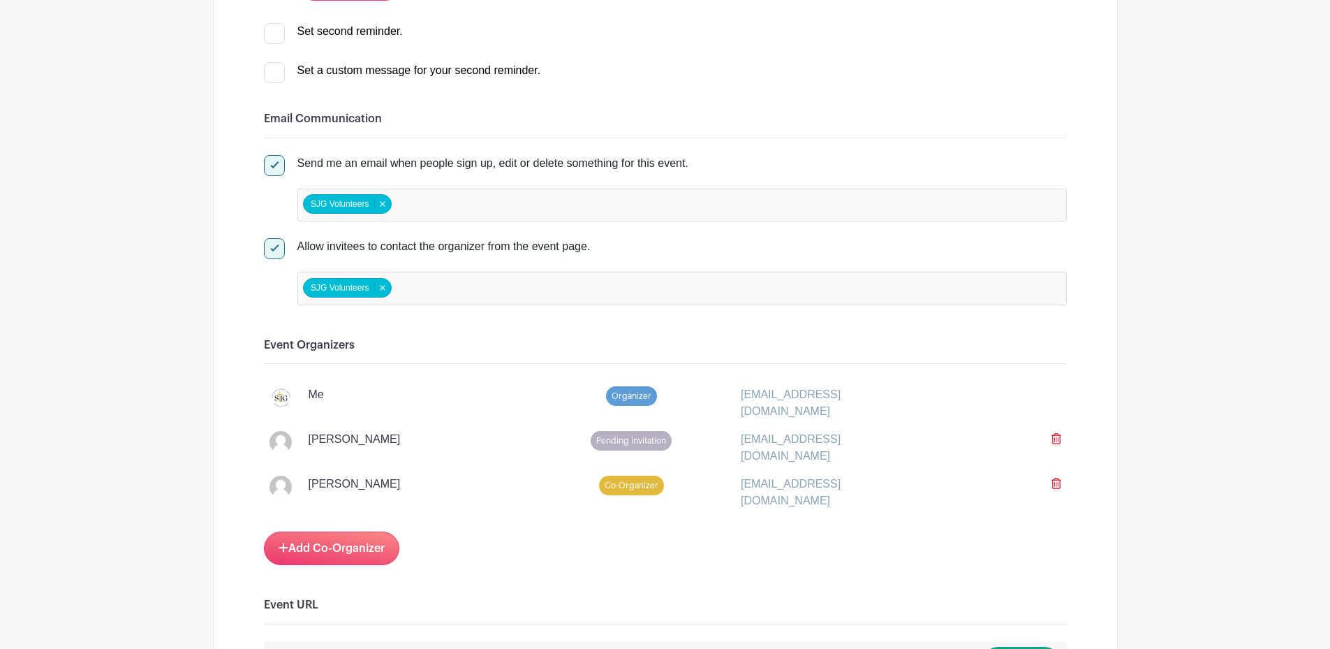
scroll to position [762, 0]
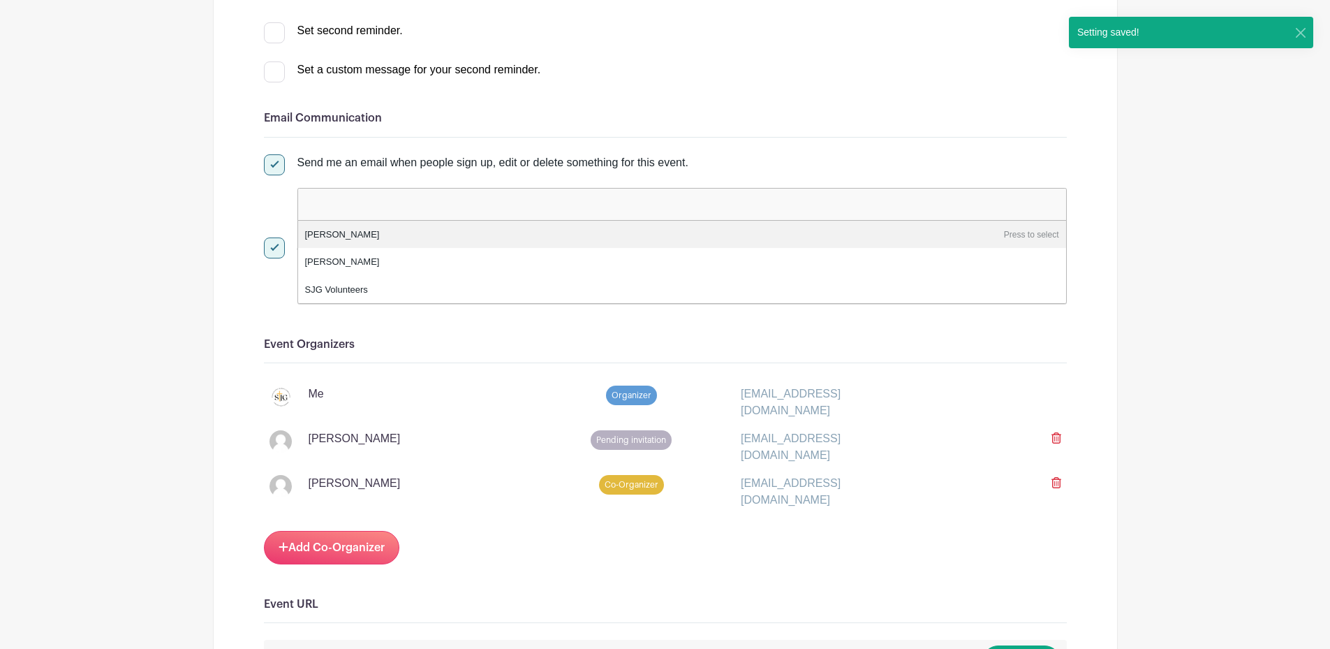
click at [383, 201] on input "false" at bounding box center [365, 203] width 124 height 20
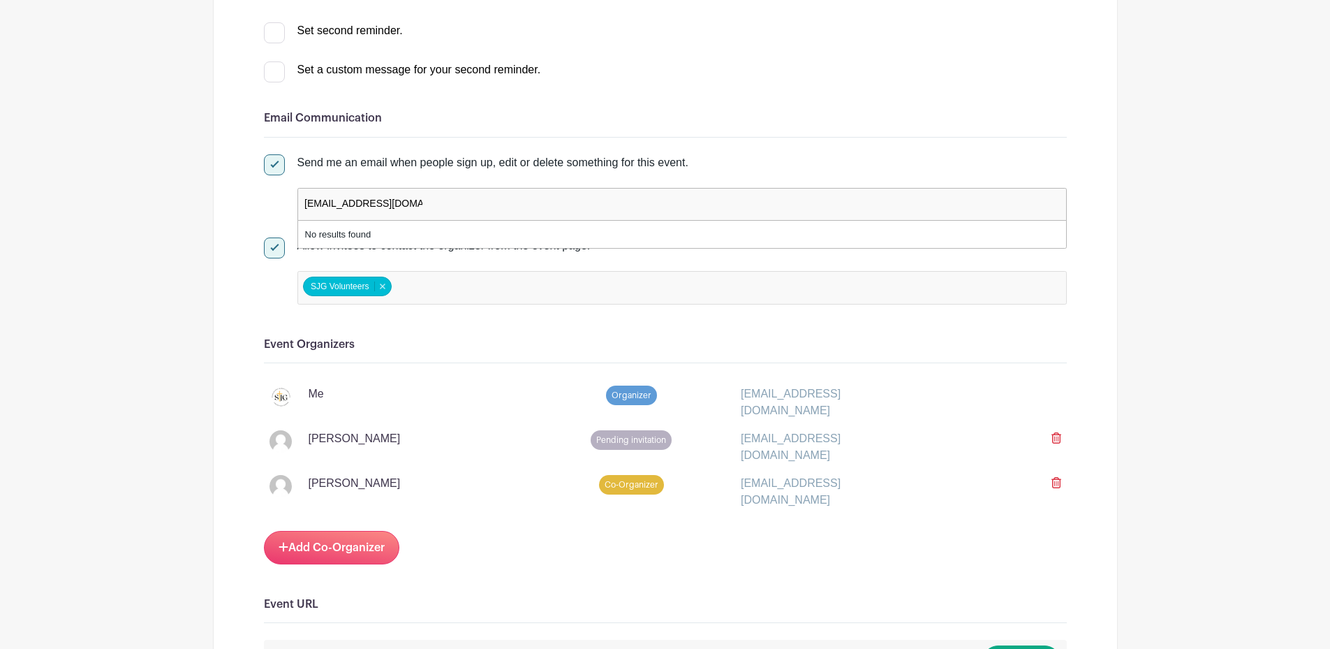
type input "atpuettmann@gmail.com"
click at [438, 338] on h6 "Event Organizers" at bounding box center [665, 344] width 803 height 13
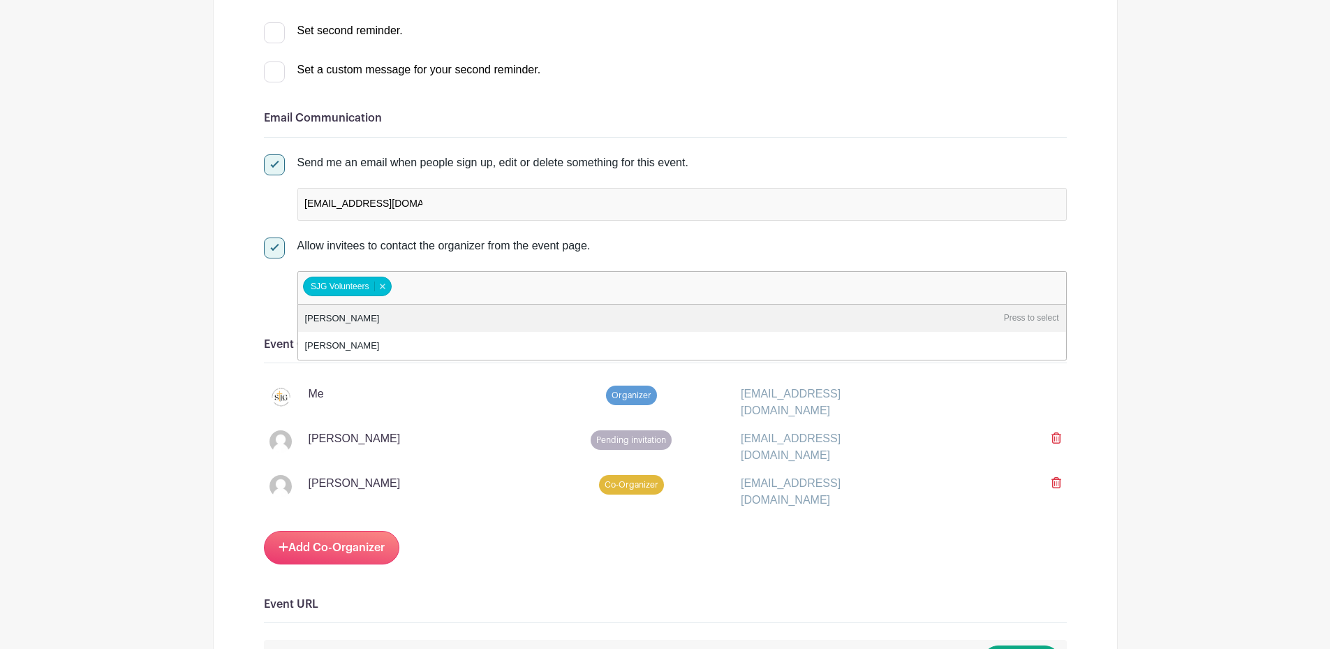
click at [466, 290] on input "false" at bounding box center [457, 287] width 124 height 20
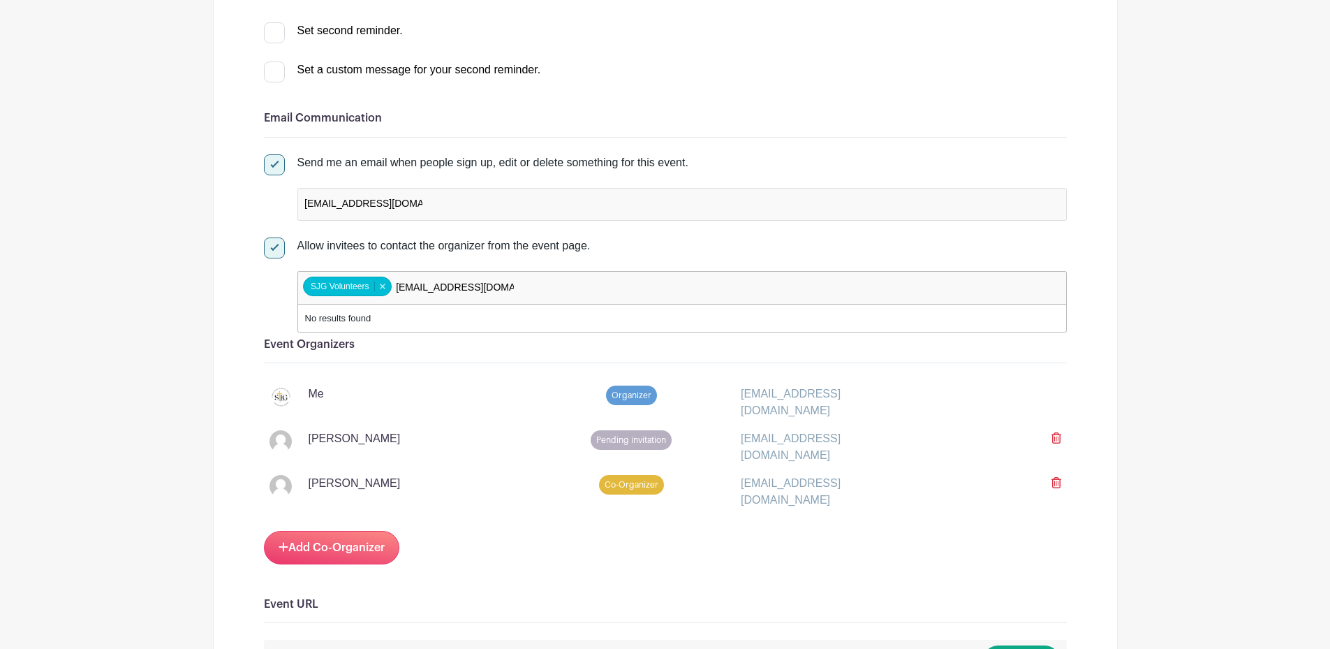
click at [517, 199] on div "atpuettmann@gmail.com" at bounding box center [682, 204] width 770 height 33
type input "atpuettmann@gmail.com"
type input "a"
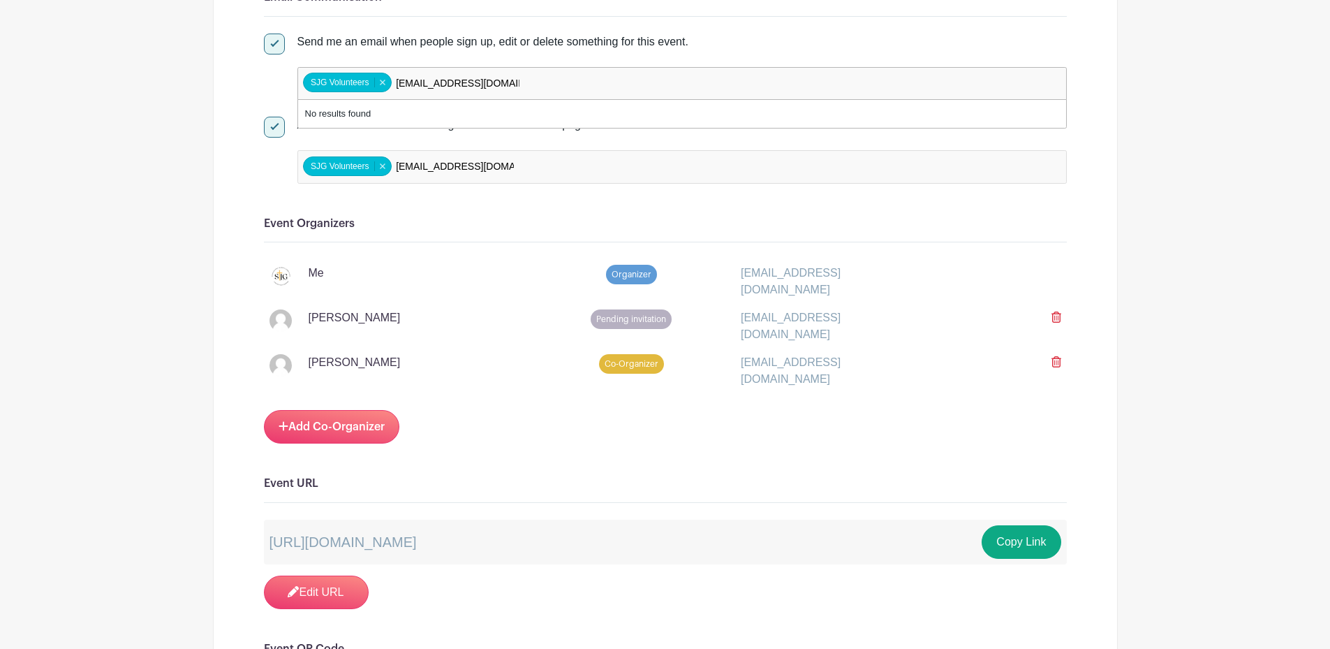
scroll to position [883, 0]
type input "atpuettmann@gmail.com"
click at [1060, 358] on icon at bounding box center [1057, 360] width 10 height 11
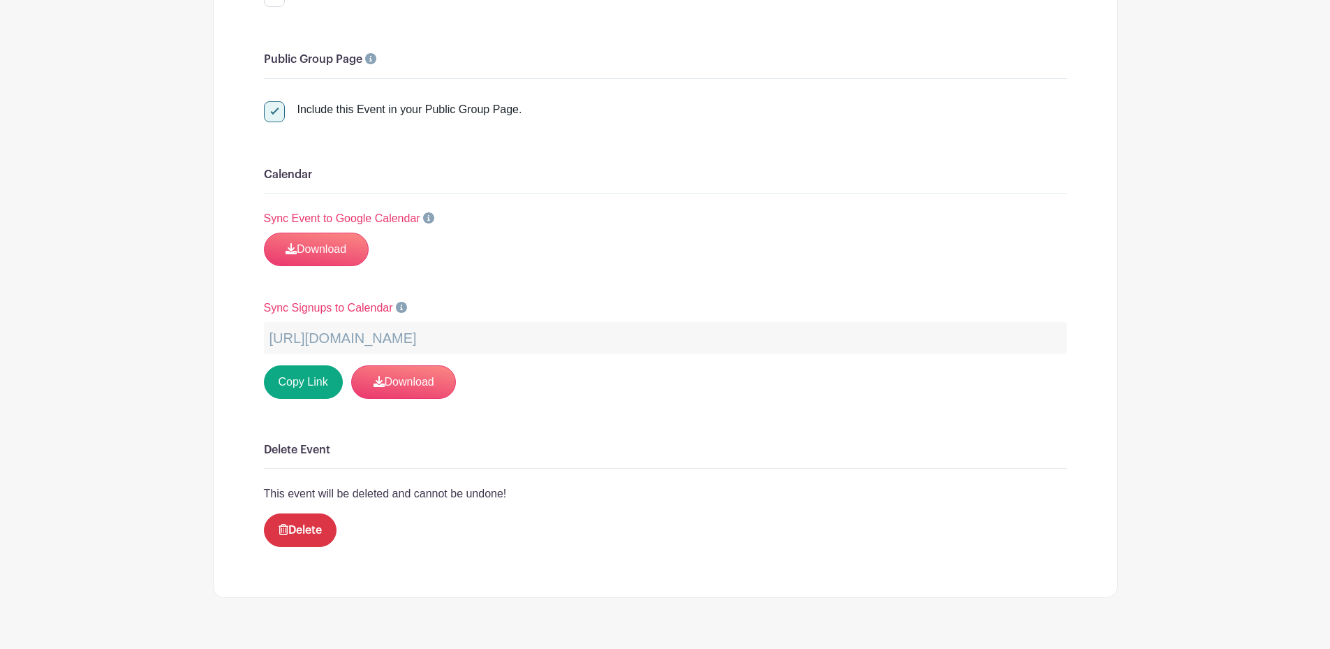
scroll to position [2247, 0]
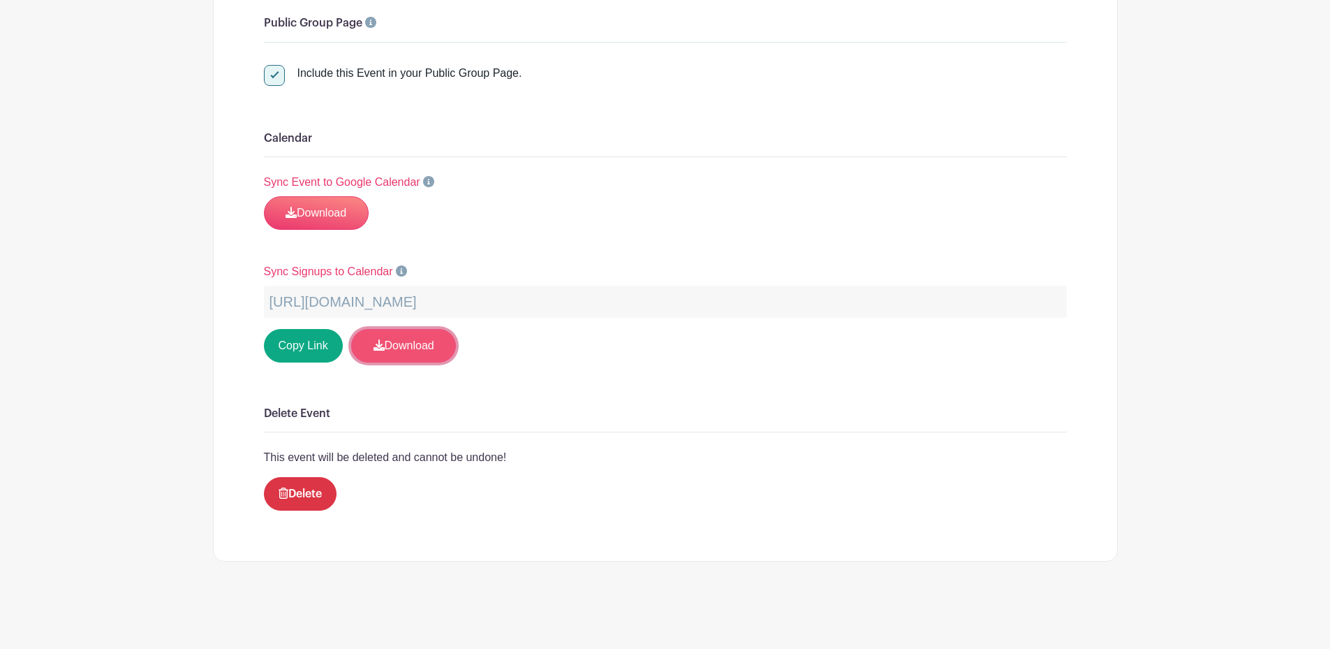
click at [425, 341] on link "Download" at bounding box center [403, 346] width 105 height 34
drag, startPoint x: 623, startPoint y: 391, endPoint x: 667, endPoint y: 181, distance: 214.7
click at [667, 181] on div "Sync Event to Google Calendar Download" at bounding box center [665, 202] width 803 height 56
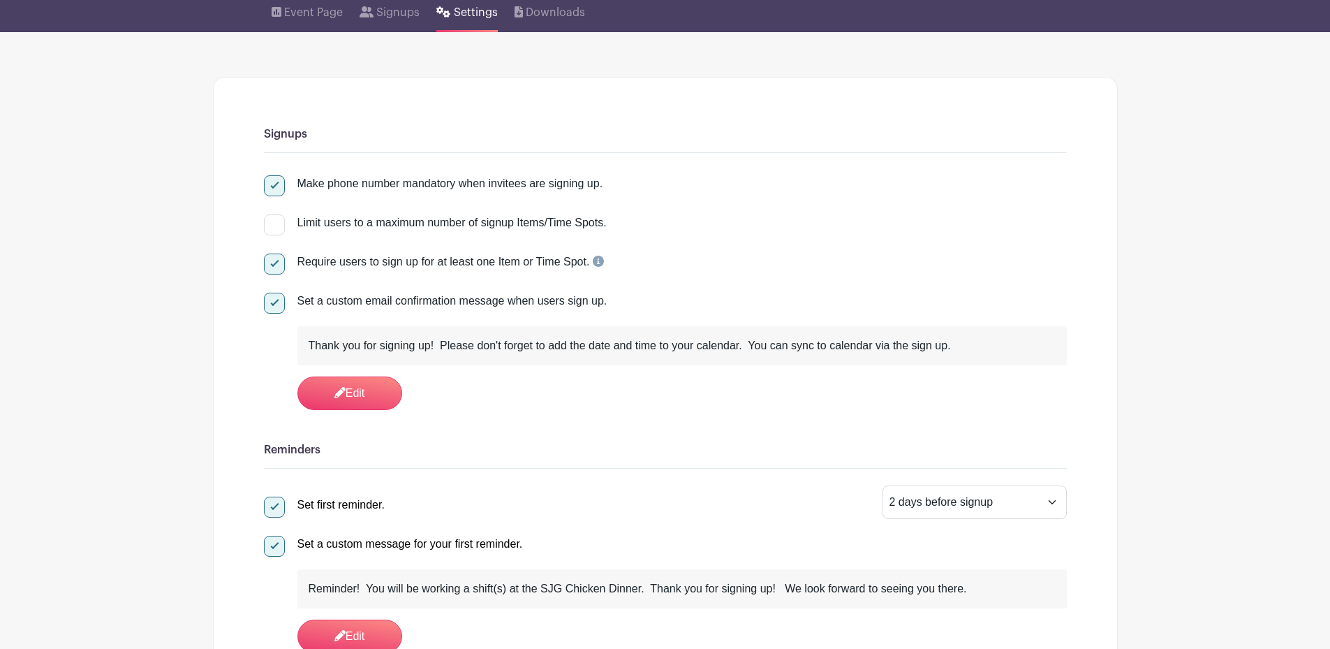
scroll to position [0, 0]
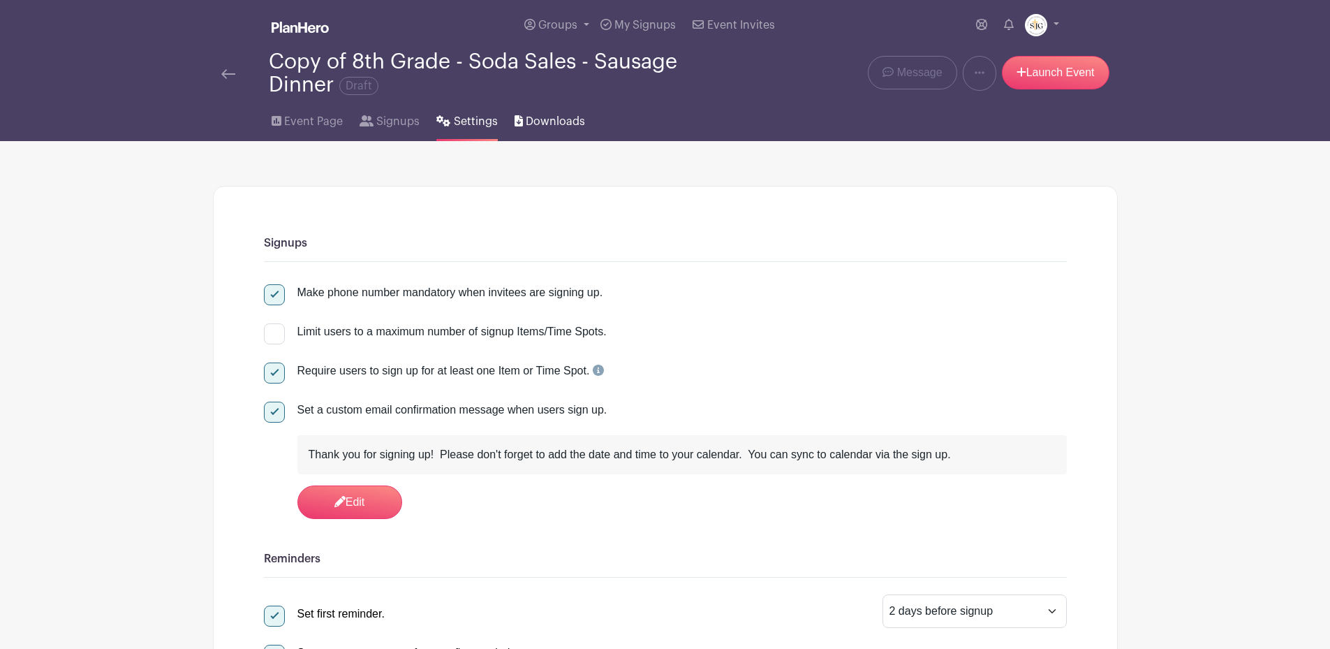
click at [559, 128] on span "Downloads" at bounding box center [555, 121] width 59 height 17
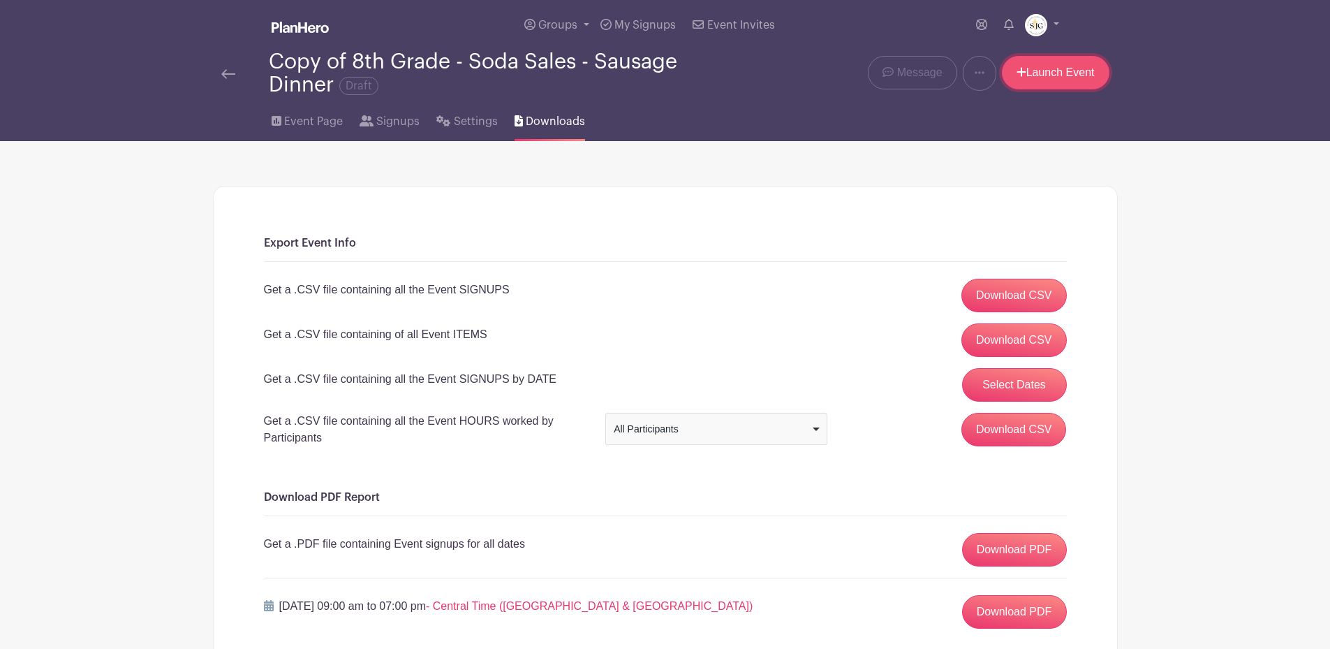
click at [1048, 75] on link "Launch Event" at bounding box center [1056, 73] width 108 height 34
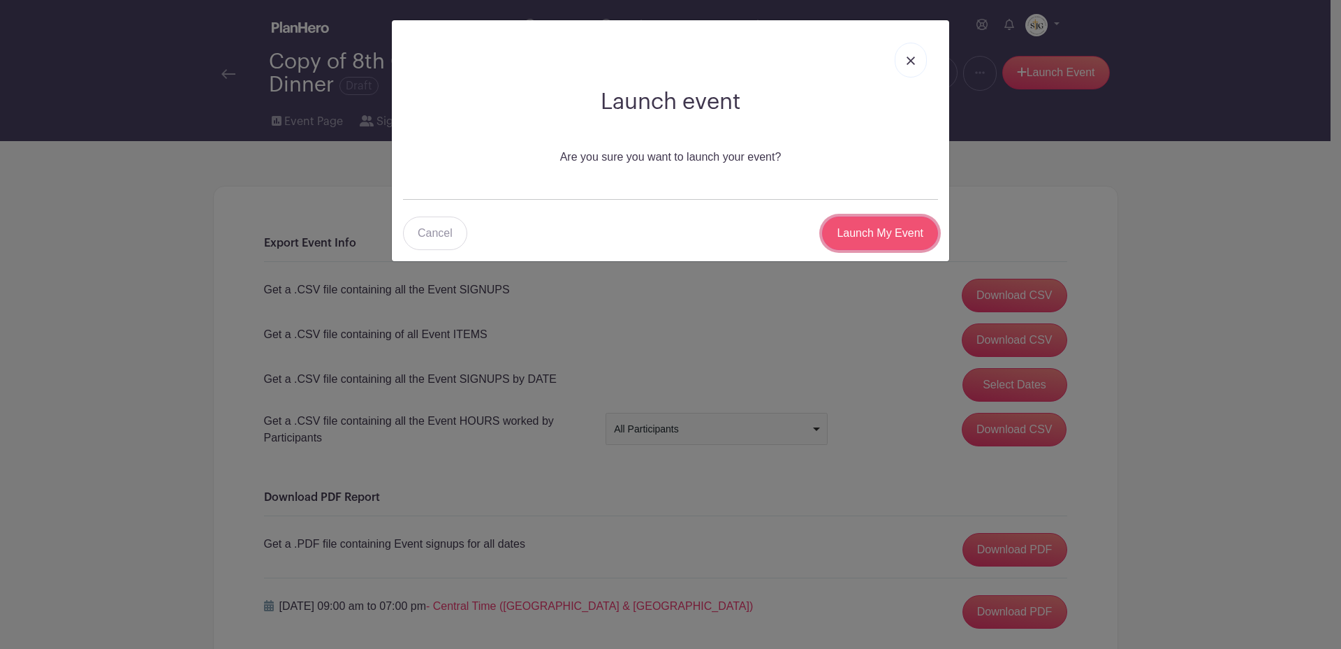
click at [895, 238] on input "Launch My Event" at bounding box center [880, 233] width 116 height 34
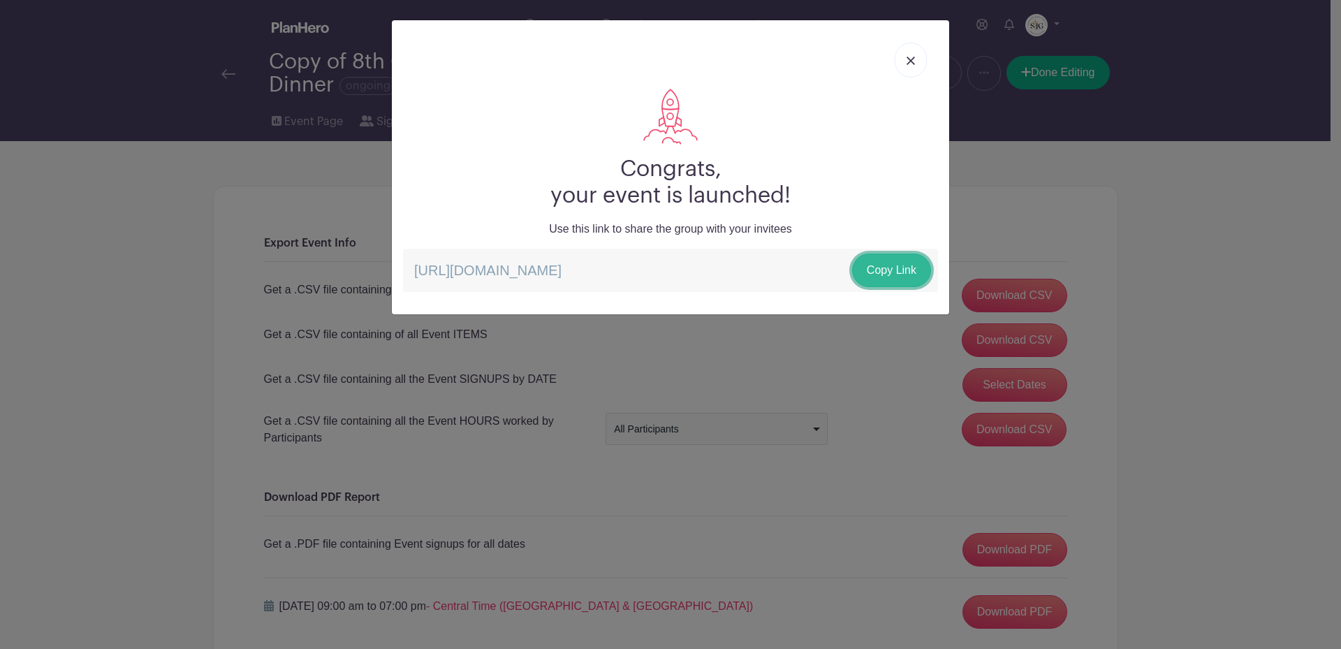
click at [884, 272] on link "Copy Link" at bounding box center [891, 270] width 79 height 34
click at [906, 59] on img at bounding box center [910, 61] width 8 height 8
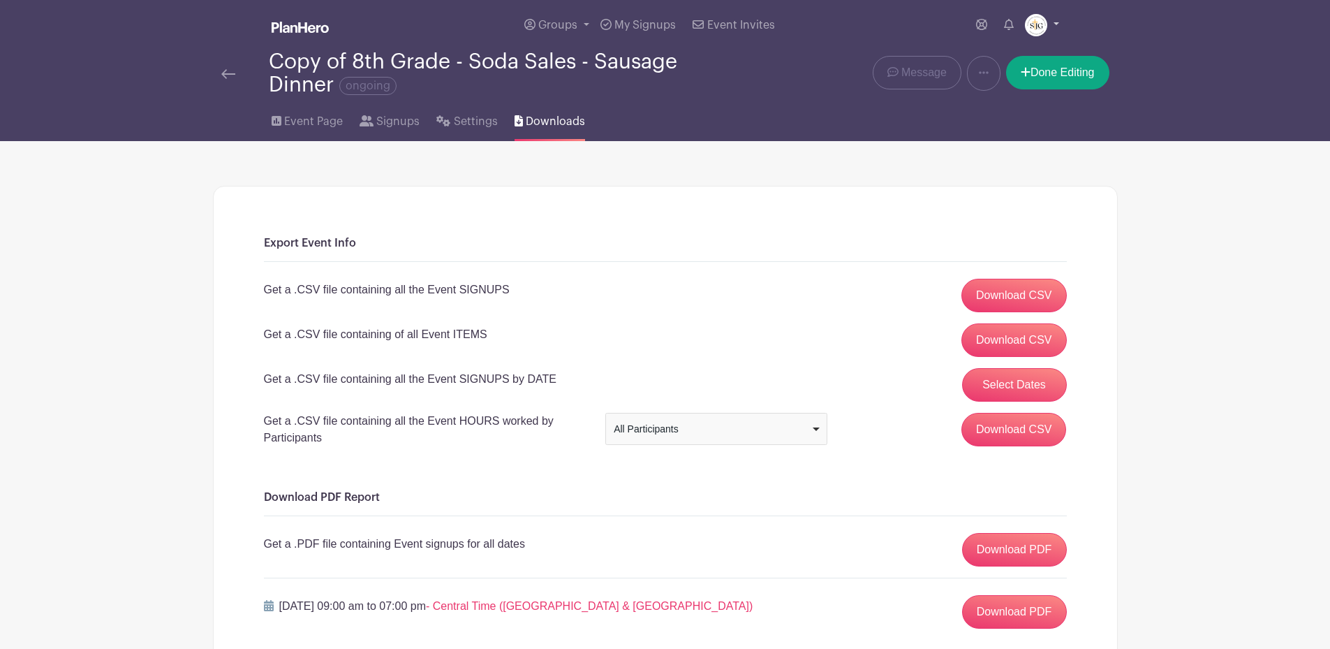
click at [1056, 24] on link at bounding box center [1042, 25] width 34 height 22
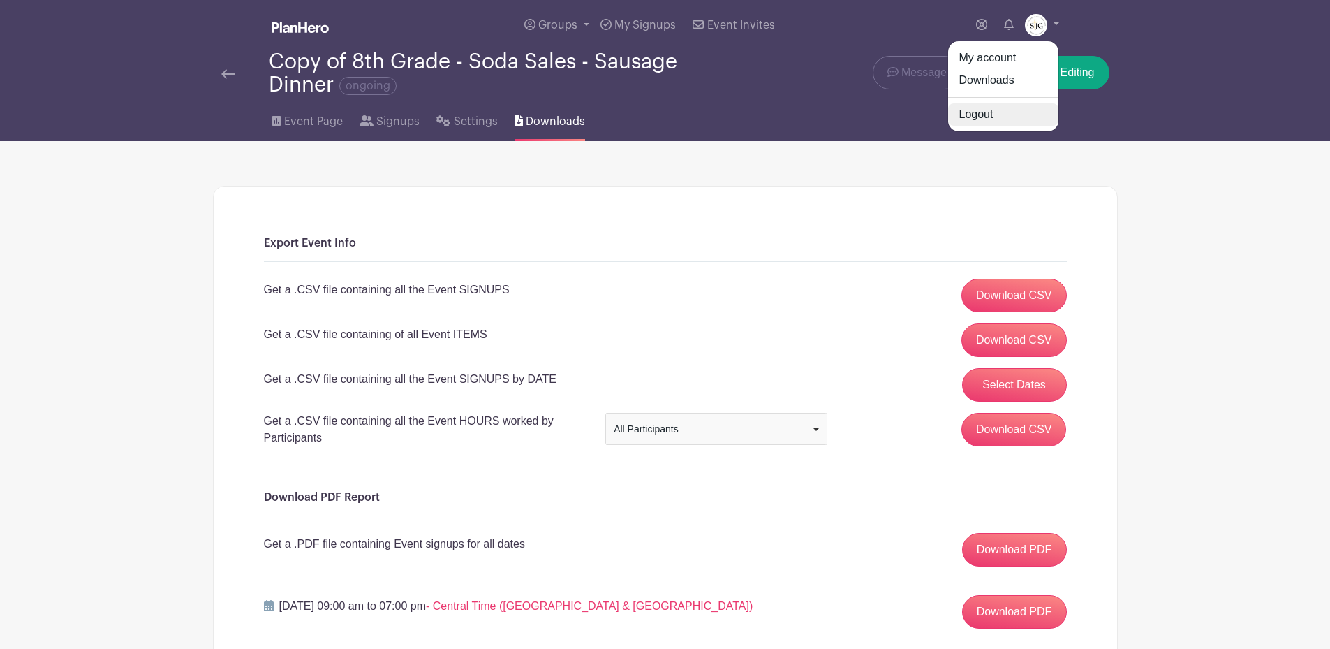
click at [979, 114] on link "Logout" at bounding box center [1003, 114] width 110 height 22
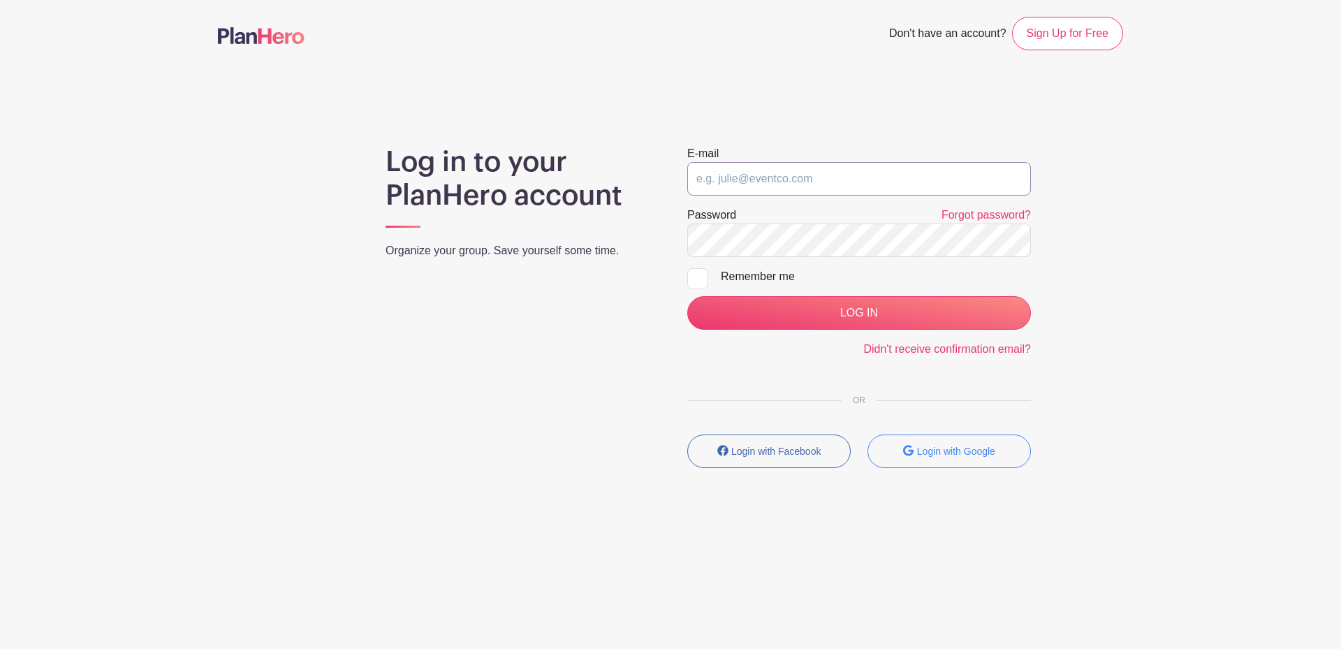
click at [826, 175] on input "email" at bounding box center [859, 179] width 344 height 34
type input "atpuettmann@gmail.com"
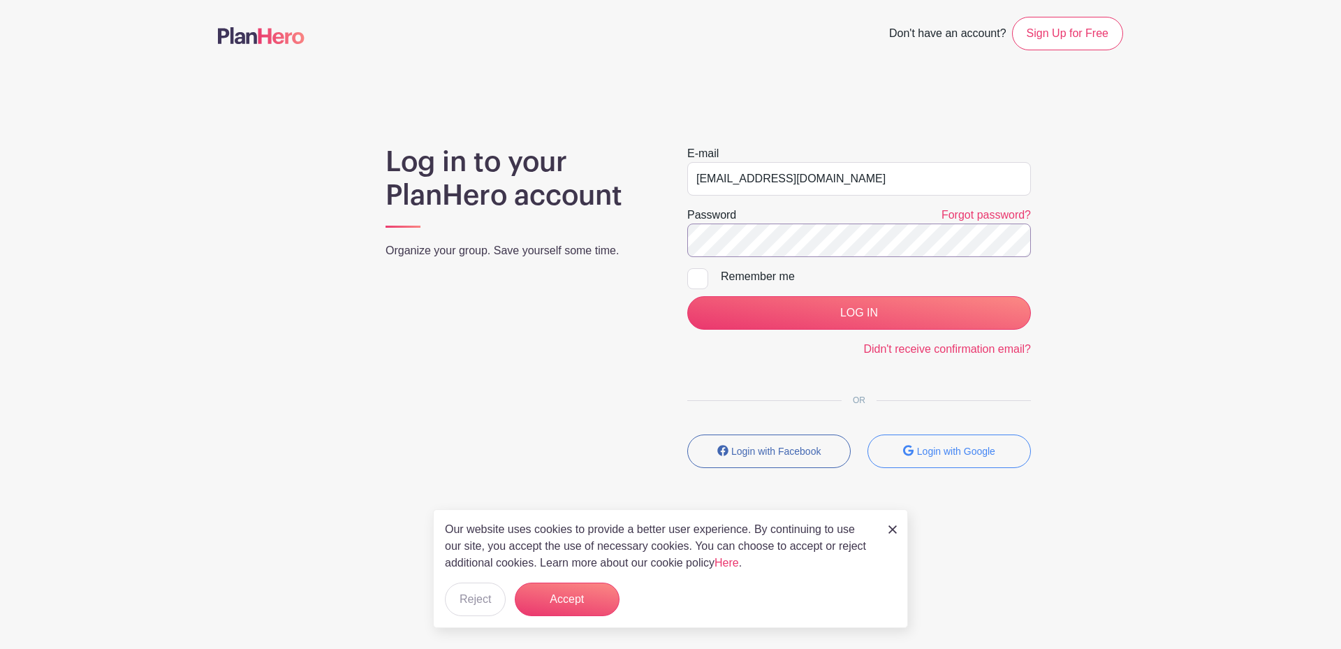
click at [687, 296] on input "LOG IN" at bounding box center [859, 313] width 344 height 34
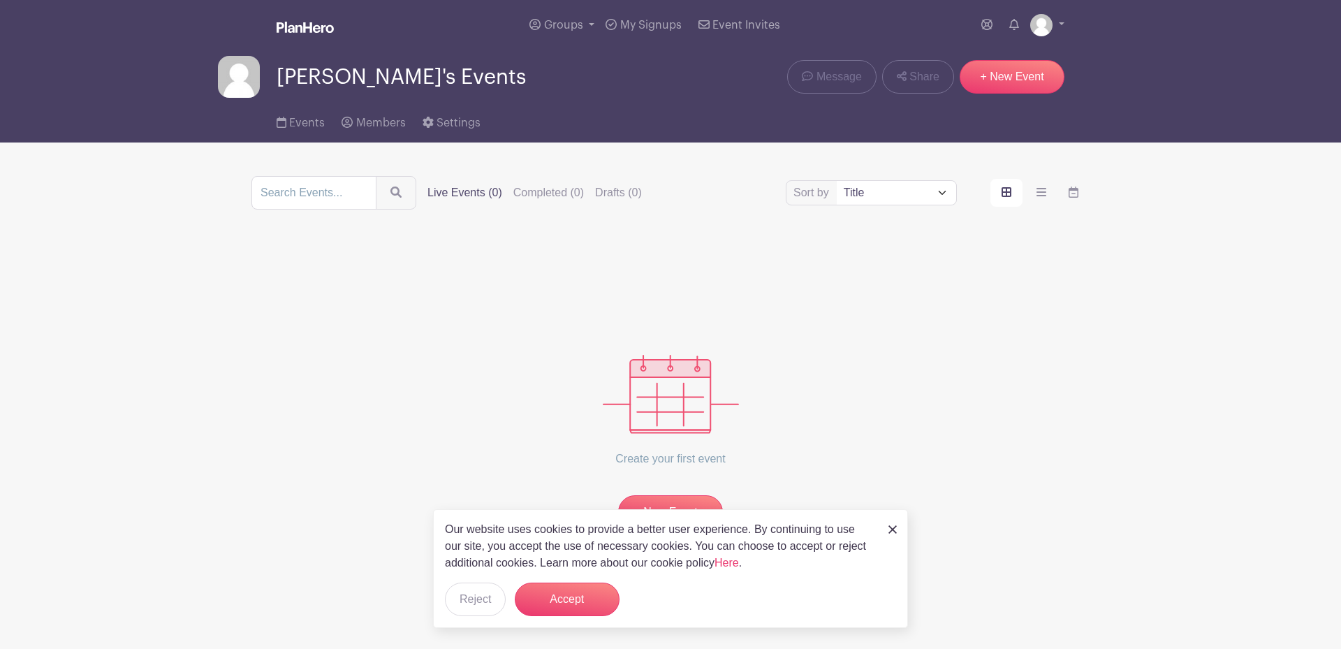
click at [891, 529] on img at bounding box center [892, 529] width 8 height 8
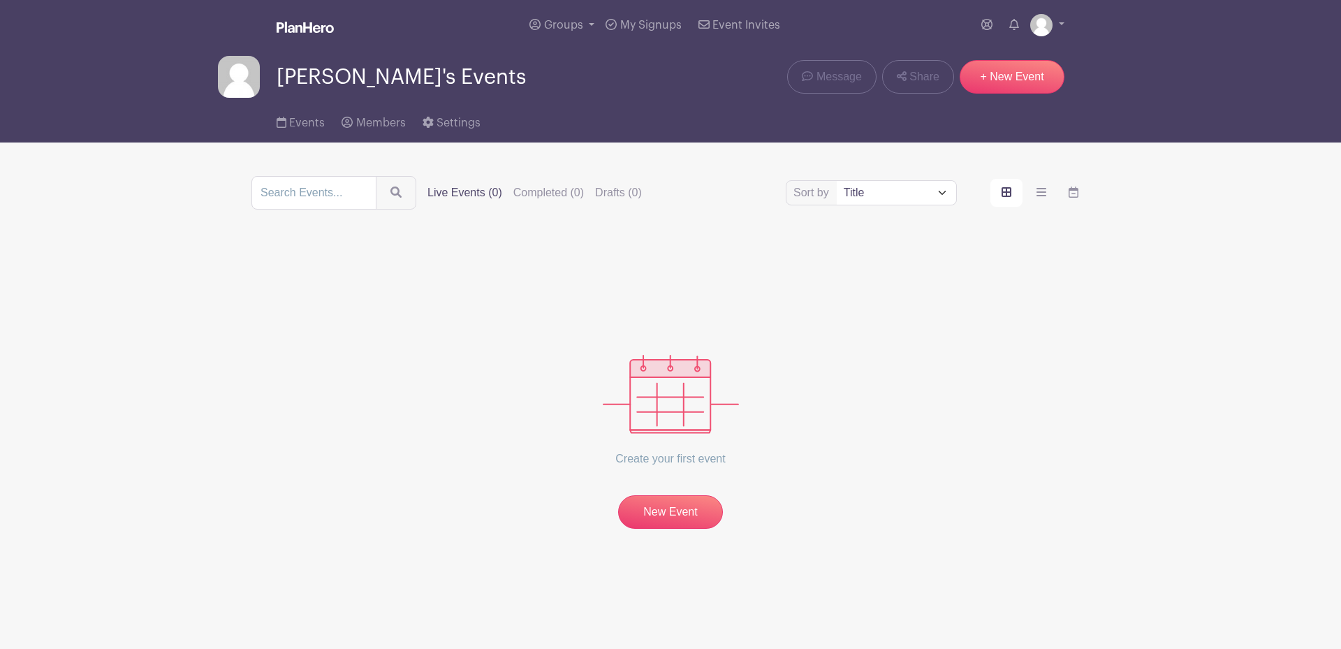
click at [483, 186] on label "Live Events (0)" at bounding box center [464, 192] width 75 height 17
click at [0, 0] on input "Live Events (0)" at bounding box center [0, 0] width 0 height 0
click at [295, 119] on span "Events" at bounding box center [307, 122] width 36 height 11
click at [648, 22] on span "My Signups" at bounding box center [650, 25] width 61 height 11
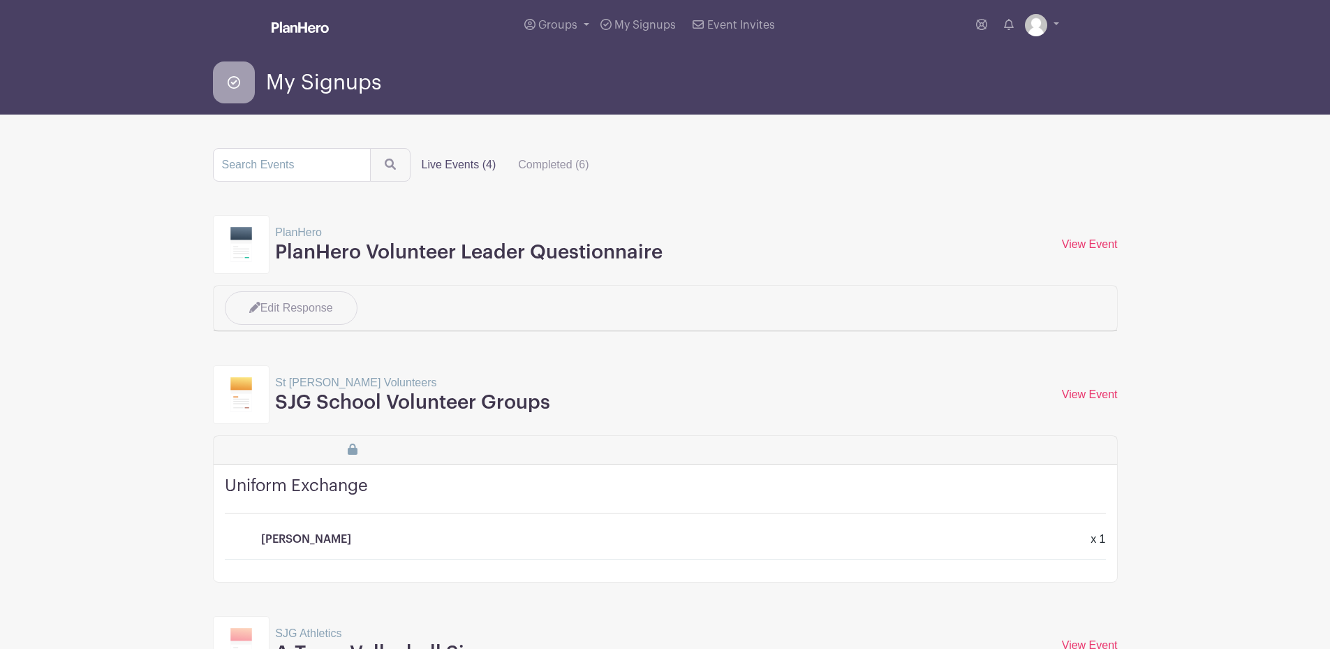
click at [451, 162] on label "Live Events (4)" at bounding box center [459, 165] width 97 height 28
click at [0, 0] on input "Live Events (4)" at bounding box center [0, 0] width 0 height 0
click at [451, 162] on label "Live Events (4)" at bounding box center [459, 165] width 97 height 28
click at [0, 0] on input "Live Events (4)" at bounding box center [0, 0] width 0 height 0
click at [451, 162] on label "Live Events (4)" at bounding box center [459, 165] width 97 height 28
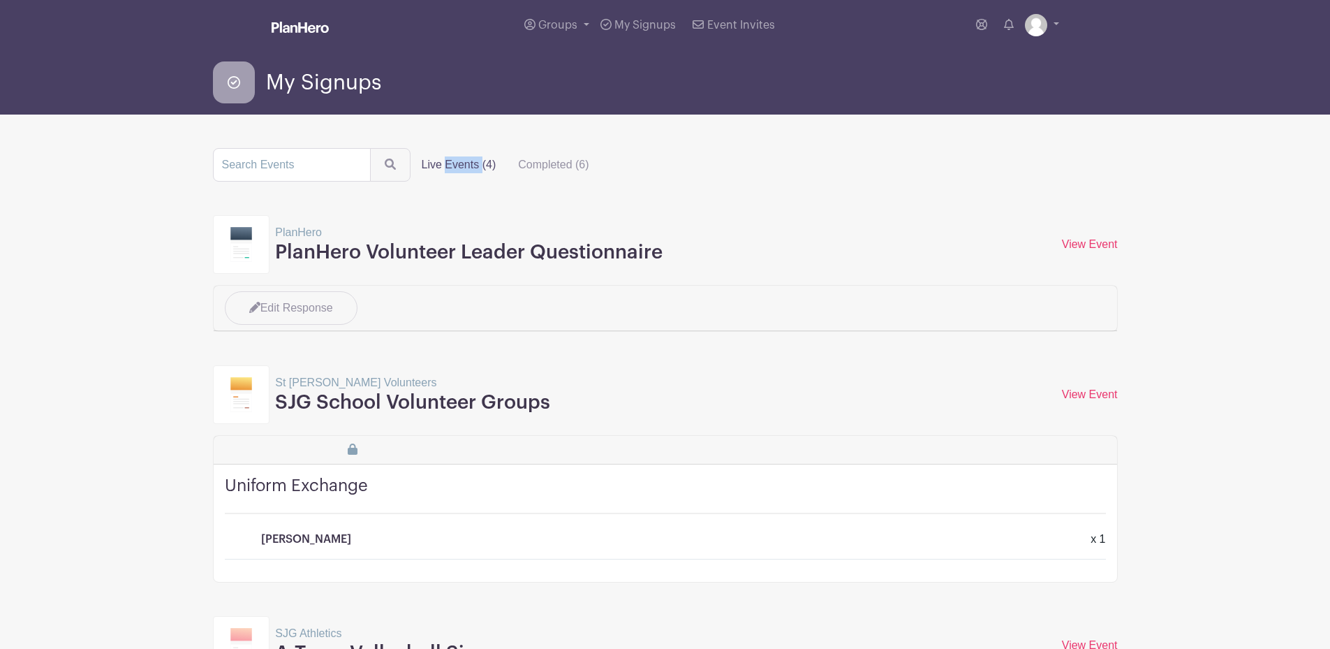
click at [0, 0] on input "Live Events (4)" at bounding box center [0, 0] width 0 height 0
click at [451, 162] on label "Live Events (4)" at bounding box center [459, 165] width 97 height 28
click at [0, 0] on input "Live Events (4)" at bounding box center [0, 0] width 0 height 0
click at [562, 31] on link "Groups" at bounding box center [557, 25] width 76 height 50
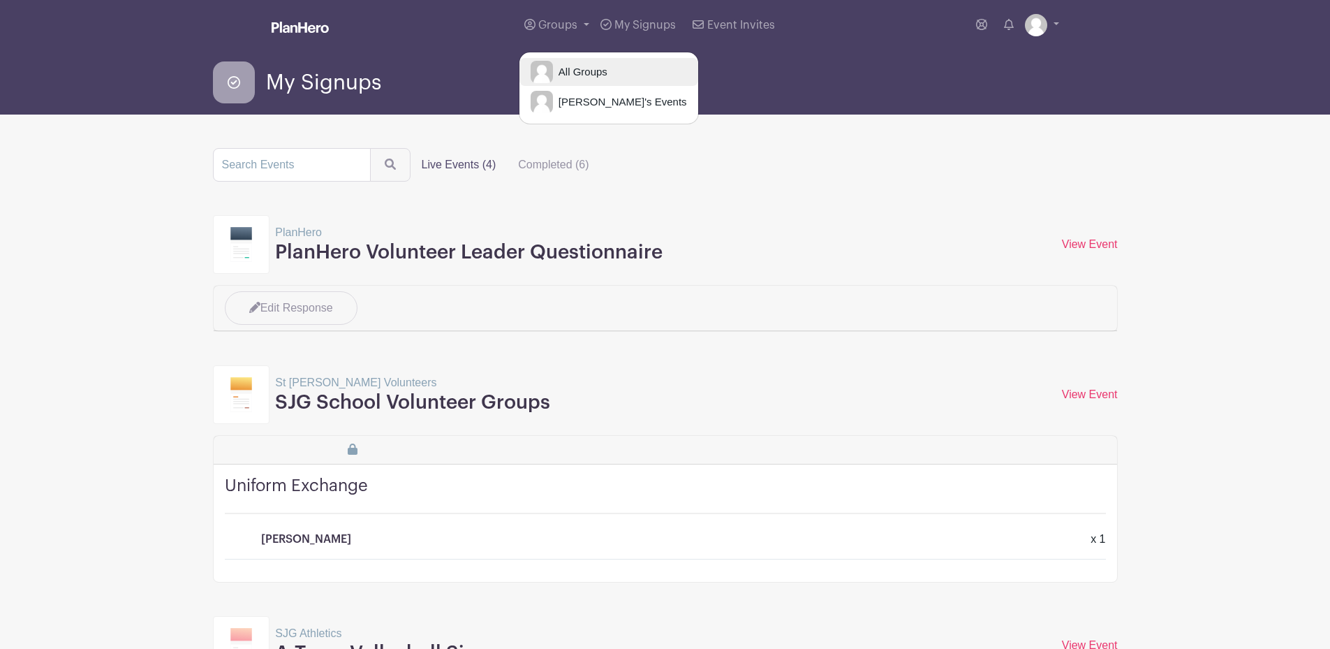
click at [575, 68] on span "All Groups" at bounding box center [580, 72] width 54 height 16
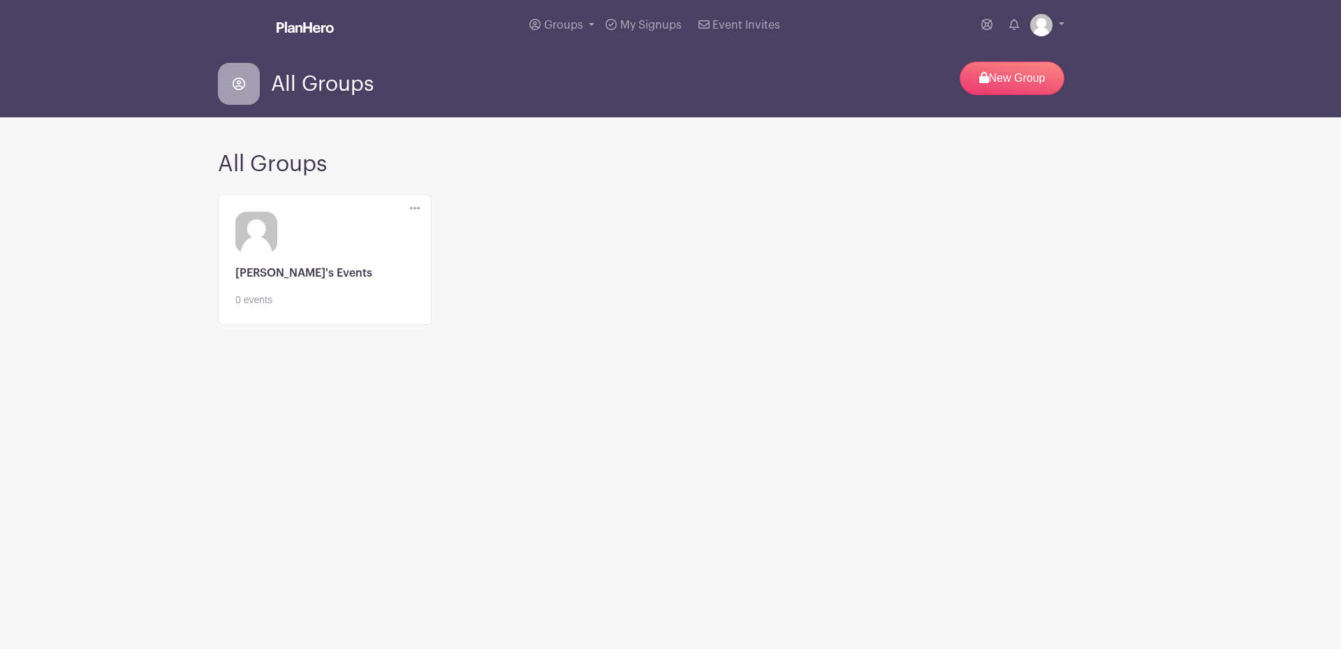
click at [414, 205] on icon at bounding box center [415, 208] width 10 height 11
click at [358, 307] on link at bounding box center [324, 307] width 179 height 0
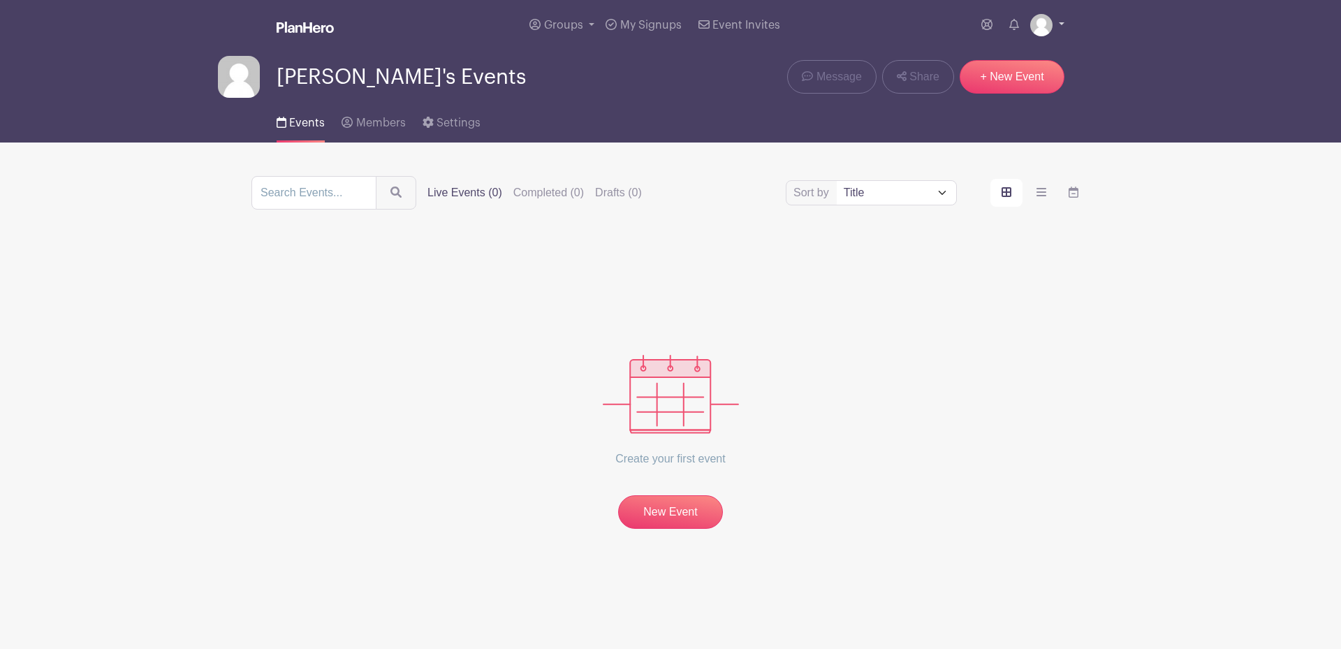
click at [1059, 25] on link at bounding box center [1047, 25] width 34 height 22
click at [988, 92] on link "Logout" at bounding box center [1008, 92] width 110 height 22
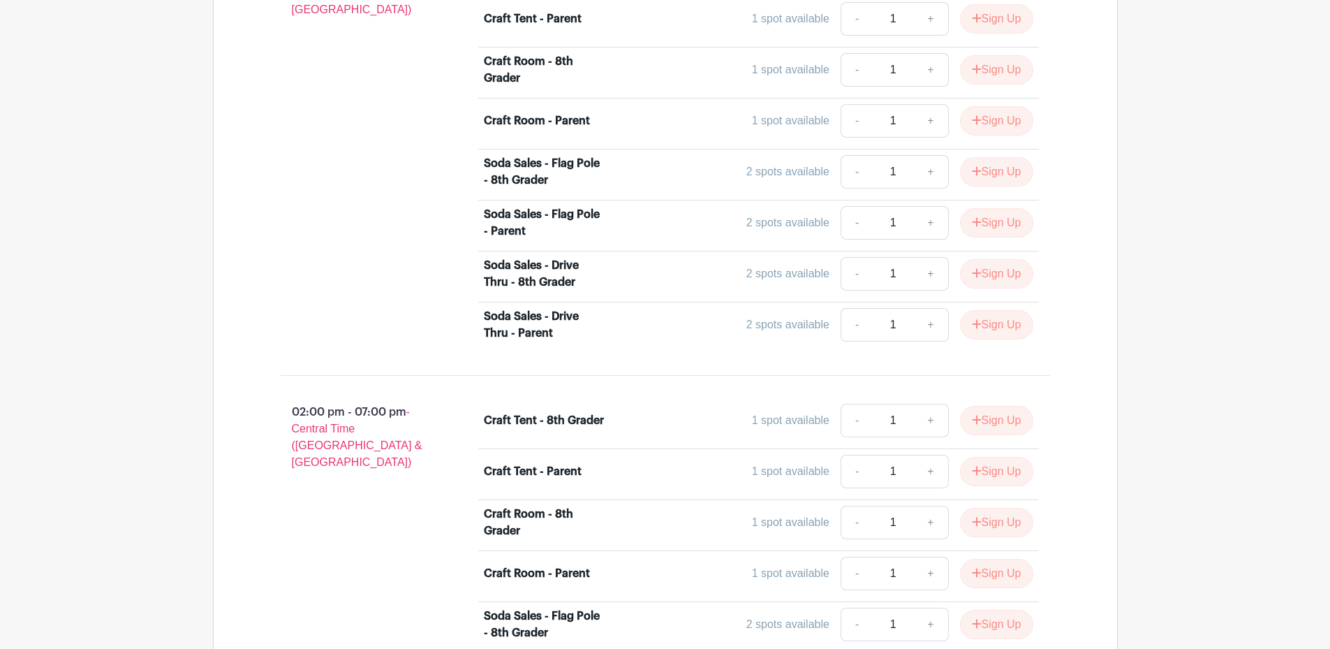
scroll to position [1094, 0]
click at [997, 273] on button "Sign Up" at bounding box center [996, 274] width 73 height 29
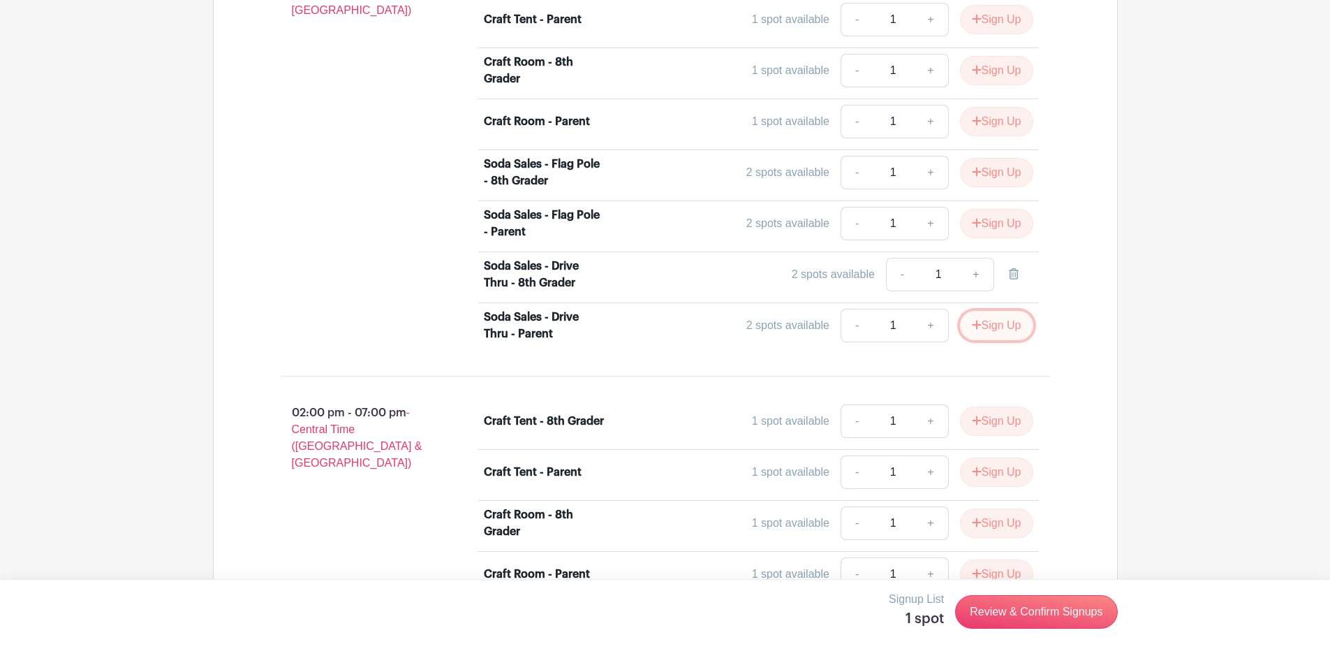
click at [997, 322] on button "Sign Up" at bounding box center [996, 325] width 73 height 29
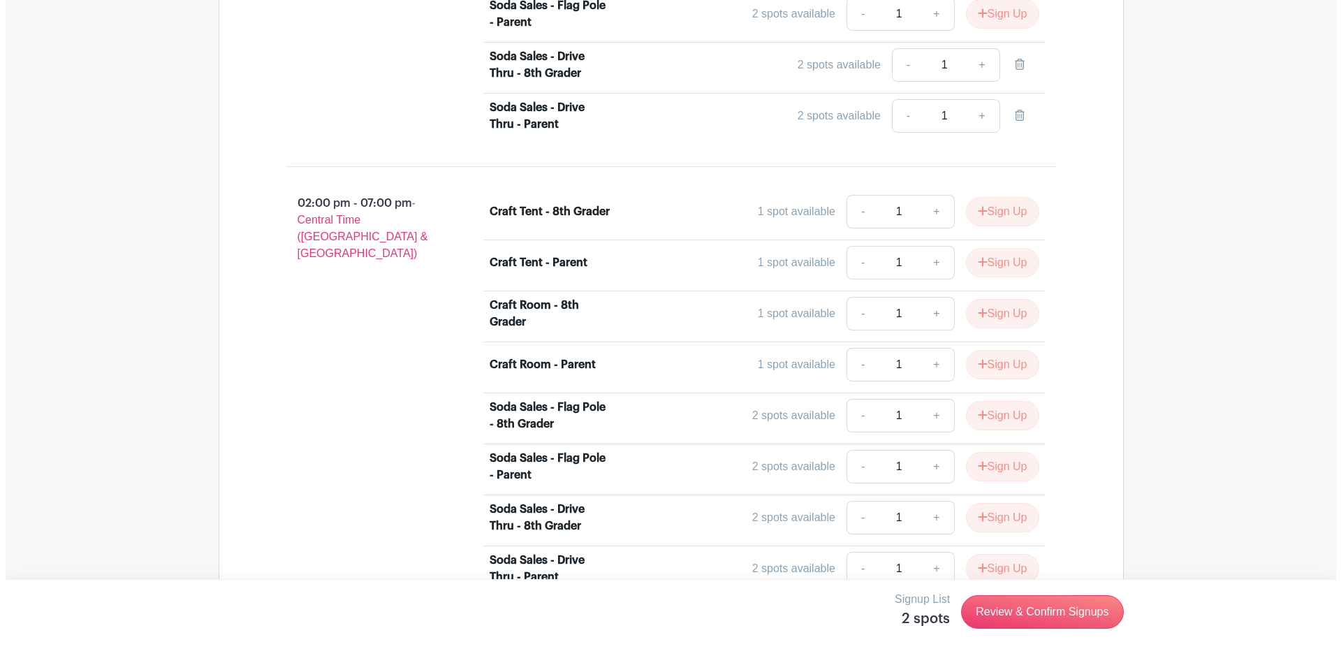
scroll to position [1304, 0]
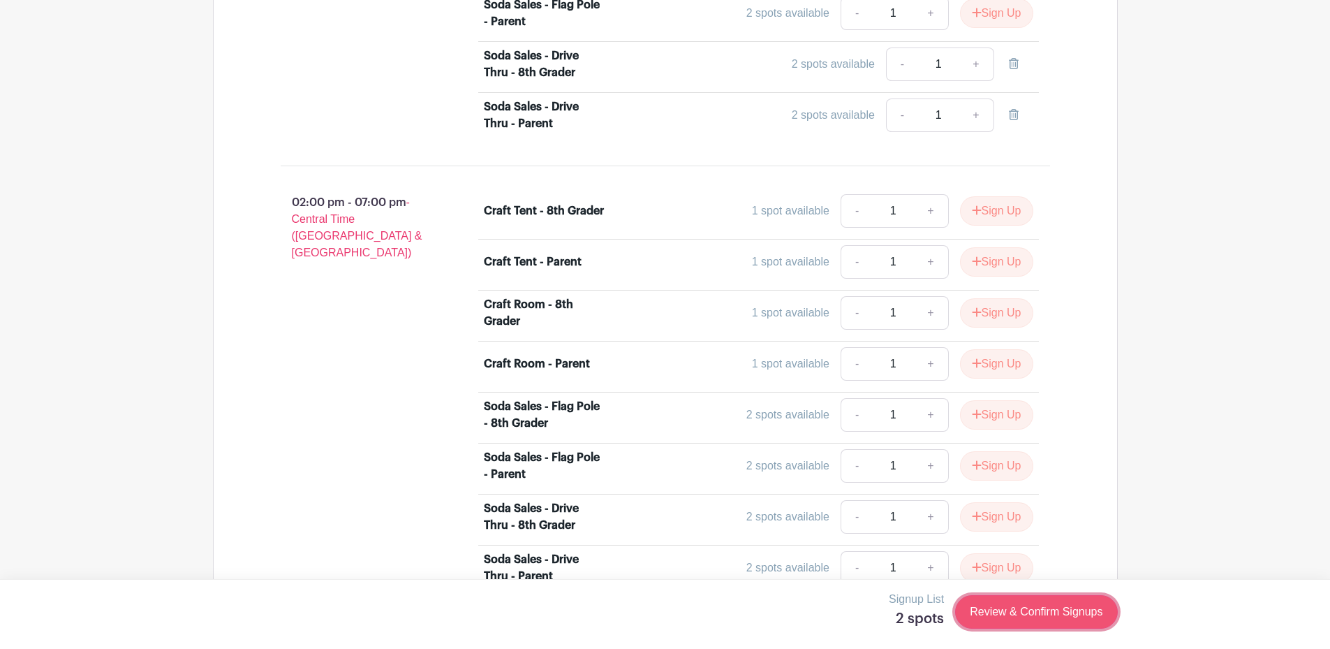
click at [1045, 615] on link "Review & Confirm Signups" at bounding box center [1036, 612] width 162 height 34
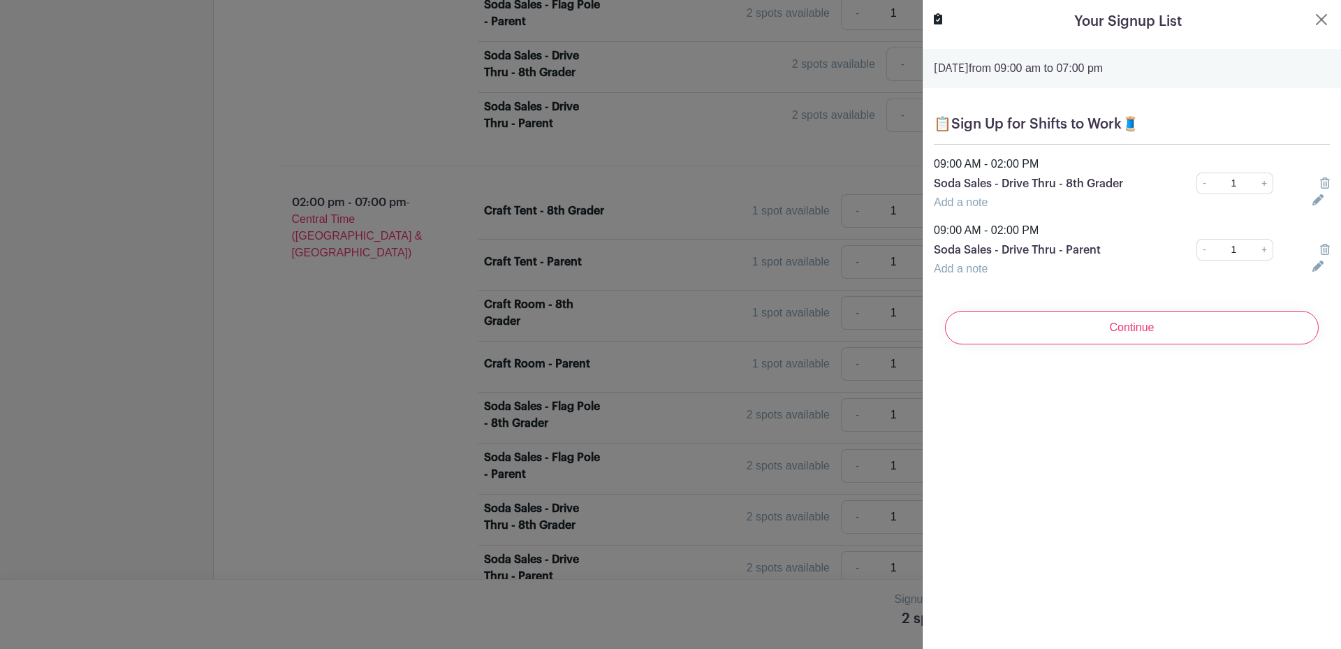
click at [1312, 199] on icon at bounding box center [1317, 199] width 11 height 11
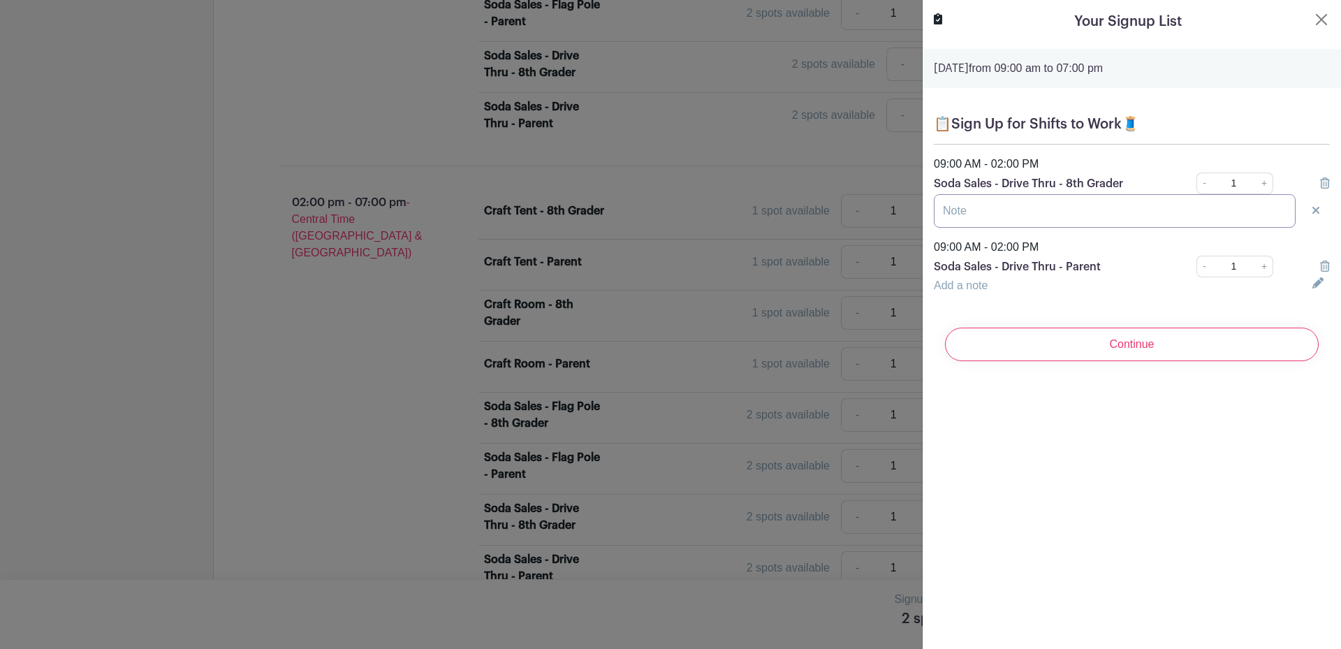
click at [1205, 216] on input "text" at bounding box center [1115, 211] width 362 height 34
type input "Josey"
click at [1312, 281] on icon at bounding box center [1317, 282] width 11 height 11
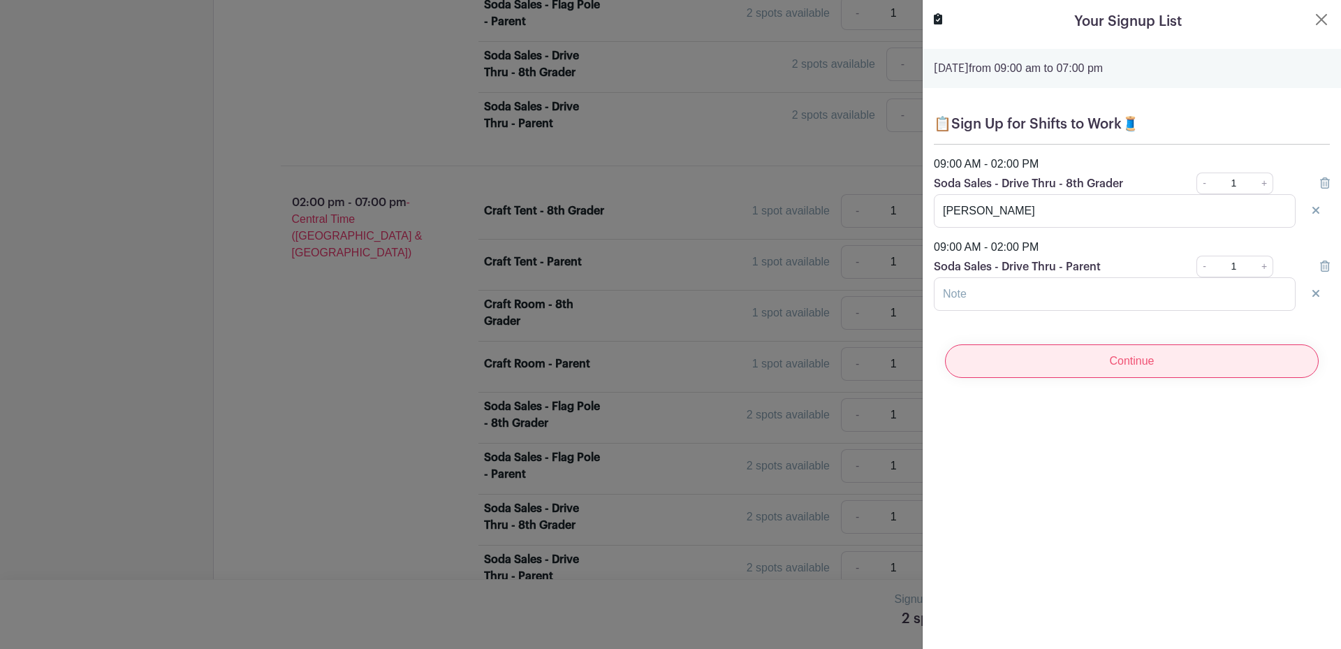
click at [1184, 357] on input "Continue" at bounding box center [1132, 361] width 374 height 34
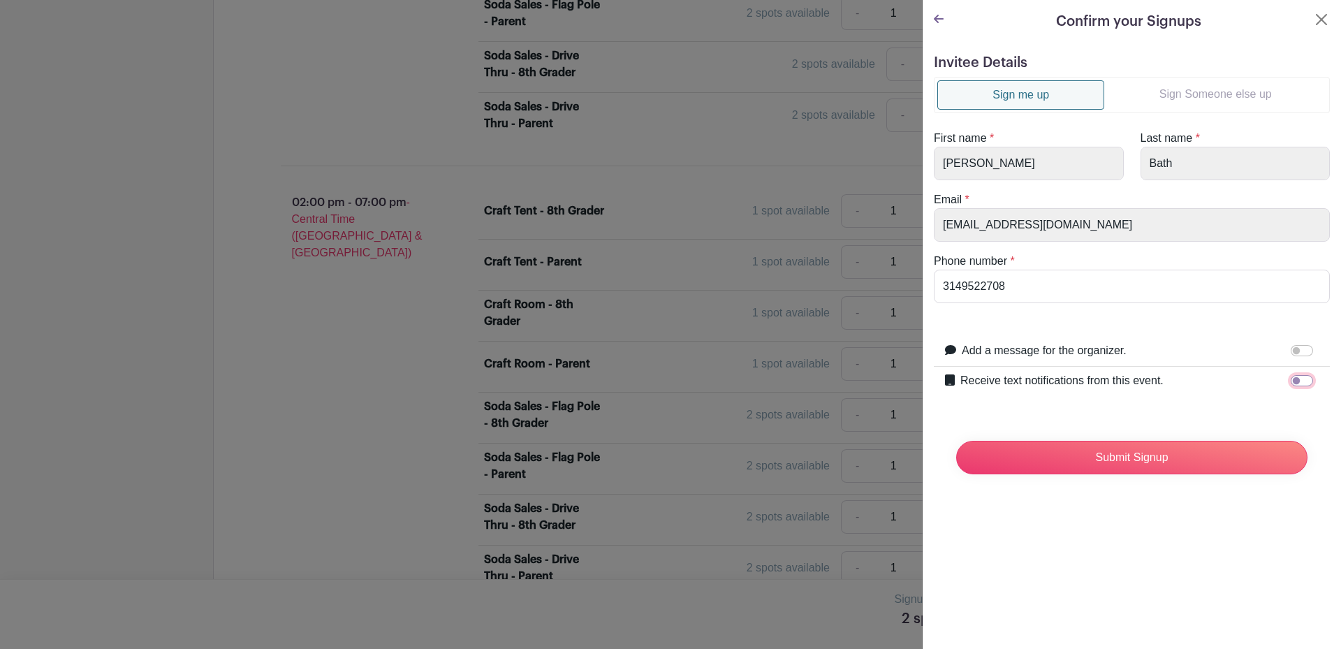
click at [1290, 383] on input "Receive text notifications from this event." at bounding box center [1301, 380] width 22 height 11
checkbox input "true"
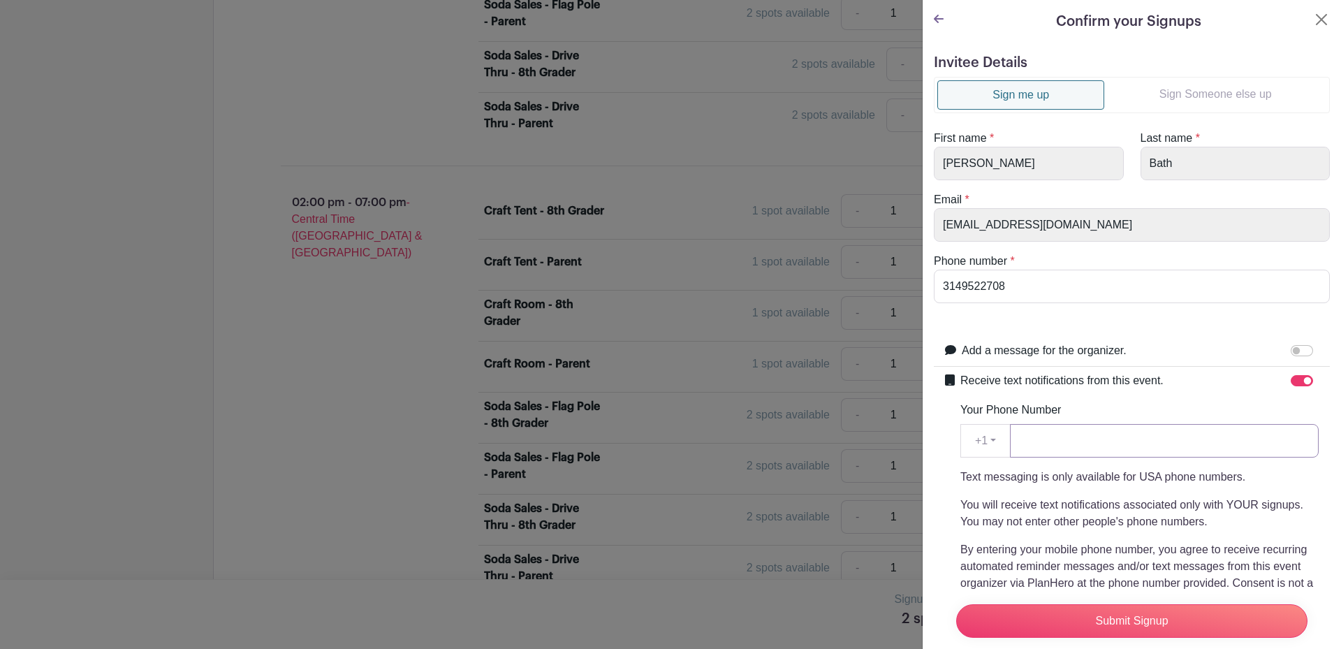
click at [1150, 441] on input "Your Phone Number" at bounding box center [1164, 441] width 309 height 34
type input "3149522708"
click at [1108, 610] on input "Submit Signup" at bounding box center [1131, 621] width 351 height 34
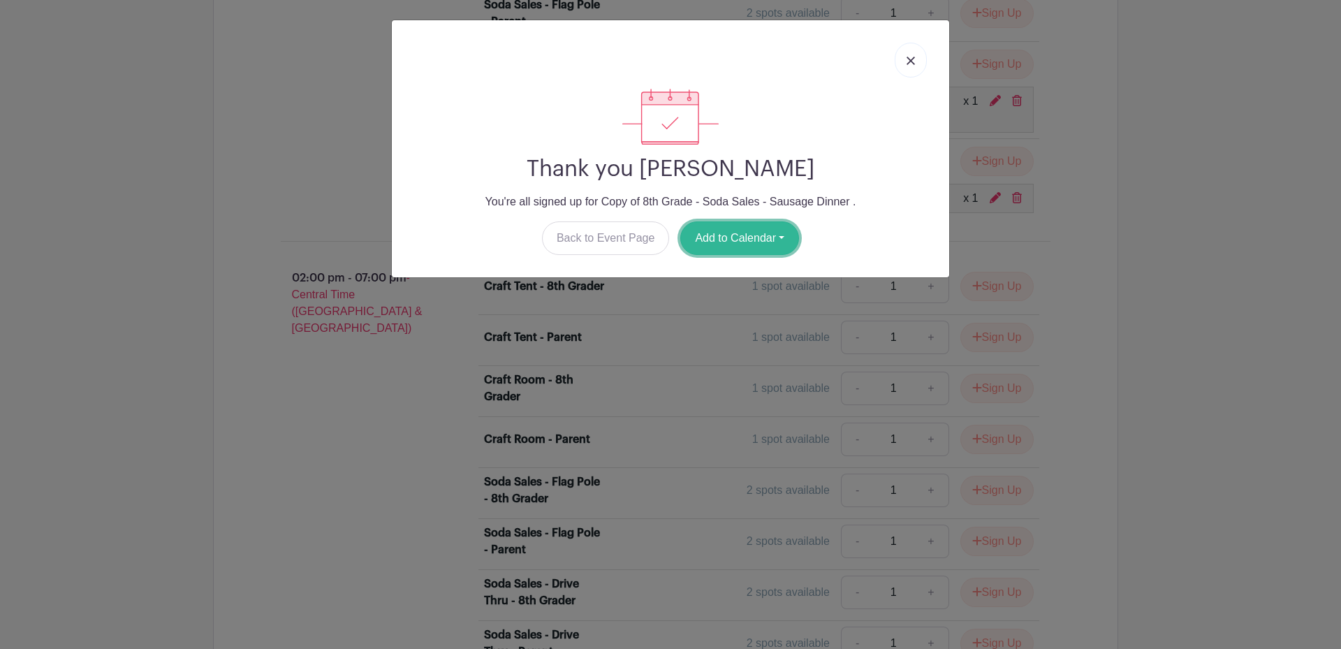
click at [742, 244] on button "Add to Calendar" at bounding box center [739, 238] width 119 height 34
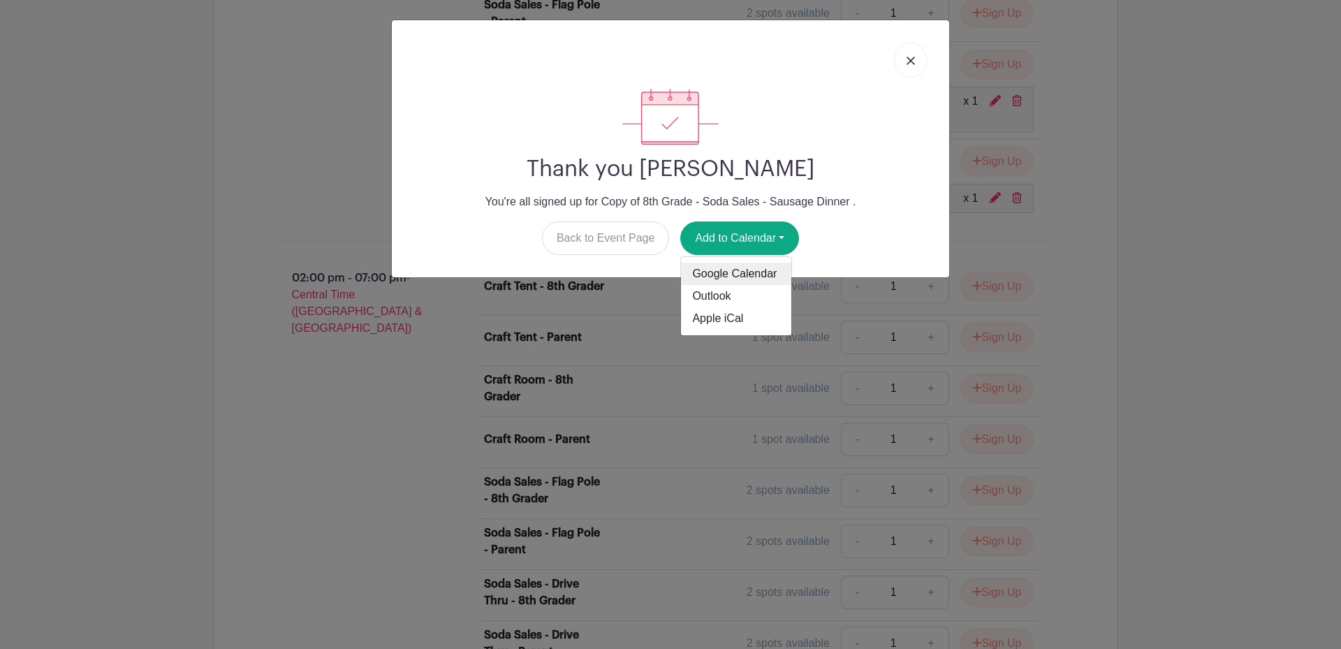
click at [739, 269] on link "Google Calendar" at bounding box center [736, 274] width 110 height 22
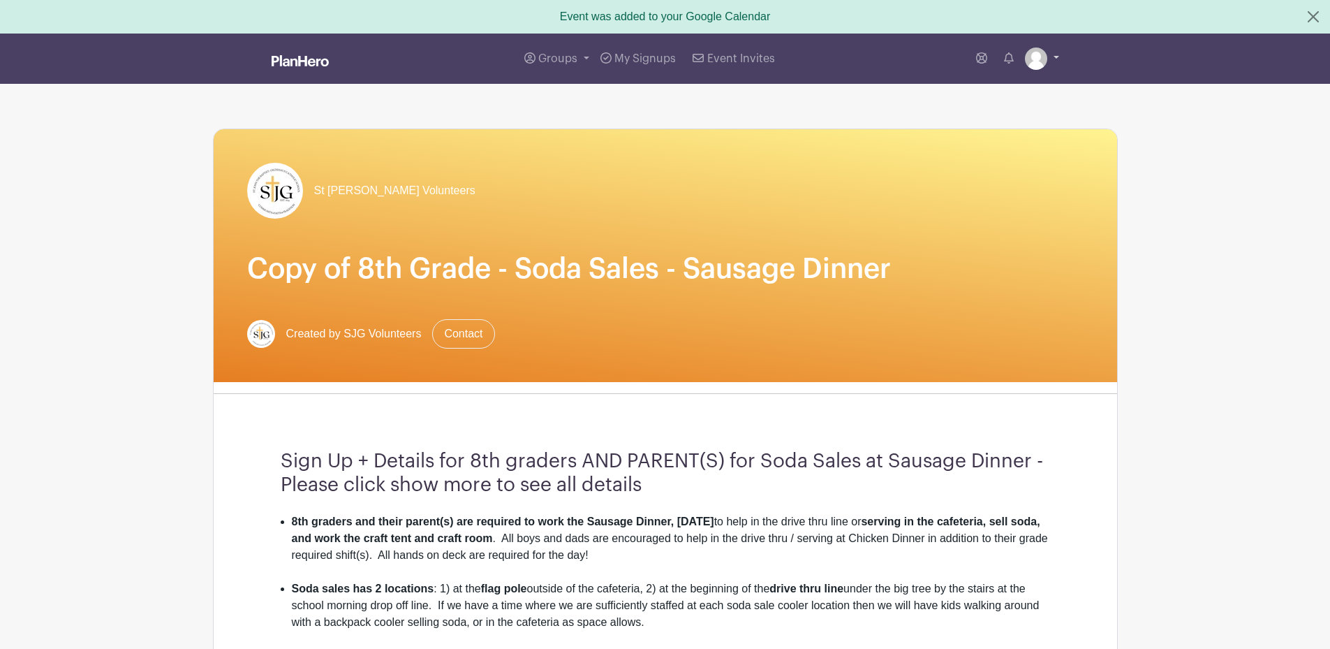
click at [1054, 53] on link at bounding box center [1042, 58] width 34 height 22
click at [995, 123] on link "Logout" at bounding box center [1003, 126] width 110 height 22
